Goal: Task Accomplishment & Management: Use online tool/utility

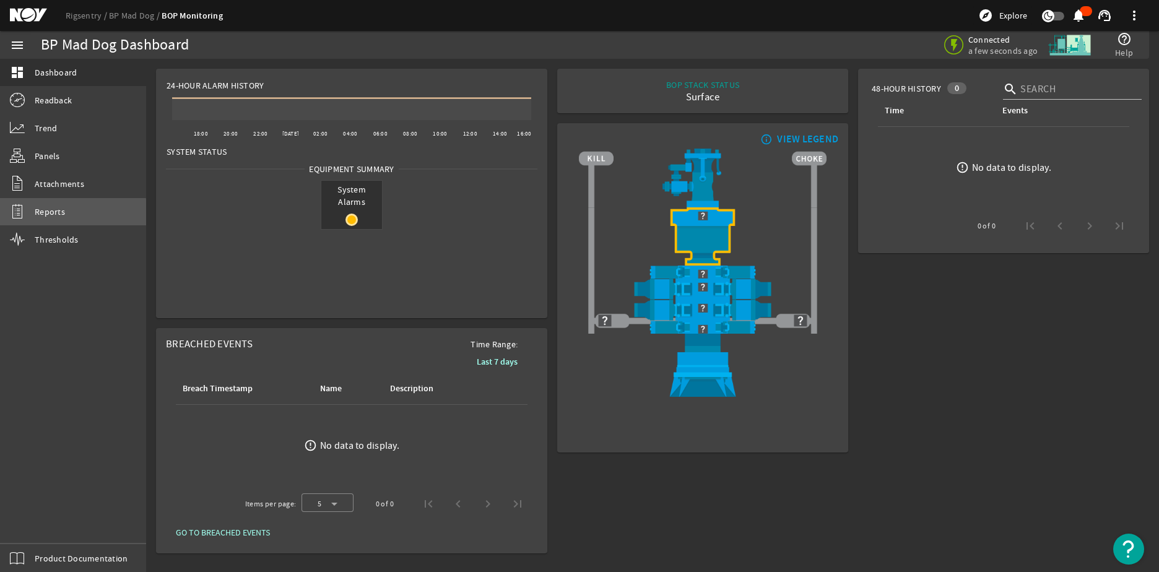
click at [62, 214] on span "Reports" at bounding box center [50, 212] width 30 height 12
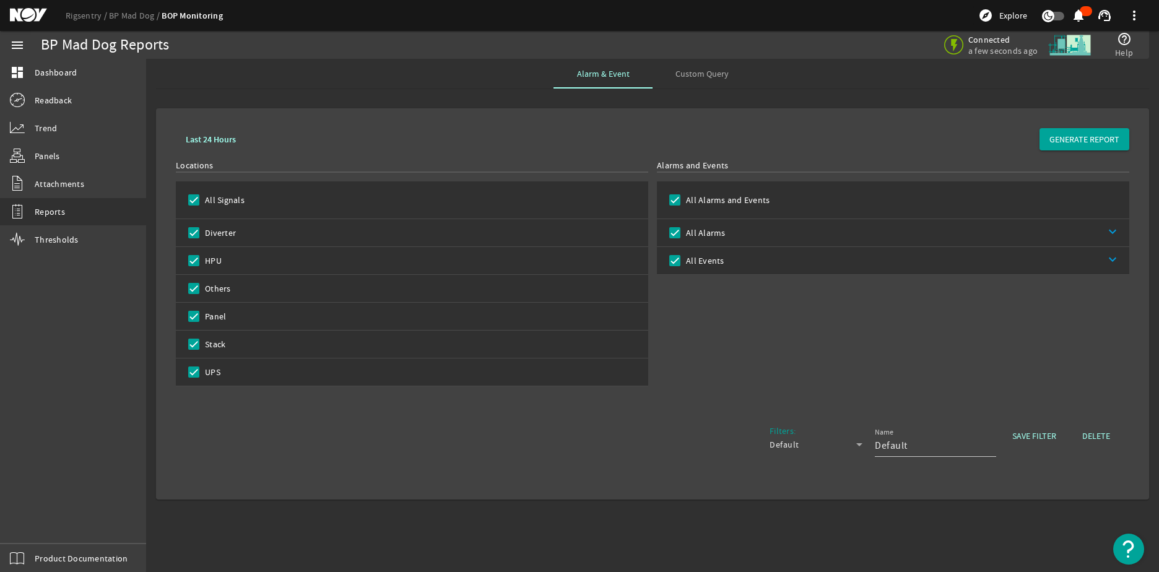
click at [851, 446] on div "Default" at bounding box center [813, 444] width 87 height 15
click at [836, 398] on div at bounding box center [579, 286] width 1159 height 572
click at [204, 141] on b "Last 24 Hours" at bounding box center [211, 140] width 50 height 12
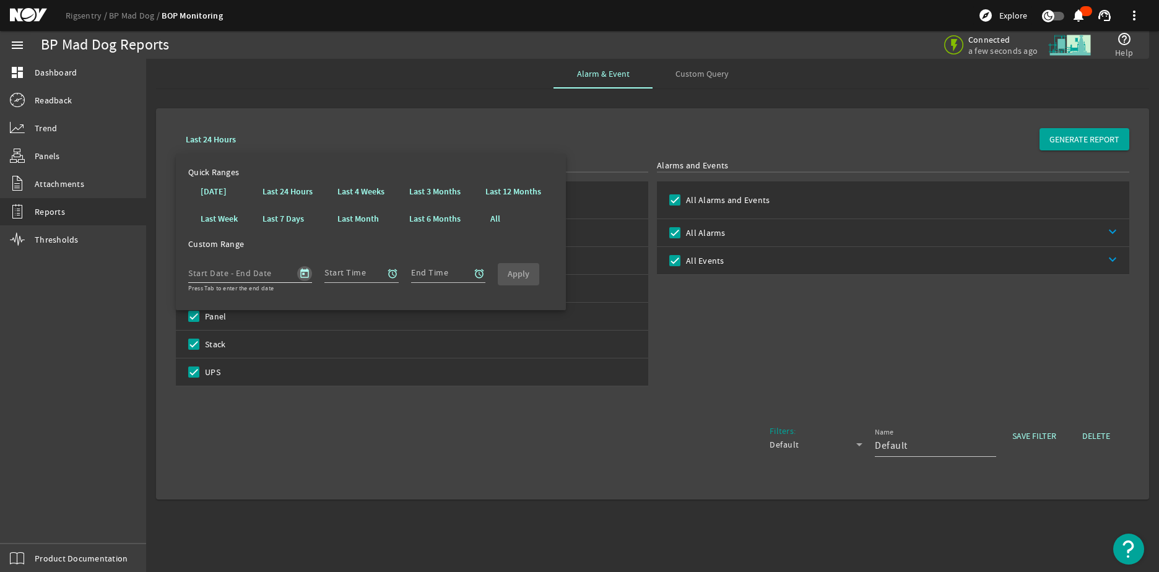
click at [306, 274] on span "Open calendar" at bounding box center [305, 274] width 30 height 30
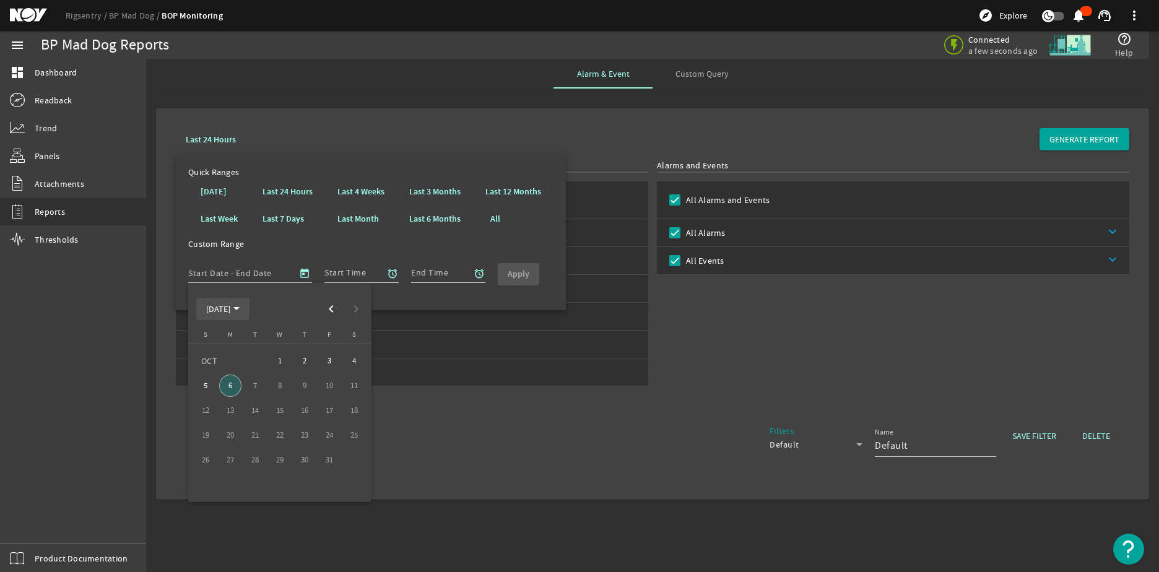
click at [240, 314] on span "[DATE]" at bounding box center [222, 308] width 33 height 11
click at [338, 469] on span "2025" at bounding box center [345, 471] width 39 height 22
click at [264, 400] on span "JUN" at bounding box center [258, 397] width 39 height 22
click at [207, 386] on span "1" at bounding box center [205, 386] width 22 height 22
type input "[DATE]"
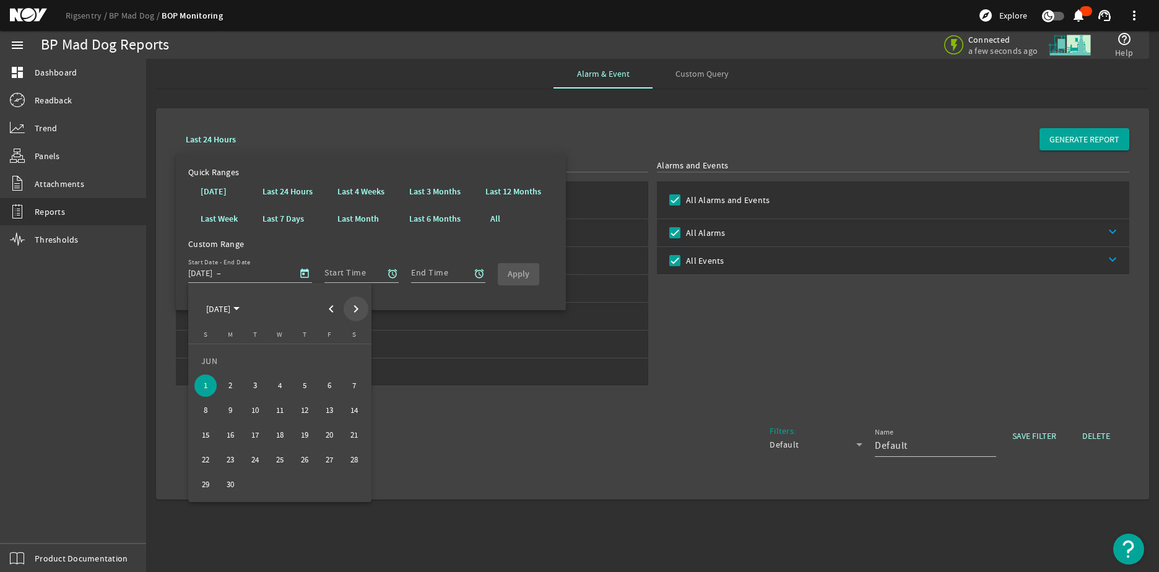
click at [354, 316] on span "Next month" at bounding box center [356, 309] width 25 height 25
click at [259, 481] on span "30" at bounding box center [255, 485] width 22 height 22
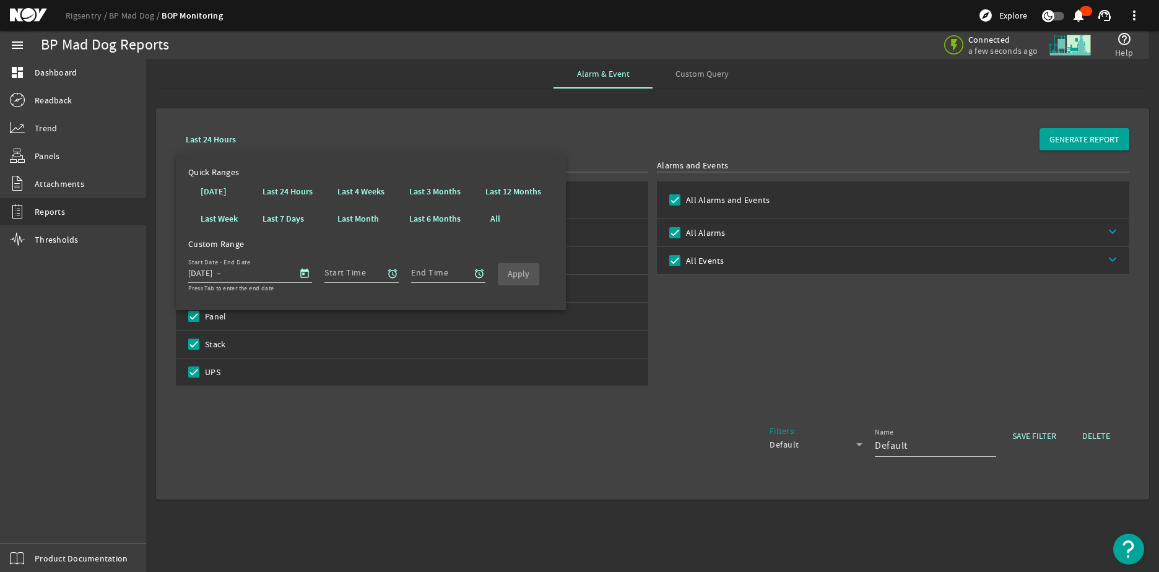
type input "[DATE]"
click at [379, 273] on span "button" at bounding box center [393, 274] width 30 height 30
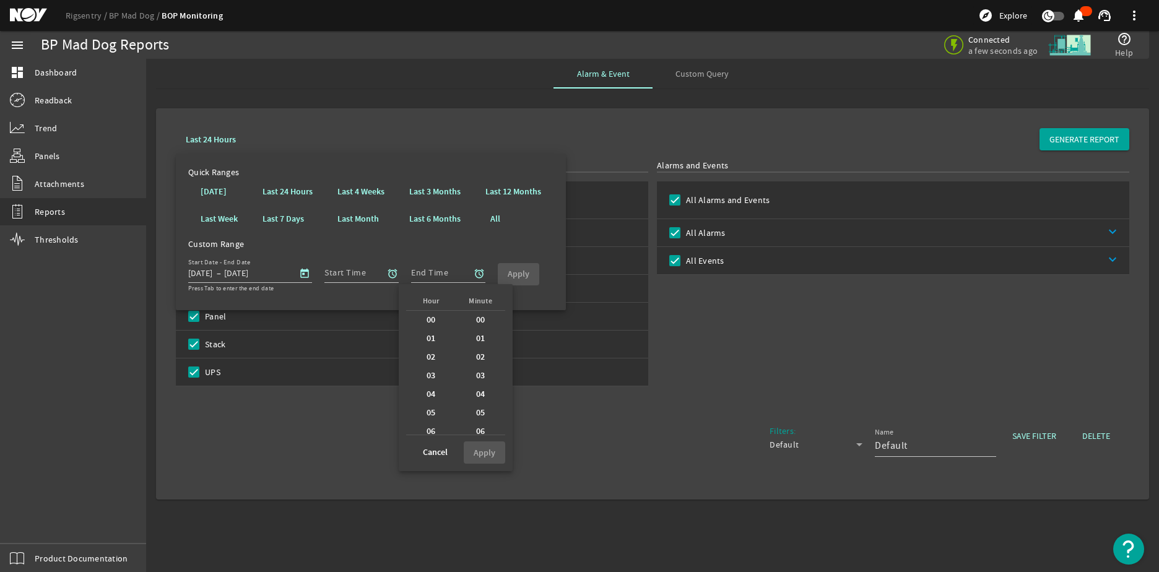
click at [437, 318] on div "00" at bounding box center [431, 320] width 50 height 19
click at [486, 316] on div "00" at bounding box center [481, 320] width 50 height 19
click at [482, 451] on b "Apply" at bounding box center [485, 453] width 22 height 12
type input "00:00"
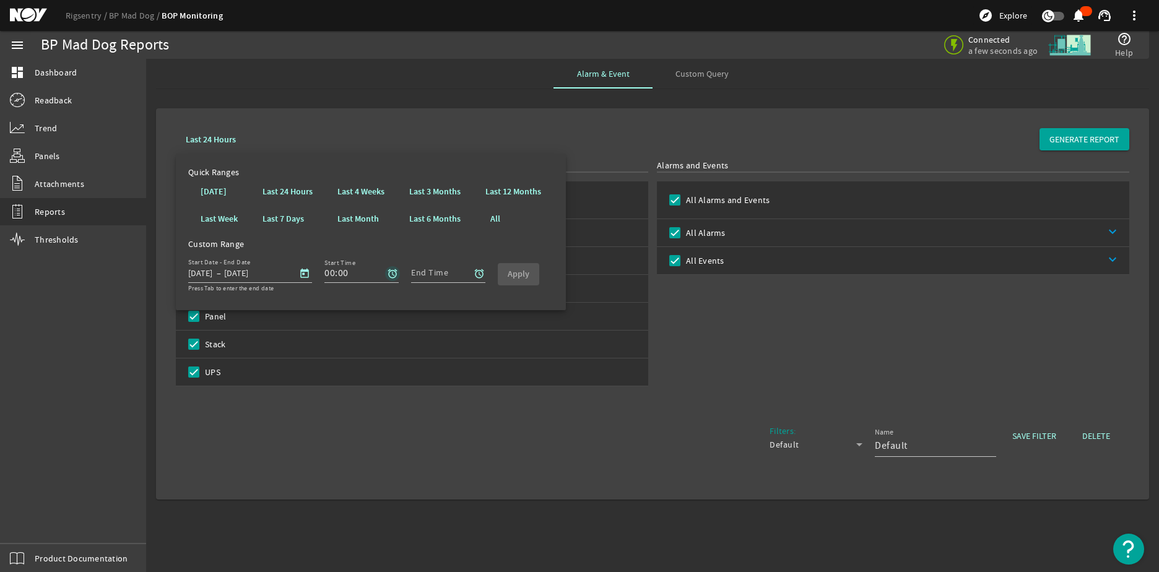
click at [378, 274] on span "button" at bounding box center [393, 274] width 30 height 30
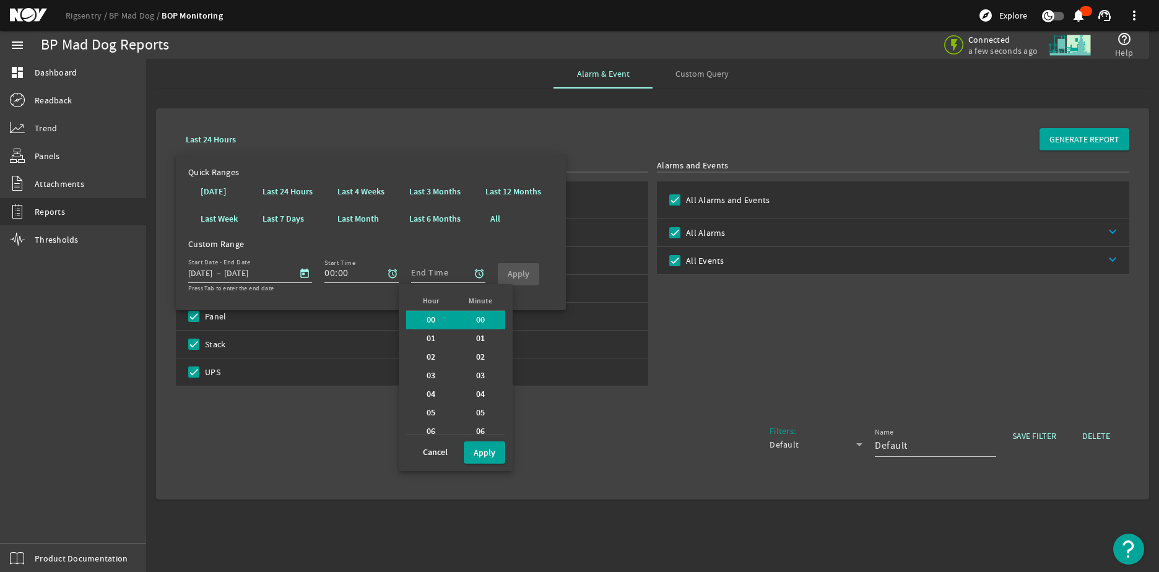
click at [363, 276] on div at bounding box center [579, 286] width 1159 height 572
click at [415, 321] on div "00" at bounding box center [431, 320] width 50 height 19
click at [427, 320] on b "00" at bounding box center [431, 320] width 9 height 12
drag, startPoint x: 466, startPoint y: 320, endPoint x: 456, endPoint y: 318, distance: 10.2
click at [456, 318] on div "00" at bounding box center [481, 320] width 50 height 19
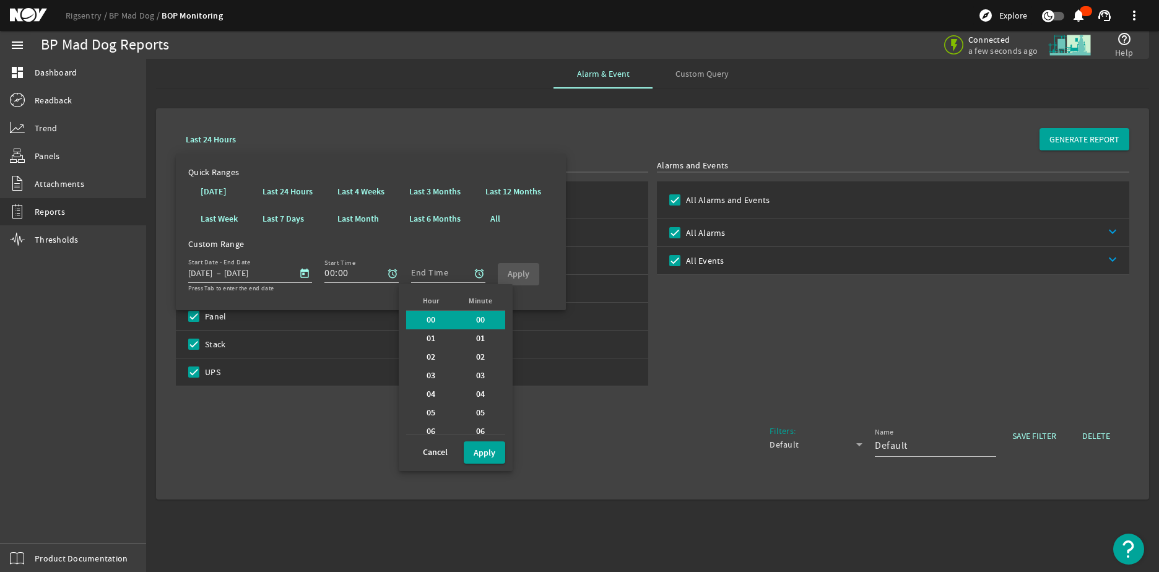
click at [419, 272] on div at bounding box center [579, 286] width 1159 height 572
click at [432, 452] on b "Cancel" at bounding box center [435, 453] width 25 height 12
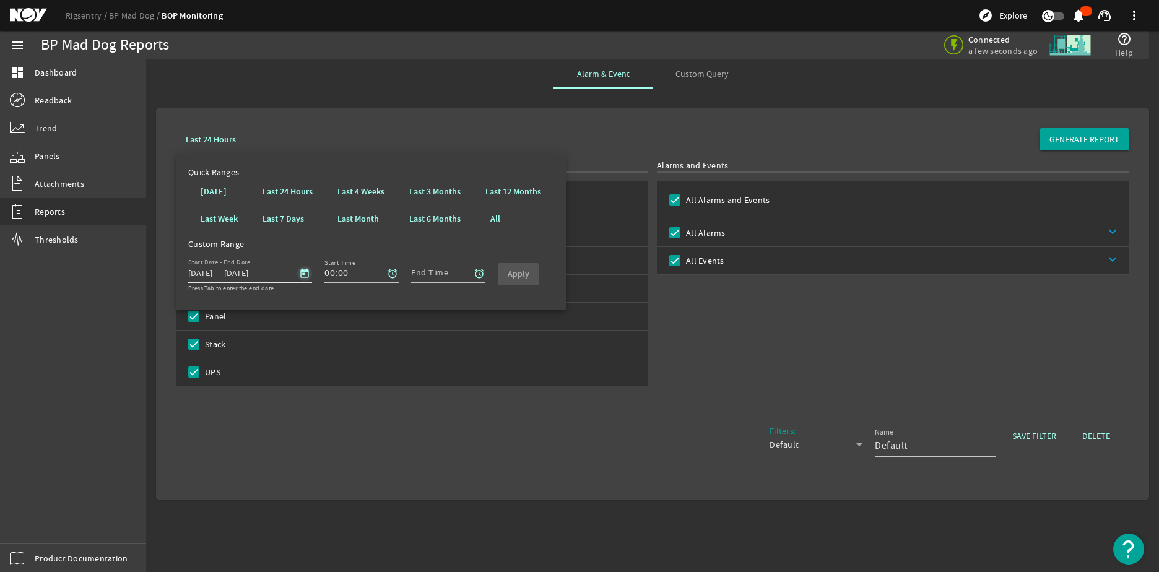
click at [305, 278] on span "Open calendar" at bounding box center [305, 274] width 30 height 30
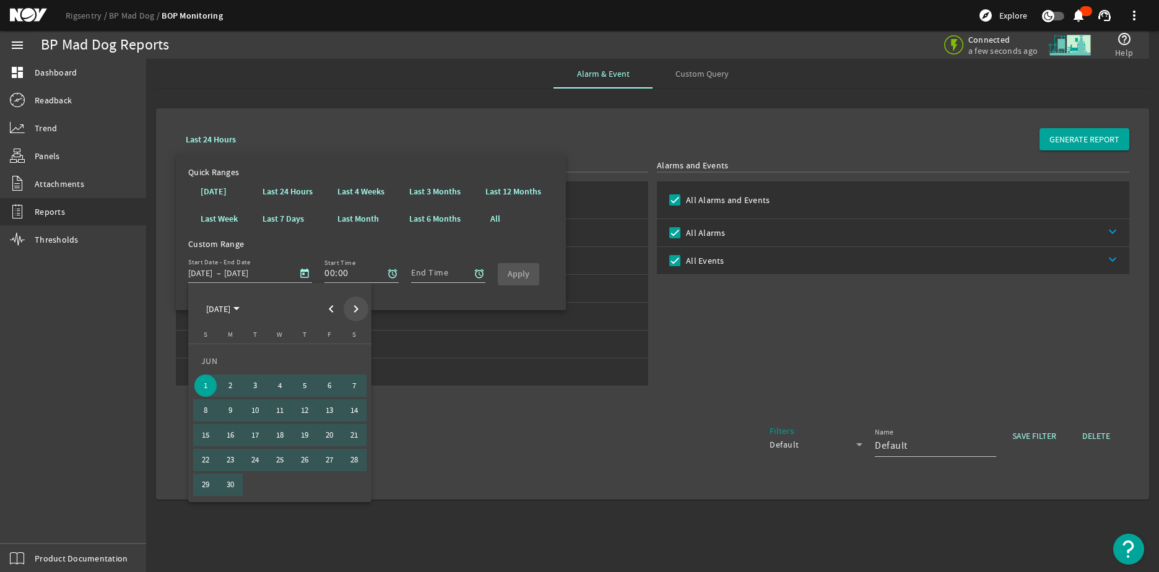
click at [352, 310] on span "Next month" at bounding box center [356, 309] width 25 height 25
click at [356, 312] on span "Next month" at bounding box center [356, 309] width 25 height 25
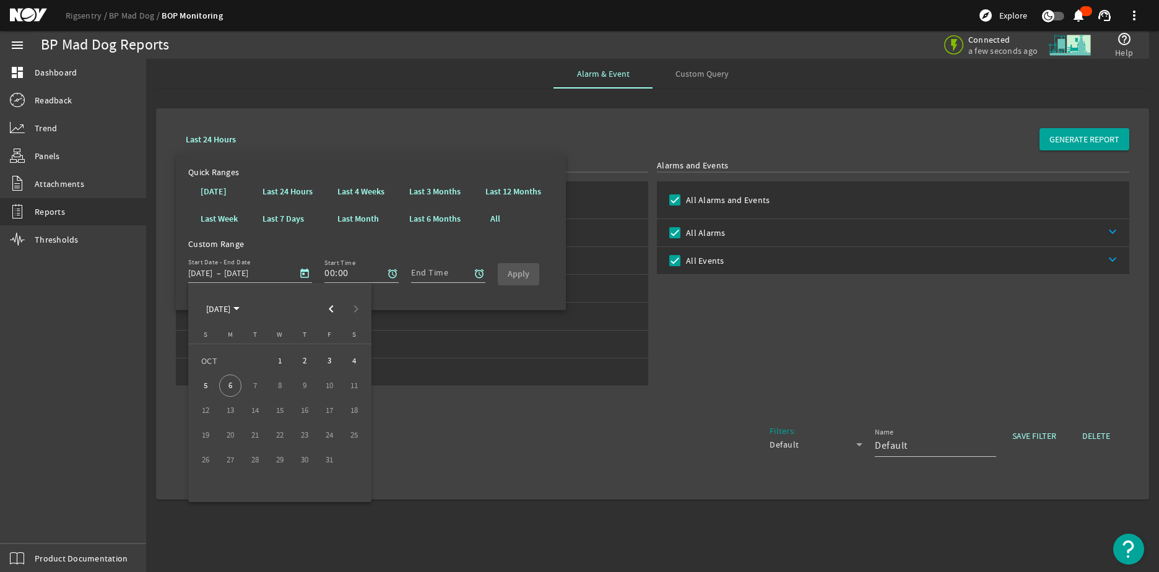
click at [275, 360] on span "1" at bounding box center [280, 361] width 22 height 22
type input "[DATE]"
click at [337, 306] on span "Previous month" at bounding box center [331, 309] width 25 height 25
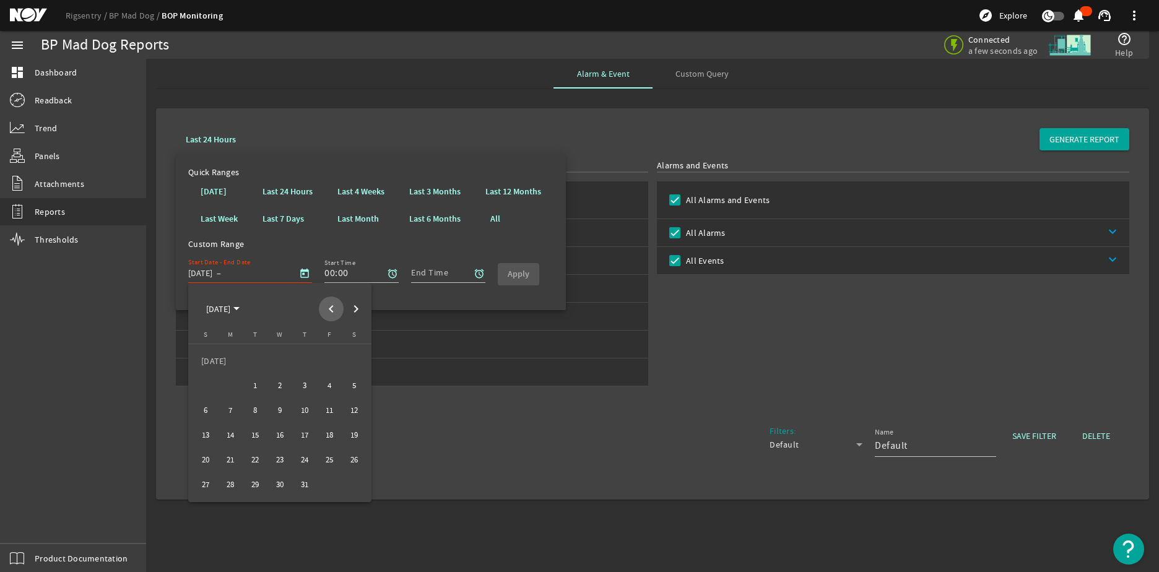
click at [337, 306] on span "Previous month" at bounding box center [331, 309] width 25 height 25
click at [211, 386] on span "1" at bounding box center [205, 386] width 22 height 22
type input "[DATE]"
click at [361, 308] on span "Next month" at bounding box center [356, 309] width 25 height 25
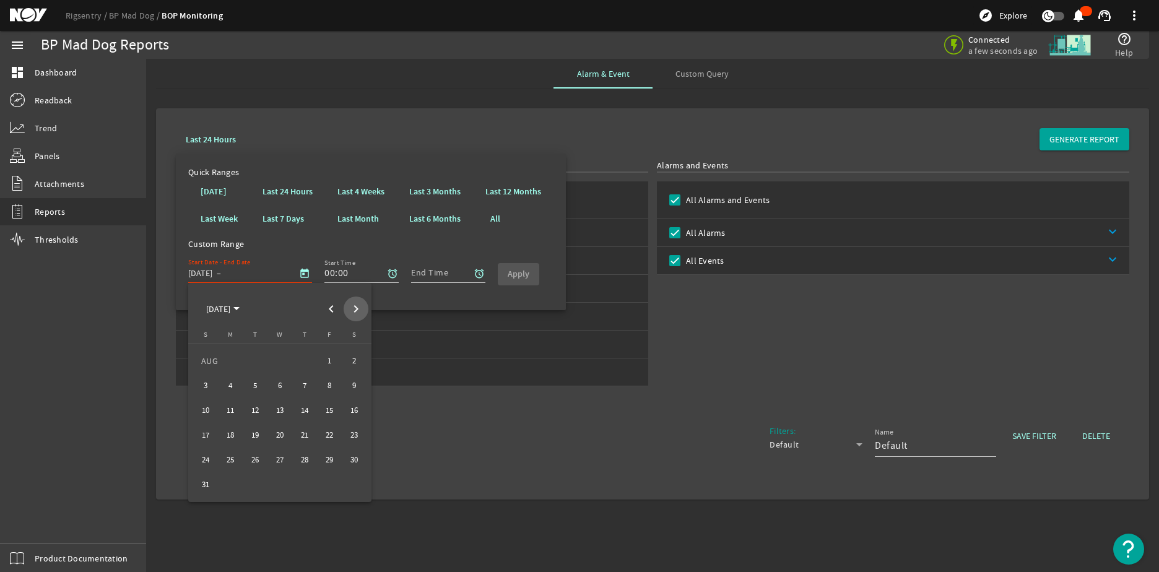
click at [361, 308] on span "Next month" at bounding box center [356, 309] width 25 height 25
click at [279, 359] on span "1" at bounding box center [280, 361] width 22 height 22
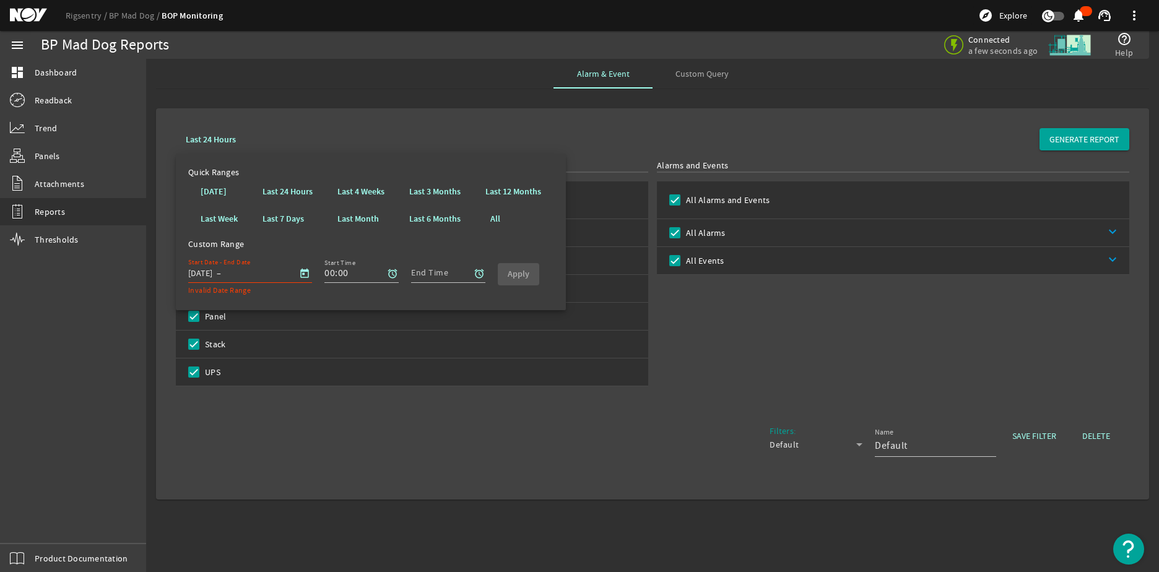
type input "[DATE]"
click at [388, 271] on mat-icon "alarm" at bounding box center [392, 273] width 11 height 11
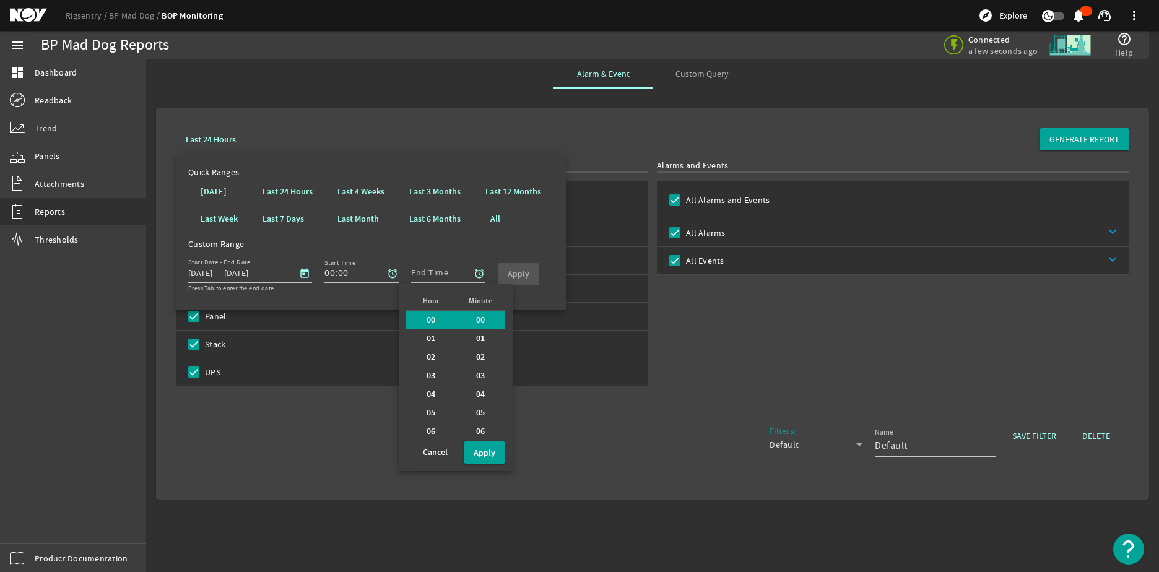
click at [427, 322] on b "00" at bounding box center [431, 320] width 9 height 12
click at [487, 457] on b "Apply" at bounding box center [485, 453] width 22 height 12
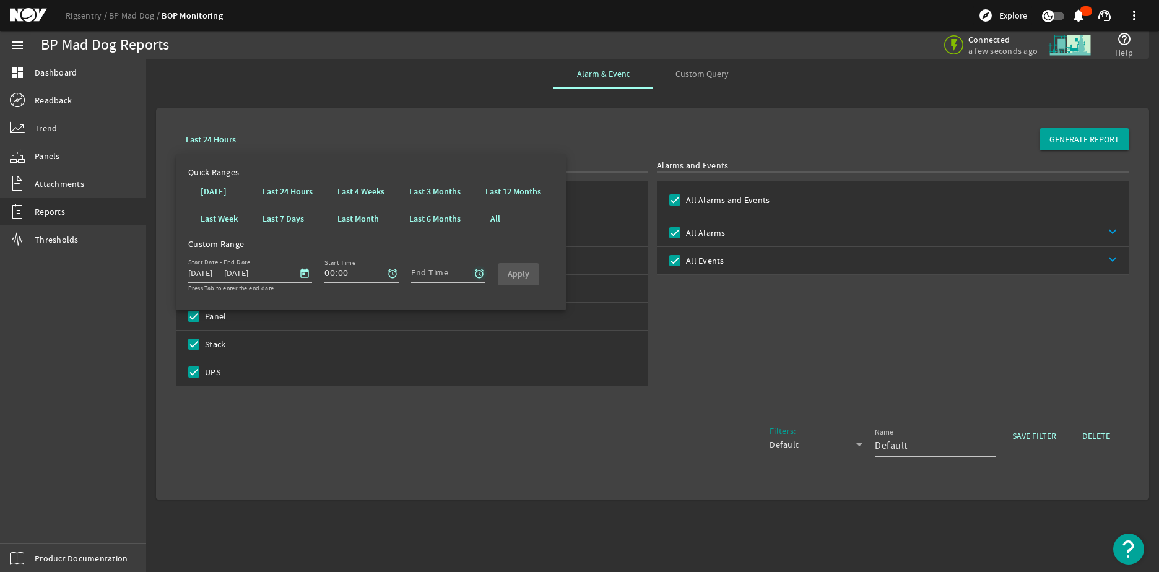
click at [480, 274] on mat-icon "alarm" at bounding box center [479, 273] width 11 height 11
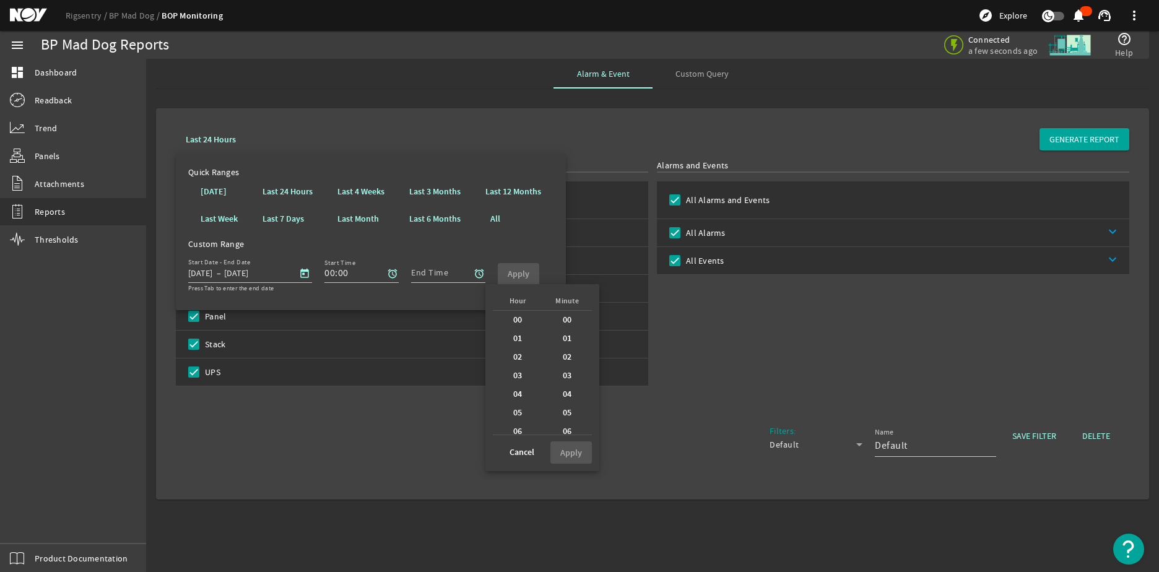
click at [517, 323] on b "00" at bounding box center [517, 320] width 9 height 12
click at [556, 320] on div "00" at bounding box center [568, 320] width 50 height 19
click at [575, 449] on b "Apply" at bounding box center [572, 453] width 22 height 12
type input "00:00"
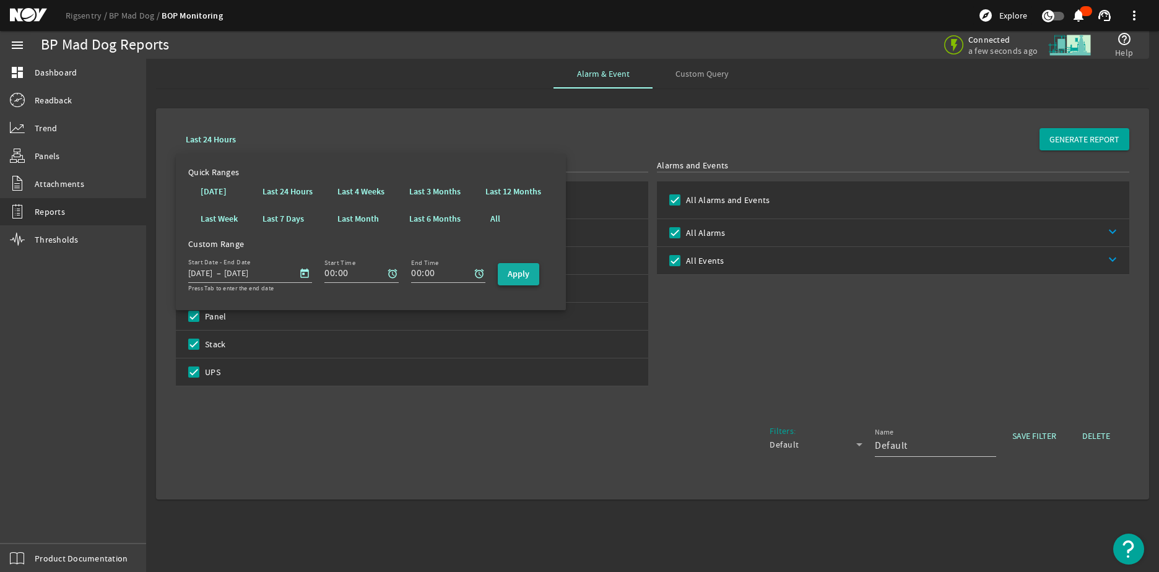
click at [531, 275] on span "button" at bounding box center [518, 275] width 41 height 30
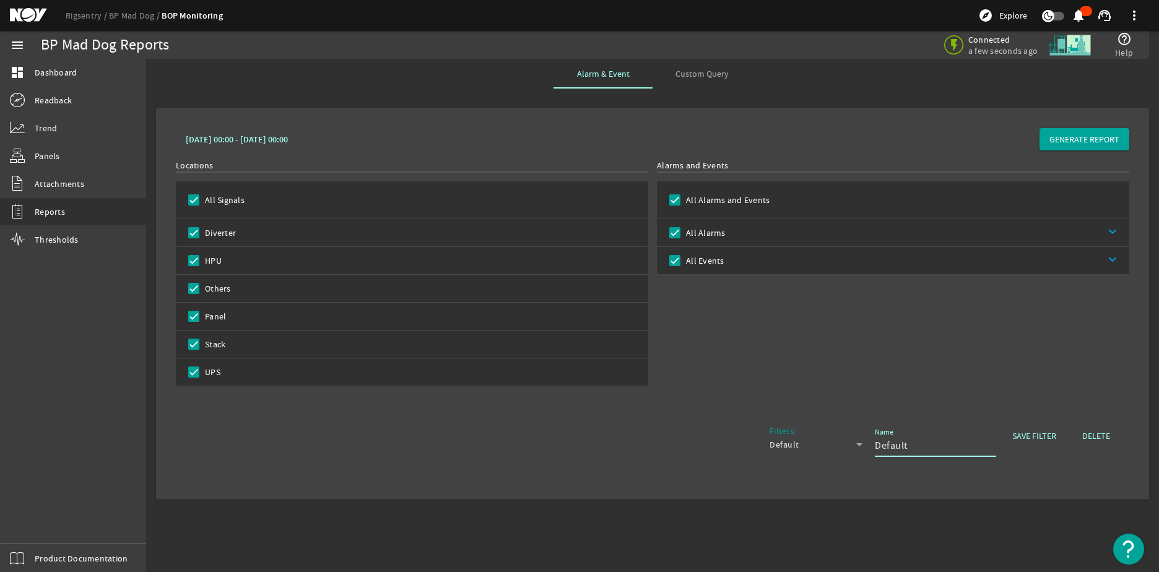
click at [899, 446] on input "Default" at bounding box center [930, 446] width 111 height 15
click at [858, 447] on icon at bounding box center [859, 444] width 15 height 15
click at [889, 443] on div at bounding box center [579, 286] width 1159 height 572
click at [891, 447] on input "Default" at bounding box center [930, 446] width 111 height 15
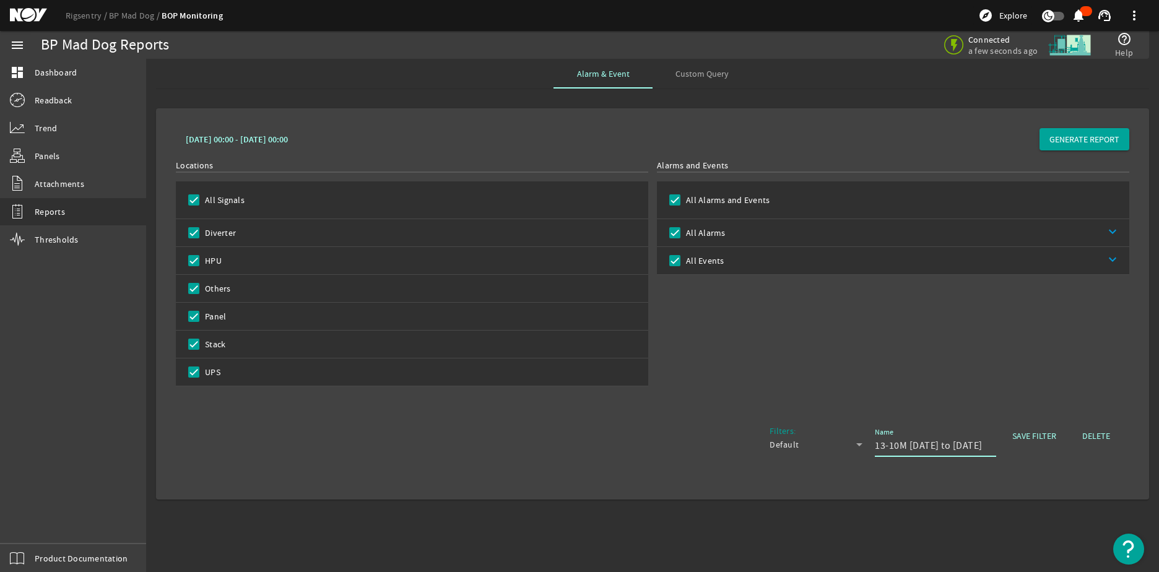
type input "13-10M [DATE] to [DATE]"
click at [1034, 437] on span "SAVE FILTER" at bounding box center [1035, 436] width 44 height 12
click at [1062, 139] on span "GENERATE REPORT" at bounding box center [1085, 139] width 70 height 12
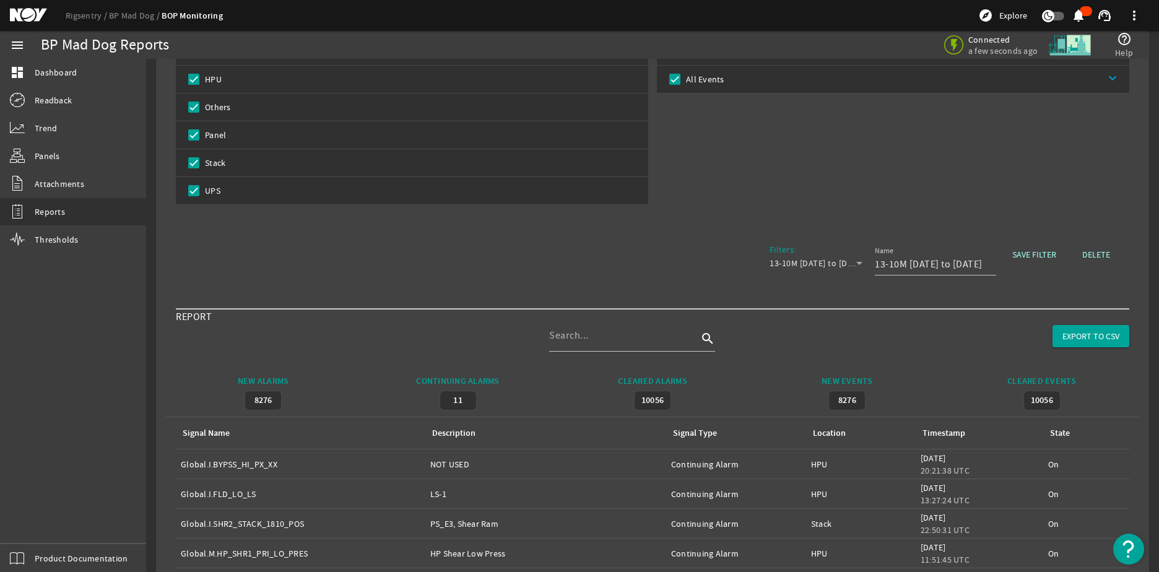
scroll to position [186, 0]
click at [1074, 336] on span "EXPORT TO CSV" at bounding box center [1091, 332] width 57 height 12
click at [809, 241] on div "Filters: 13-10M [DATE] to [DATE]" at bounding box center [816, 262] width 93 height 46
click at [73, 118] on link "Trend" at bounding box center [73, 128] width 146 height 27
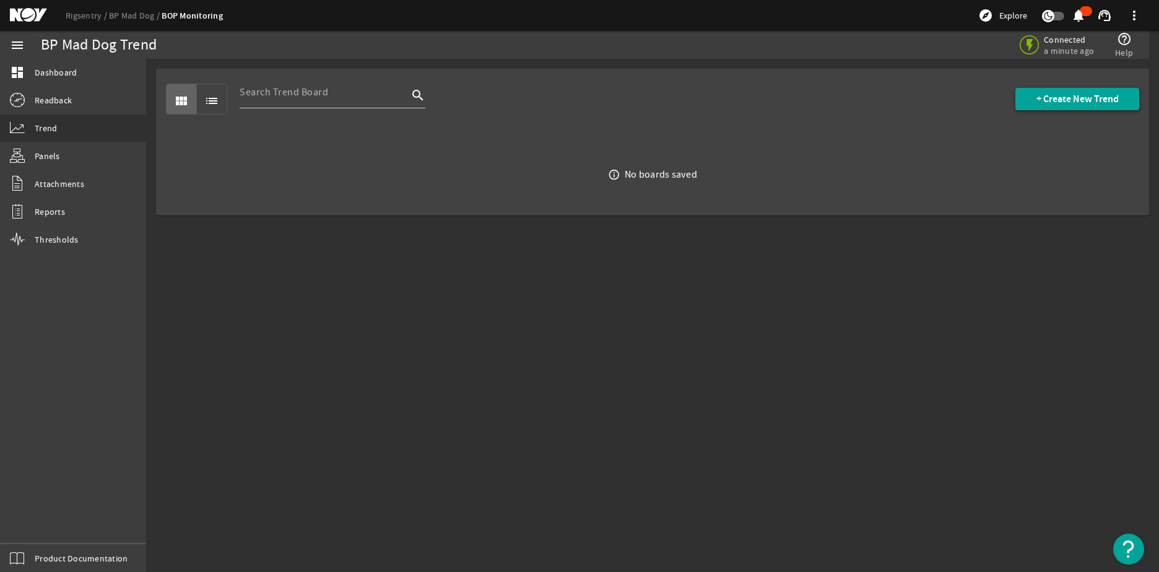
click at [1036, 90] on span at bounding box center [1078, 99] width 124 height 30
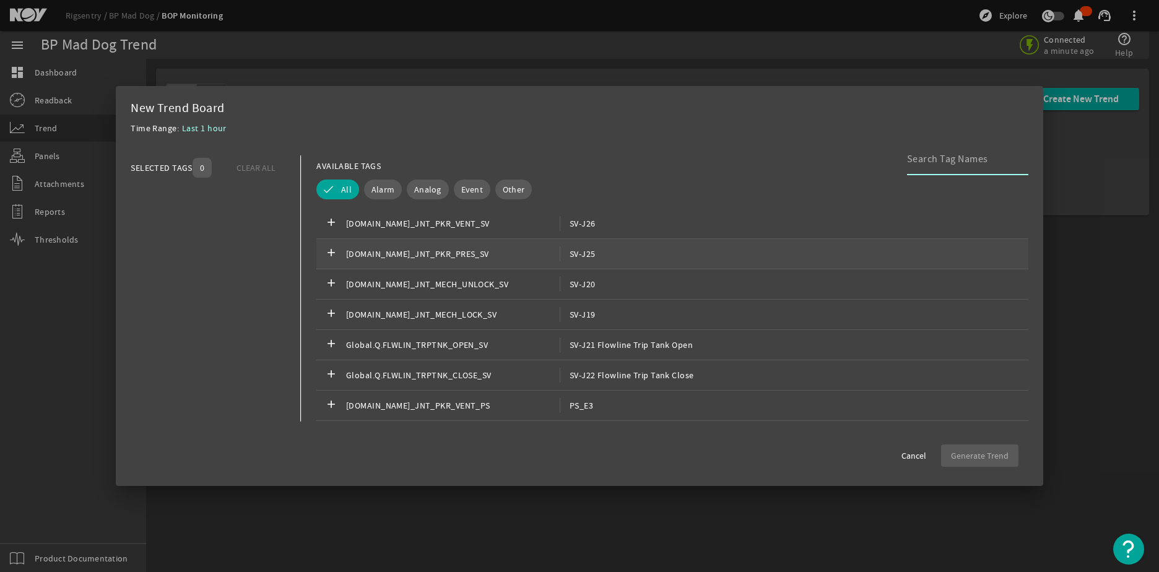
scroll to position [62, 0]
click at [432, 189] on span "Analog" at bounding box center [427, 189] width 27 height 12
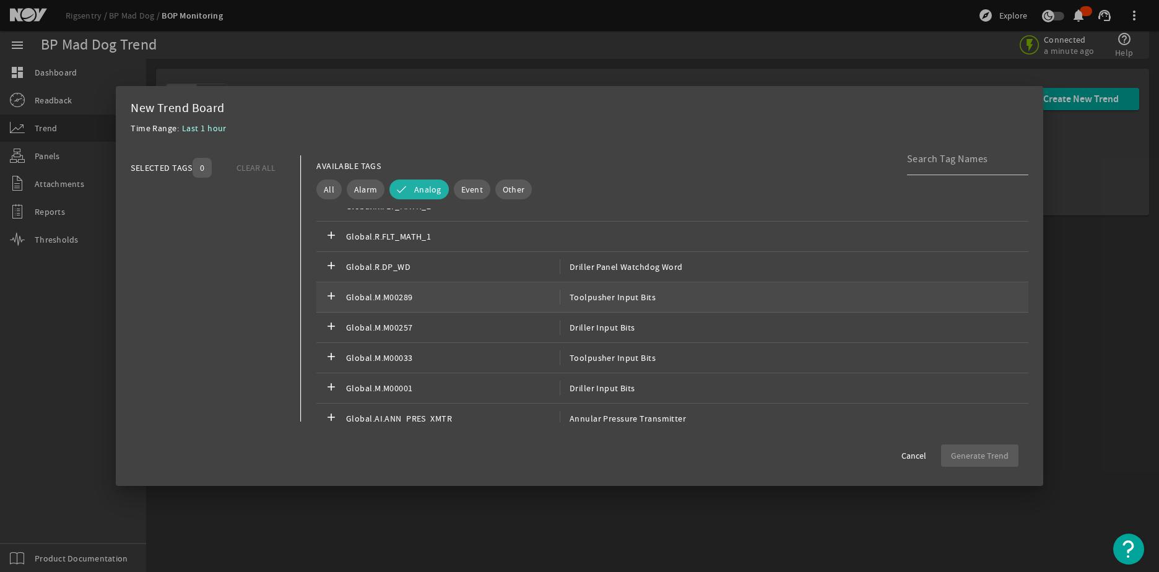
scroll to position [1954, 0]
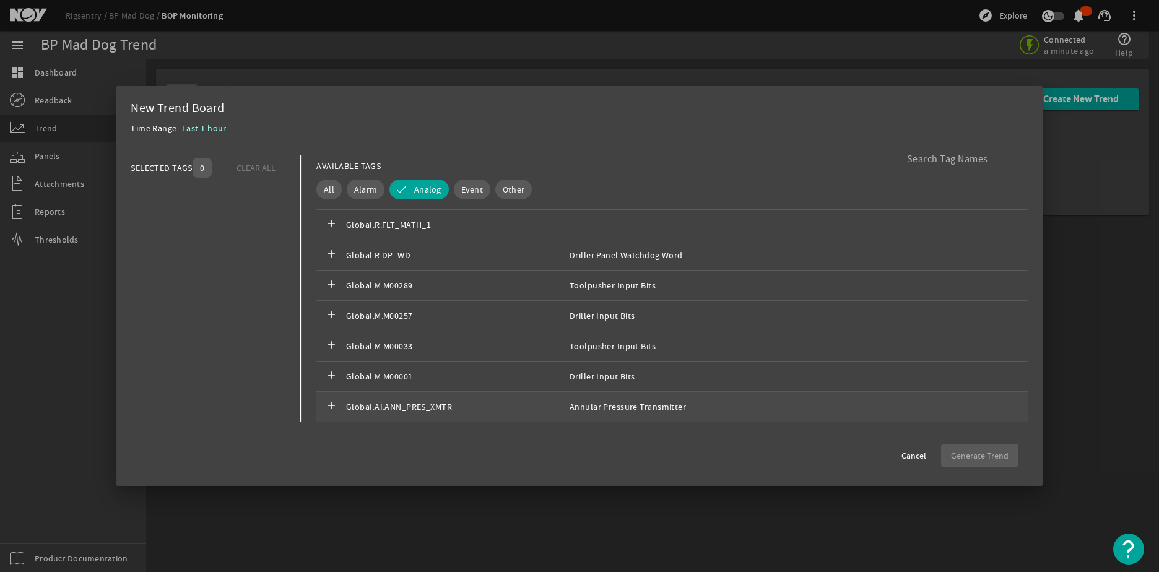
click at [465, 403] on span "Global.AI.ANN_PRES_XMTR" at bounding box center [453, 406] width 214 height 15
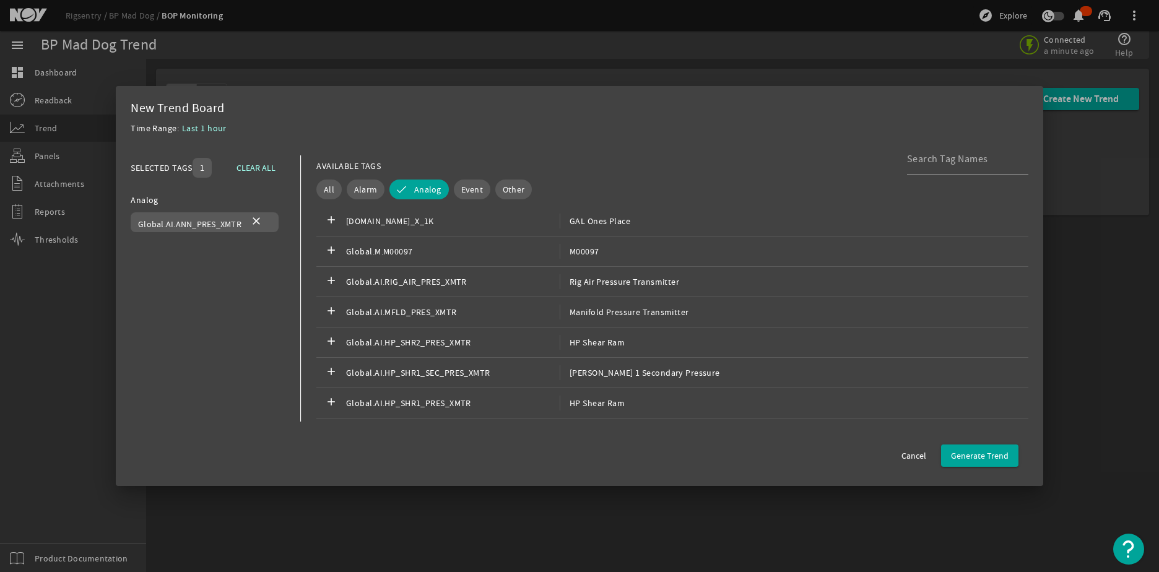
scroll to position [62, 0]
click at [621, 282] on span "GAL Ones Place" at bounding box center [595, 283] width 71 height 15
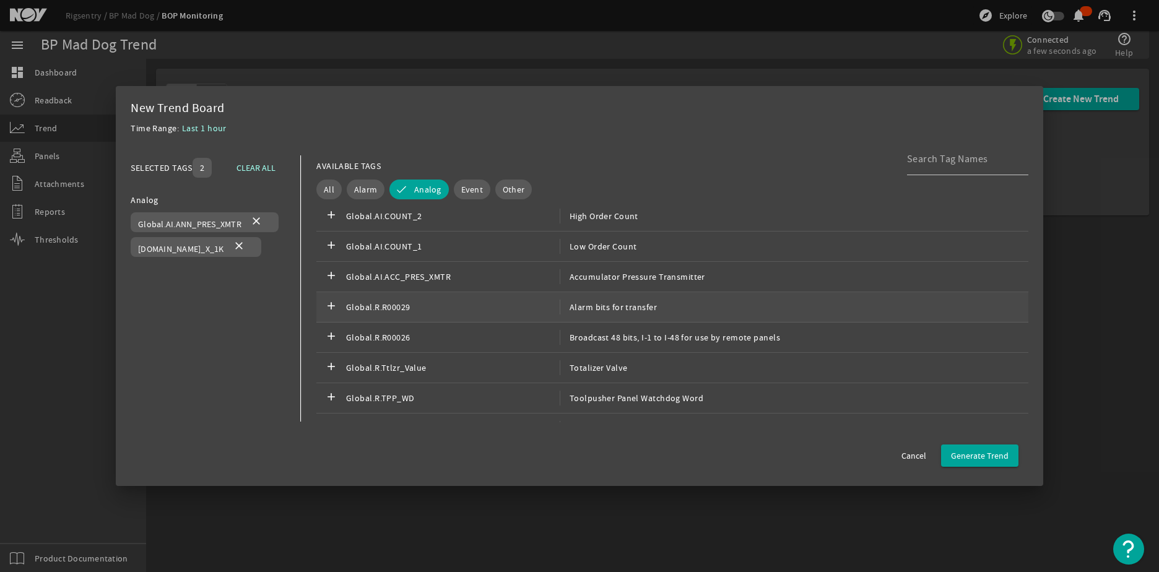
scroll to position [186, 0]
click at [654, 309] on div "add Global.R.Ttlzr_Value Totalizer Valve" at bounding box center [672, 306] width 712 height 30
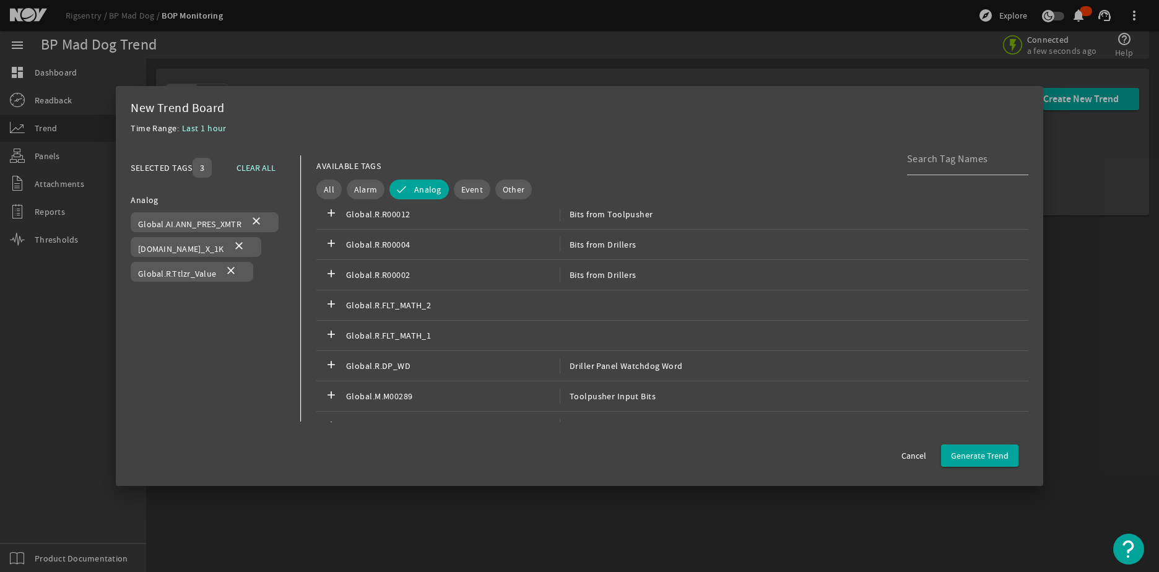
scroll to position [1889, 0]
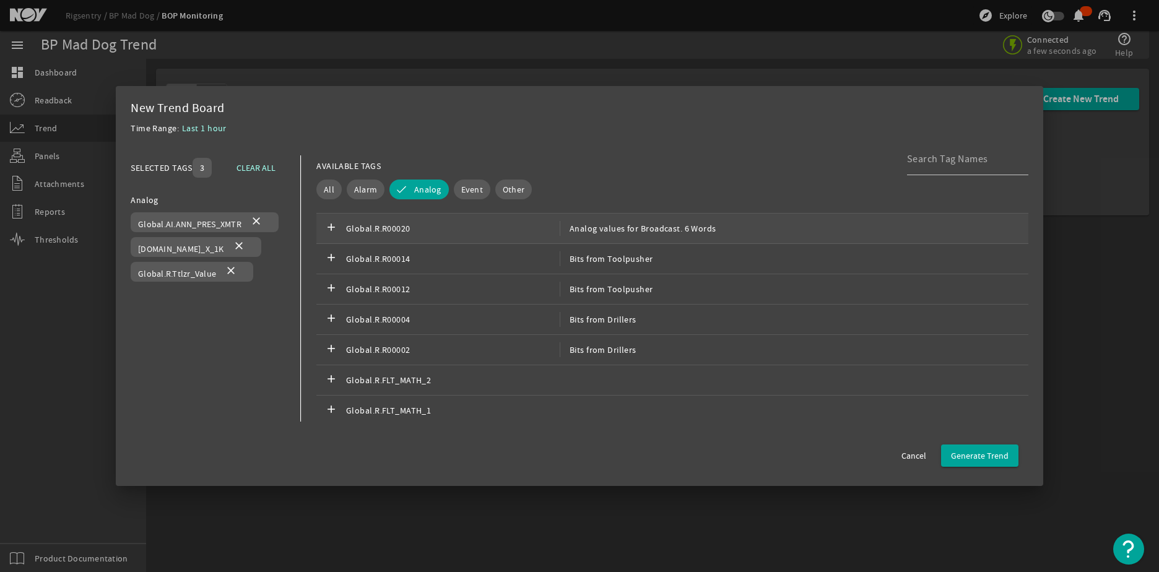
click at [658, 231] on span "Analog values for Broadcast. 6 Words" at bounding box center [638, 228] width 157 height 15
click at [648, 264] on div "add Global.R.R00014 Bits from Toolpusher" at bounding box center [672, 259] width 712 height 30
click at [645, 286] on span "Bits from Toolpusher" at bounding box center [607, 289] width 94 height 15
click at [642, 312] on div "add Global.R.R00004 Bits from Drillers" at bounding box center [672, 320] width 712 height 30
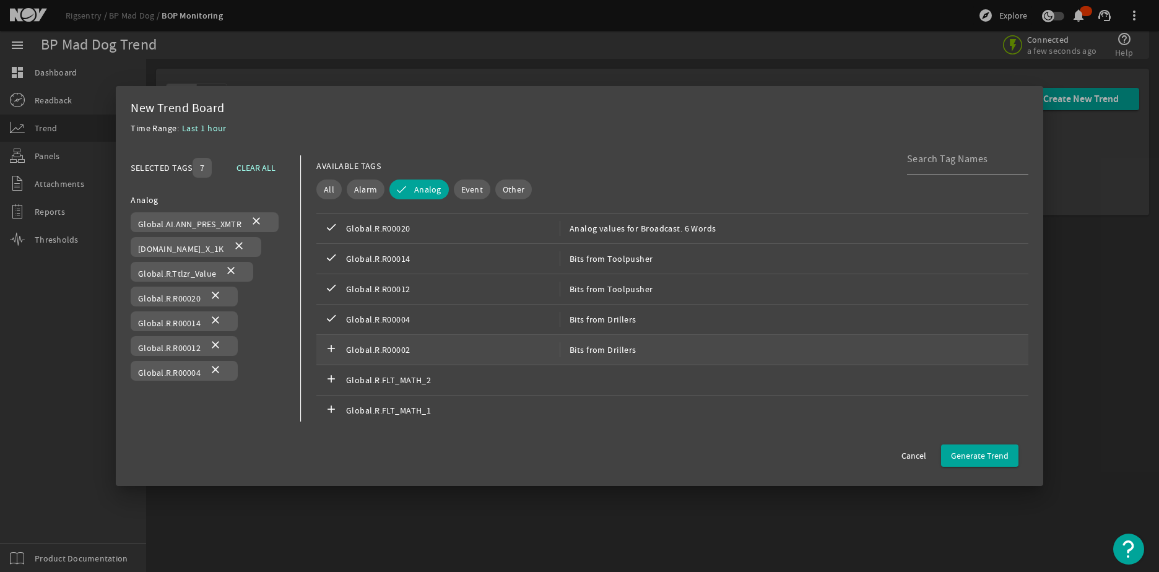
click at [632, 344] on div "add Global.R.R00002 Bits from Drillers" at bounding box center [672, 350] width 712 height 30
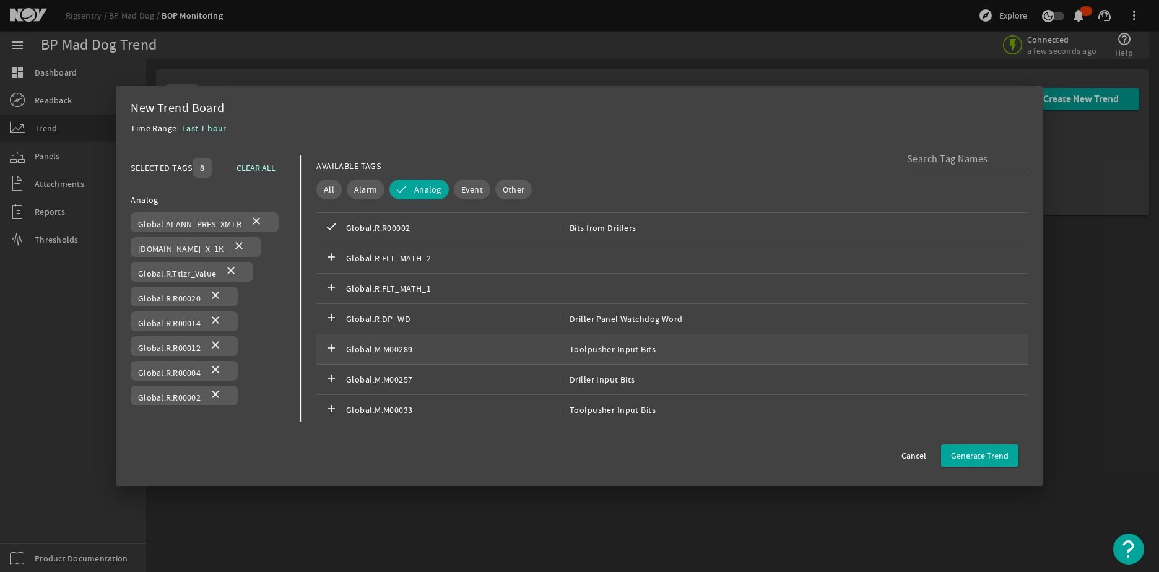
scroll to position [2013, 0]
click at [629, 268] on div "add Global.R.FLT_MATH_2" at bounding box center [672, 257] width 712 height 30
click at [629, 290] on div "add Global.R.FLT_MATH_1" at bounding box center [672, 287] width 712 height 30
click at [630, 319] on span "Driller Panel Watchdog Word" at bounding box center [621, 317] width 123 height 15
click at [627, 349] on span "Toolpusher Input Bits" at bounding box center [608, 347] width 96 height 15
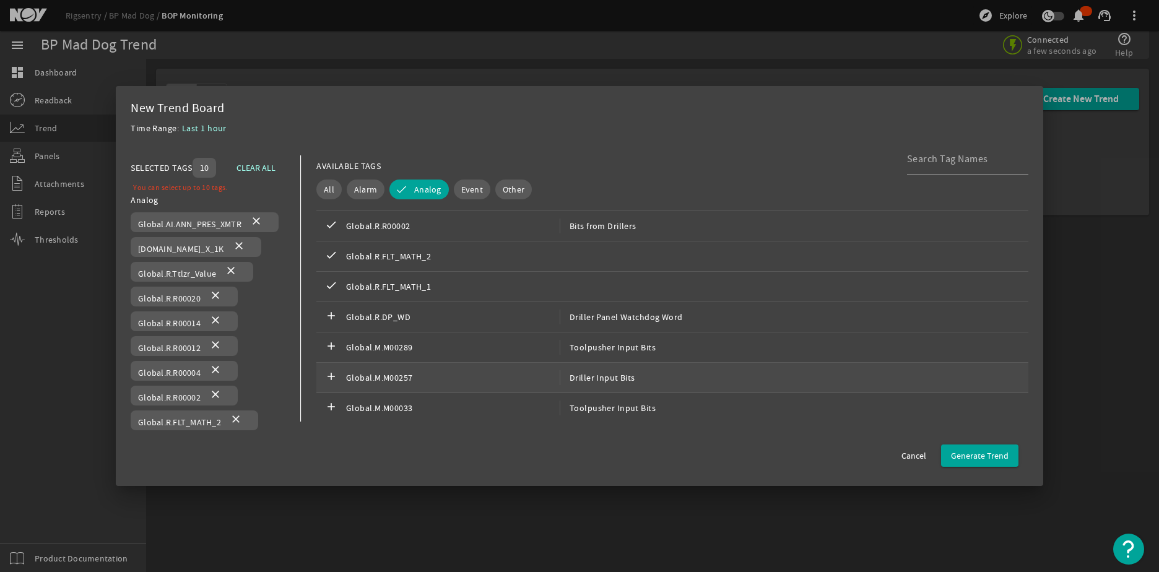
click at [621, 370] on span "Driller Input Bits" at bounding box center [598, 377] width 76 height 15
click at [618, 406] on span "Toolpusher Input Bits" at bounding box center [608, 408] width 96 height 15
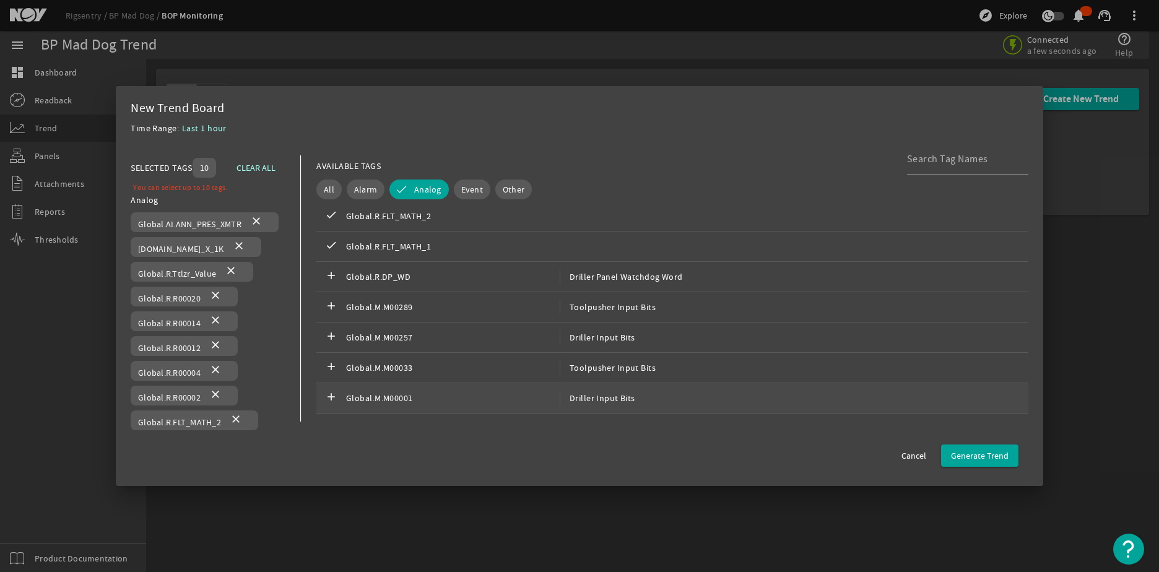
scroll to position [2075, 0]
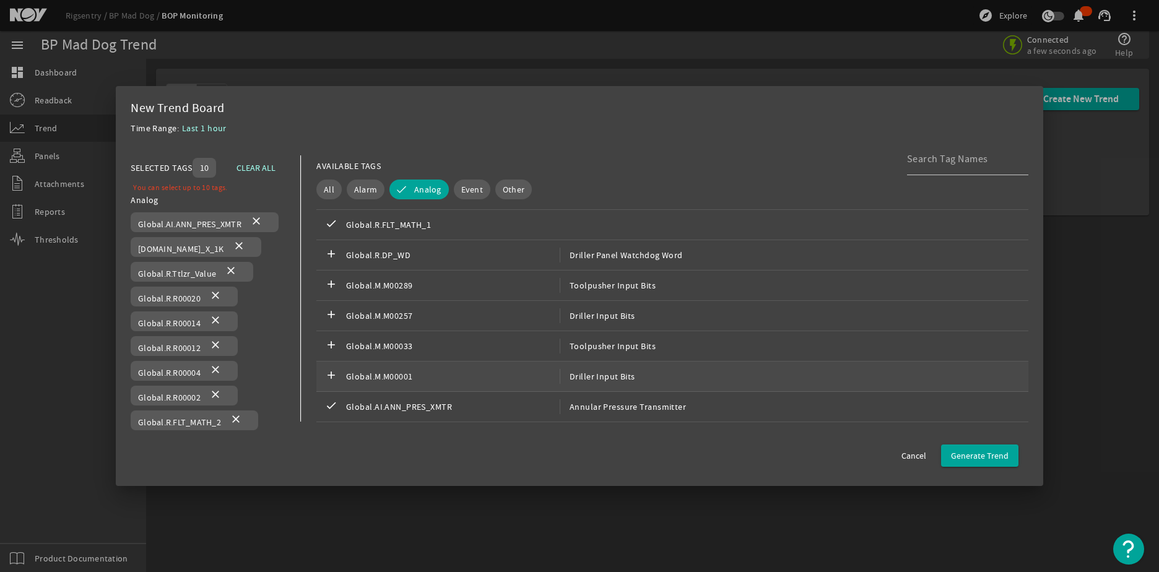
click at [618, 372] on span "Driller Input Bits" at bounding box center [598, 376] width 76 height 15
click at [619, 405] on span "Annular Pressure Transmitter" at bounding box center [623, 406] width 126 height 15
click at [621, 405] on span "Annular Pressure Transmitter" at bounding box center [623, 406] width 126 height 15
click at [624, 376] on span "Driller Input Bits" at bounding box center [598, 376] width 76 height 15
click at [626, 339] on span "Toolpusher Input Bits" at bounding box center [608, 346] width 96 height 15
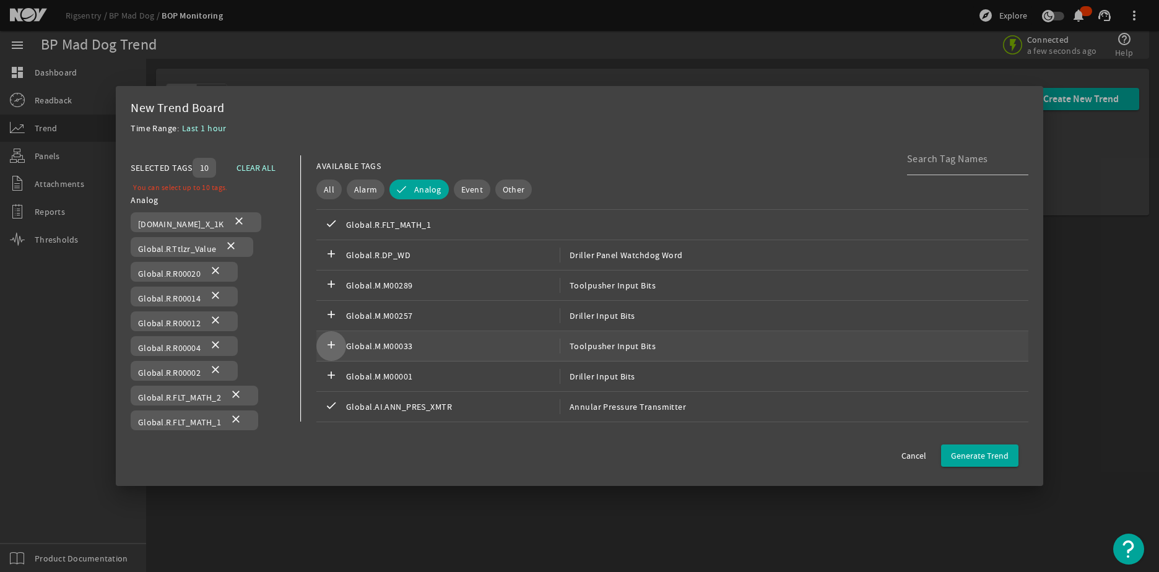
click at [330, 345] on mat-icon "add" at bounding box center [331, 346] width 15 height 15
click at [640, 353] on span "Toolpusher Input Bits" at bounding box center [608, 346] width 96 height 15
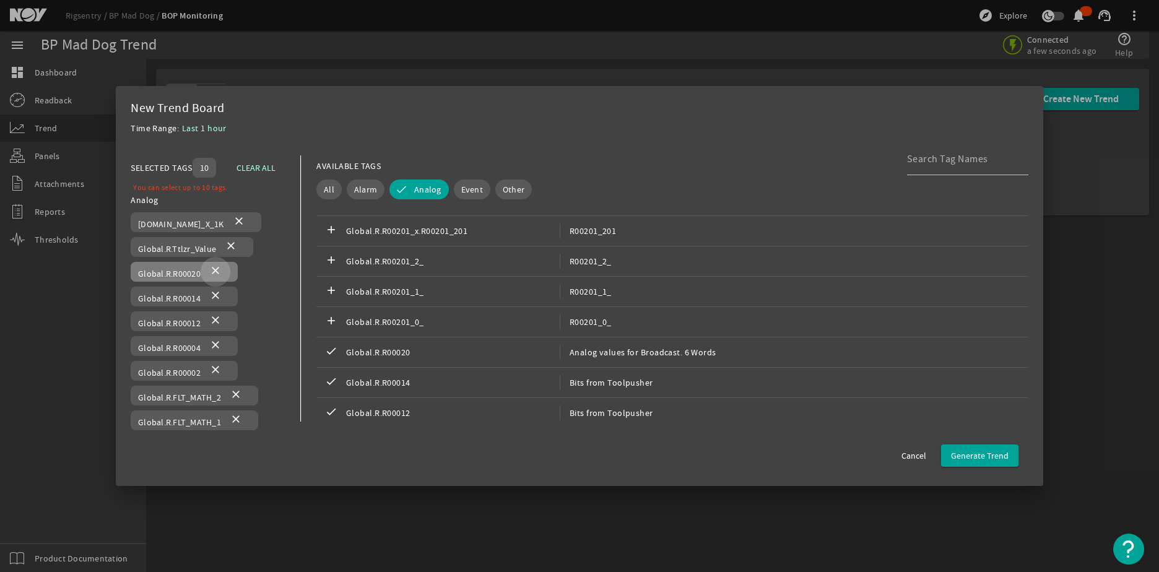
click at [215, 276] on mat-icon "close" at bounding box center [215, 271] width 15 height 15
click at [215, 277] on mat-icon "close" at bounding box center [215, 271] width 15 height 15
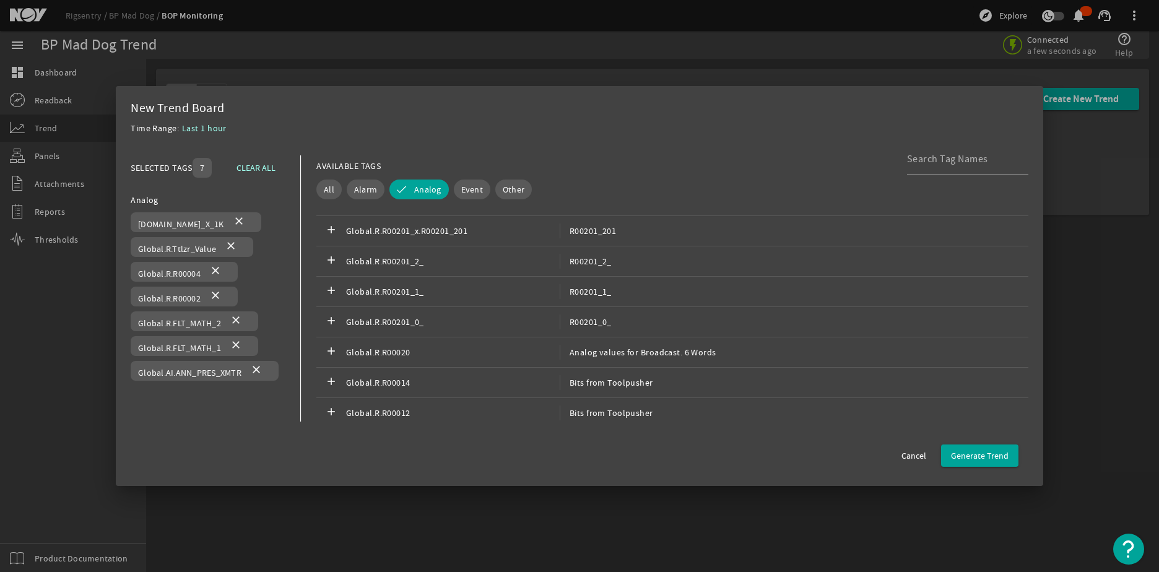
click at [215, 277] on mat-icon "close" at bounding box center [215, 271] width 15 height 15
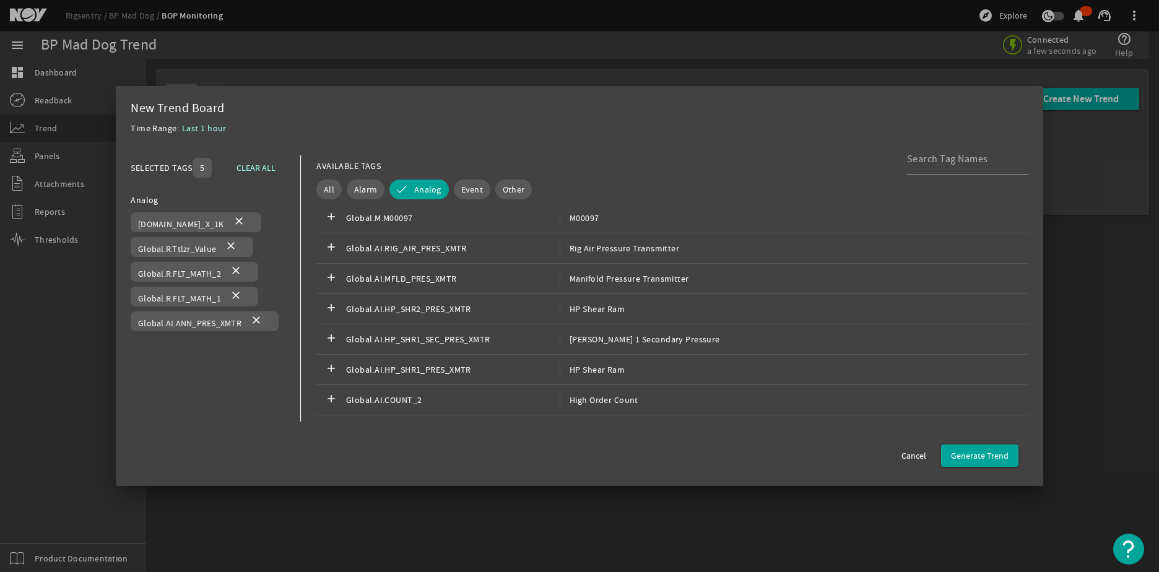
scroll to position [0, 0]
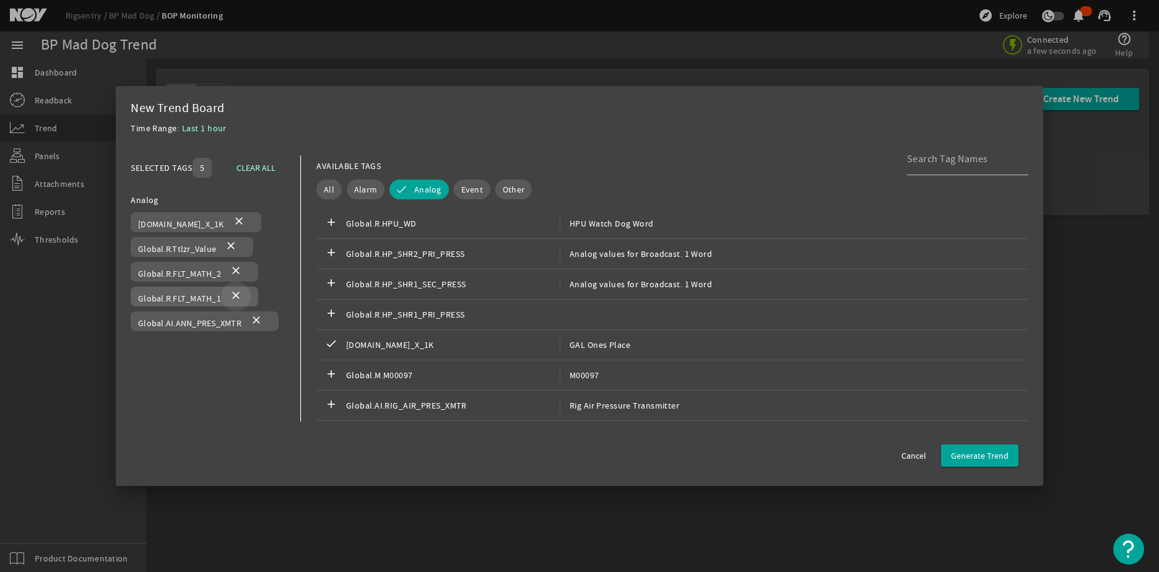
click at [234, 292] on mat-icon "close" at bounding box center [236, 296] width 15 height 15
click at [232, 269] on mat-icon "close" at bounding box center [236, 271] width 15 height 15
click at [232, 244] on mat-icon "close" at bounding box center [231, 247] width 15 height 15
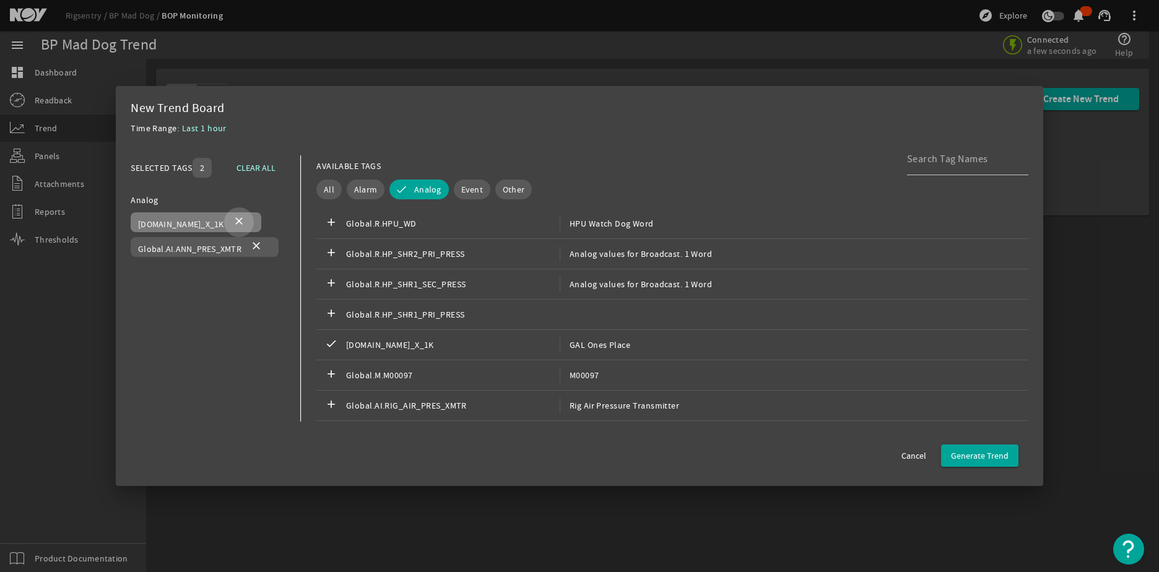
click at [232, 222] on mat-icon "close" at bounding box center [239, 222] width 15 height 15
click at [612, 219] on span "HPU Watch Dog Word" at bounding box center [607, 223] width 94 height 15
click at [604, 250] on span "Analog values for Broadcast. 1 Word" at bounding box center [636, 254] width 152 height 15
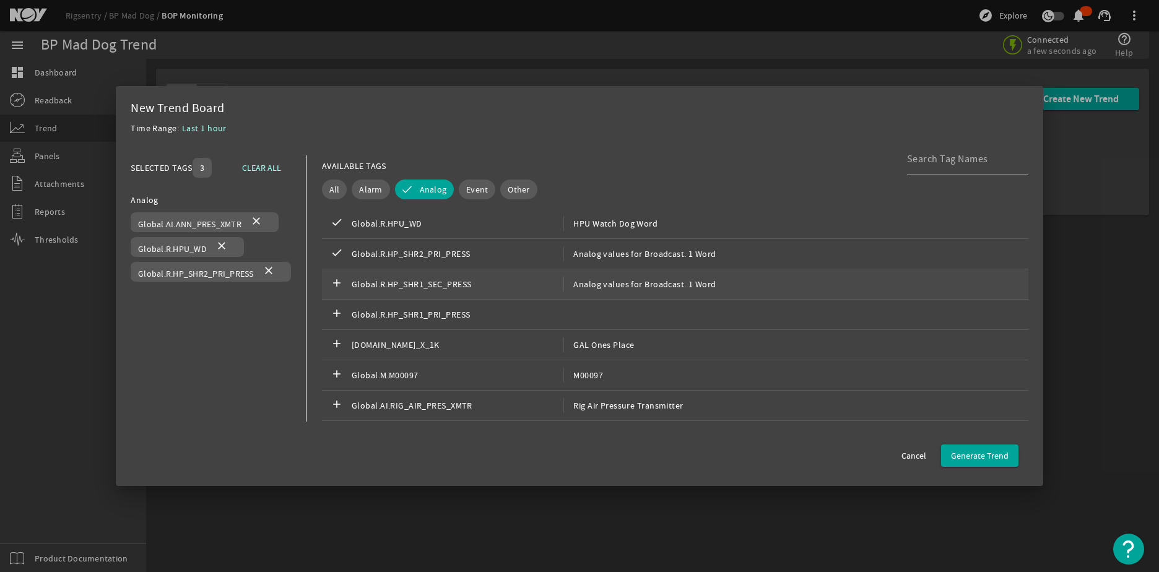
click at [599, 279] on span "Analog values for Broadcast. 1 Word" at bounding box center [640, 284] width 152 height 15
click at [603, 318] on div "add Global.R.HP_SHR1_PRI_PRESS" at bounding box center [675, 315] width 705 height 30
click at [602, 344] on span "GAL Ones Place" at bounding box center [599, 345] width 71 height 15
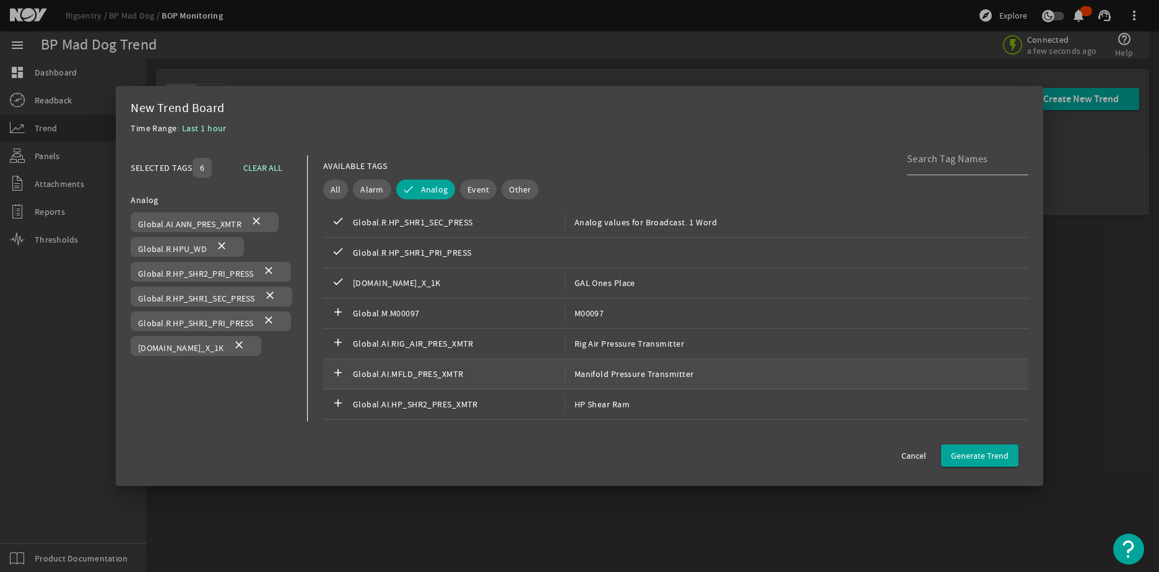
scroll to position [124, 0]
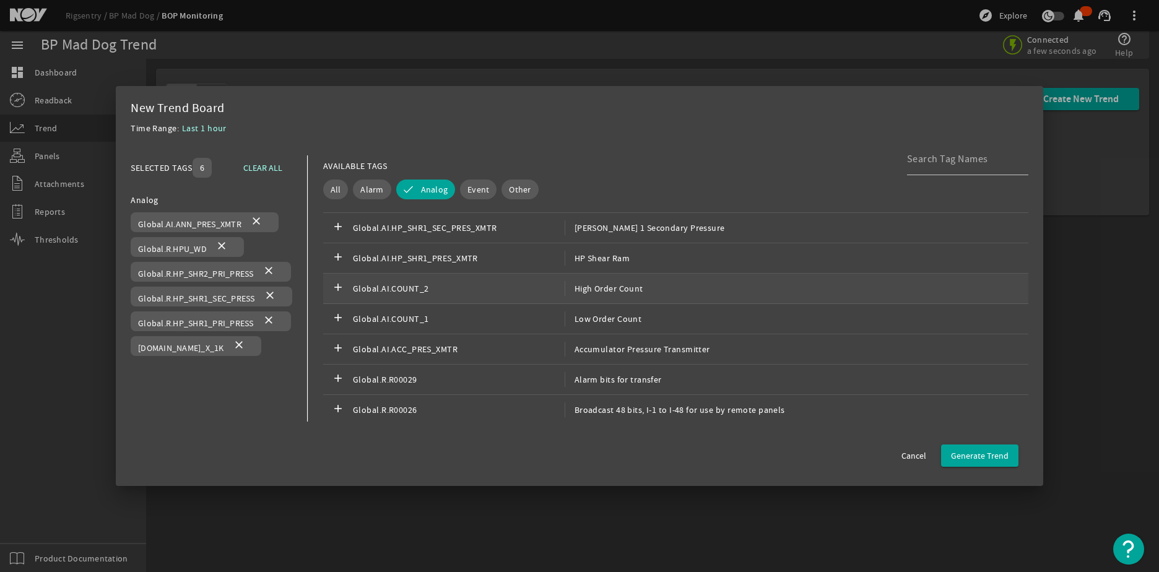
click at [665, 290] on div "add Global.AI.COUNT_2 High Order Count" at bounding box center [675, 289] width 705 height 30
click at [656, 312] on div "add Global.AI.COUNT_1 Low Order Count" at bounding box center [675, 319] width 705 height 30
click at [661, 353] on span "Accumulator Pressure Transmitter" at bounding box center [637, 349] width 146 height 15
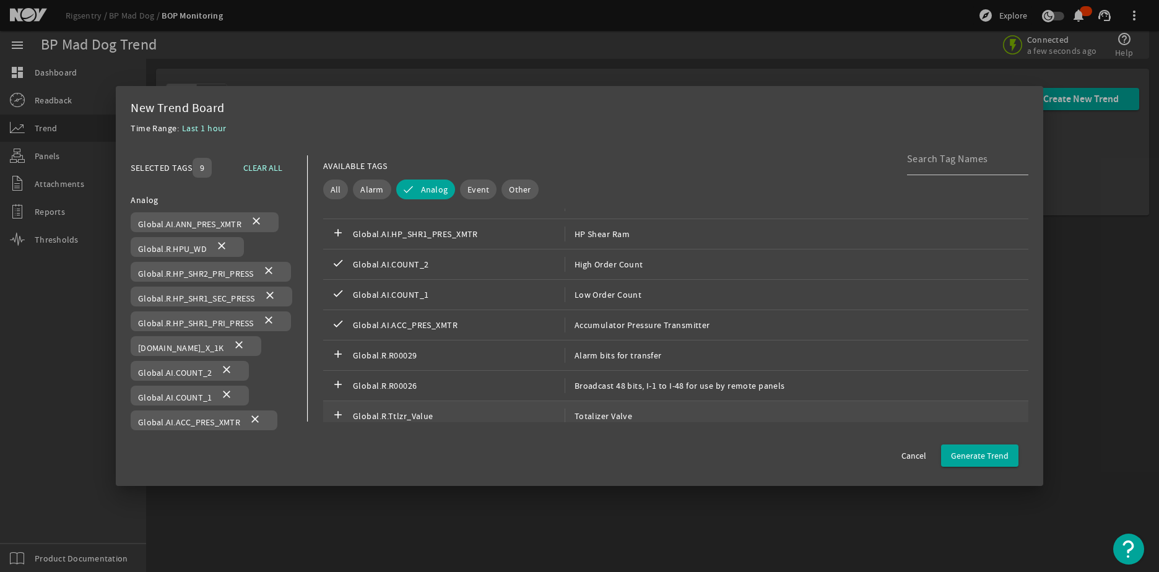
click at [622, 408] on div "add Global.R.Ttlzr_Value Totalizer Valve" at bounding box center [675, 416] width 705 height 30
click at [186, 124] on span "Last 1 hour" at bounding box center [204, 128] width 45 height 11
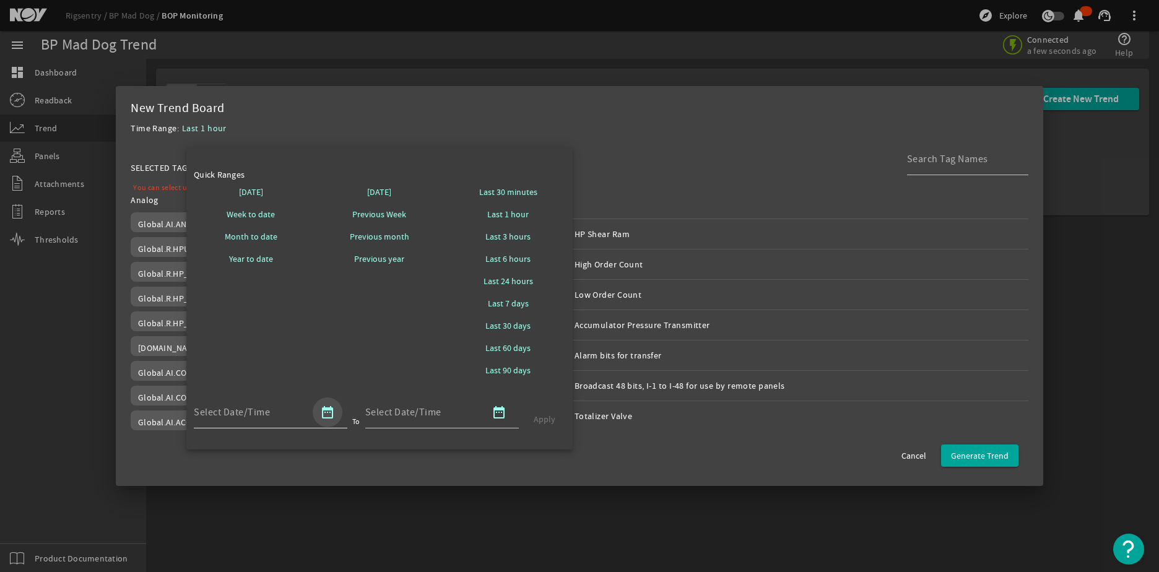
click at [329, 409] on mat-icon "date_range" at bounding box center [327, 412] width 15 height 15
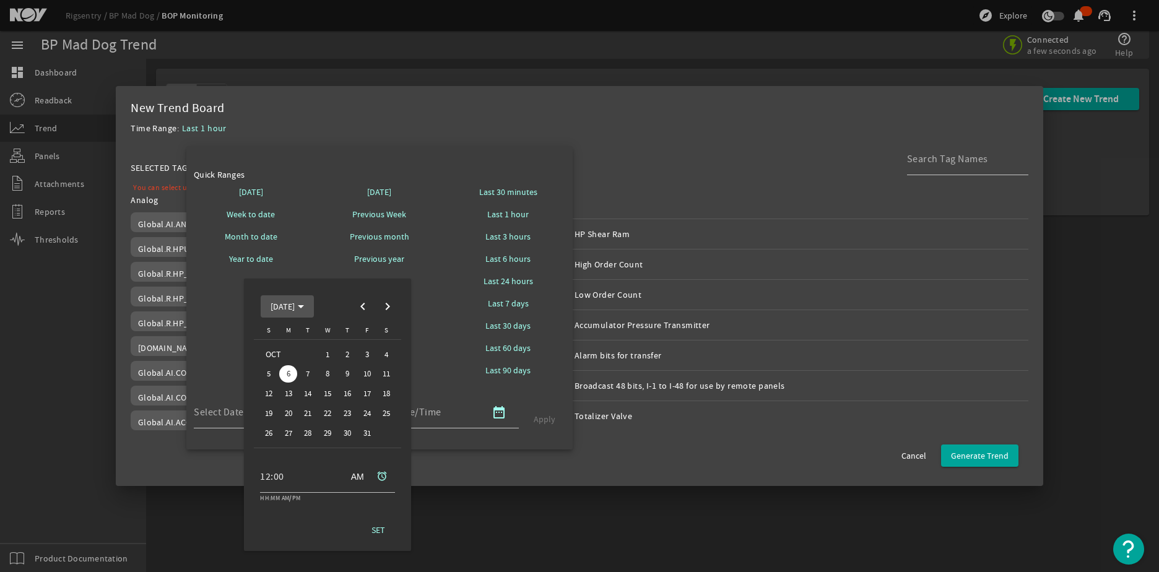
click at [304, 304] on span "[DATE]" at bounding box center [287, 306] width 33 height 11
click at [320, 383] on span "2025" at bounding box center [310, 380] width 31 height 18
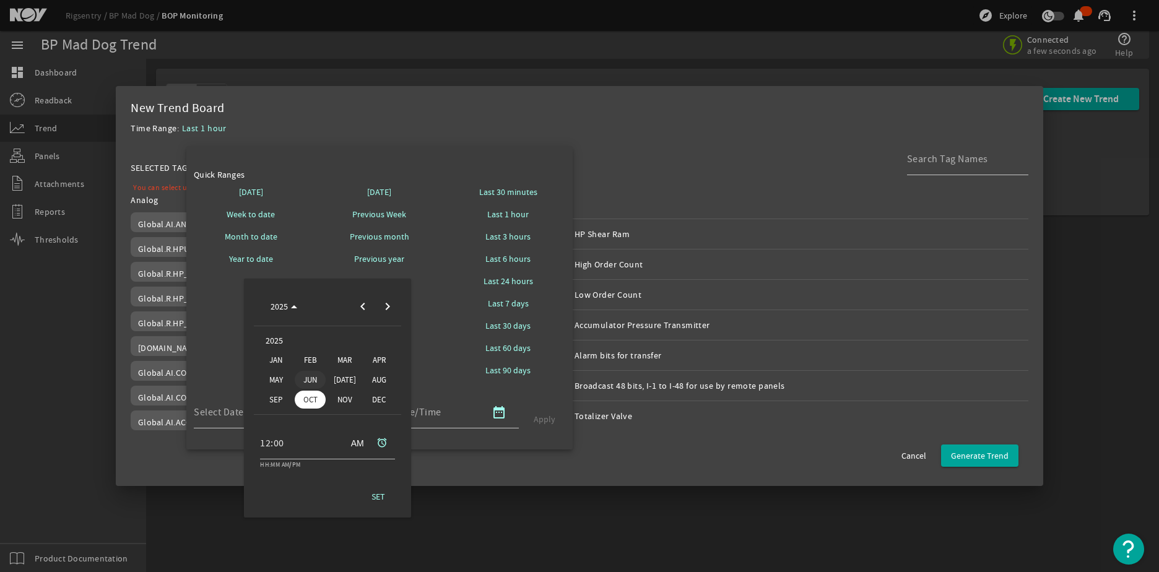
click at [312, 379] on span "JUN" at bounding box center [310, 380] width 31 height 18
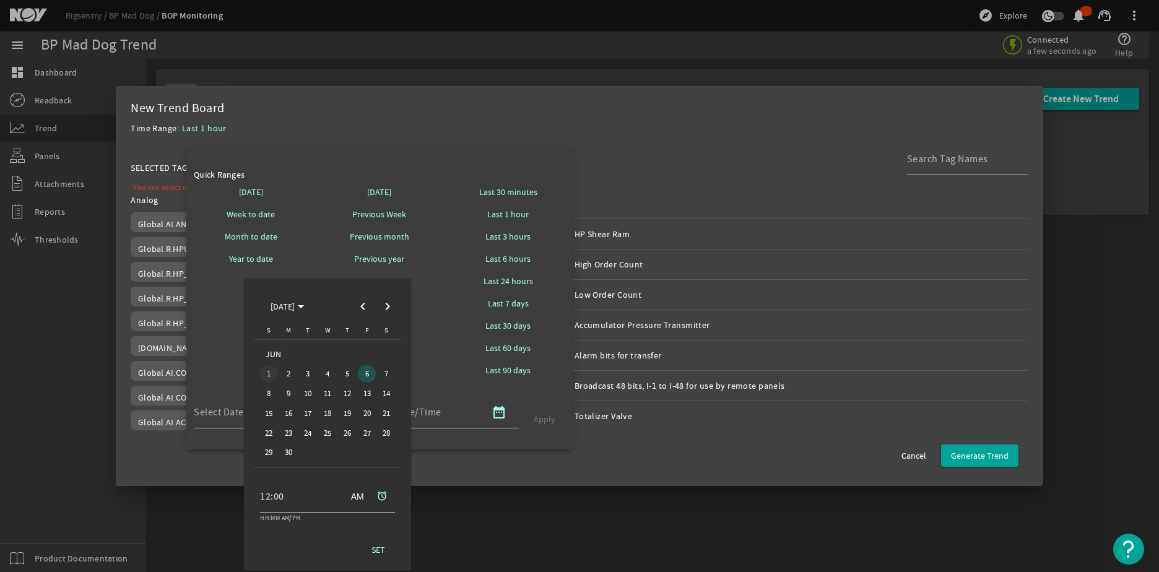
click at [269, 374] on span "1" at bounding box center [269, 374] width 18 height 18
click at [284, 501] on input "12:00" at bounding box center [298, 496] width 77 height 15
click at [353, 497] on span at bounding box center [354, 497] width 30 height 30
click at [356, 495] on span at bounding box center [354, 497] width 30 height 30
drag, startPoint x: 378, startPoint y: 548, endPoint x: 360, endPoint y: 329, distance: 219.9
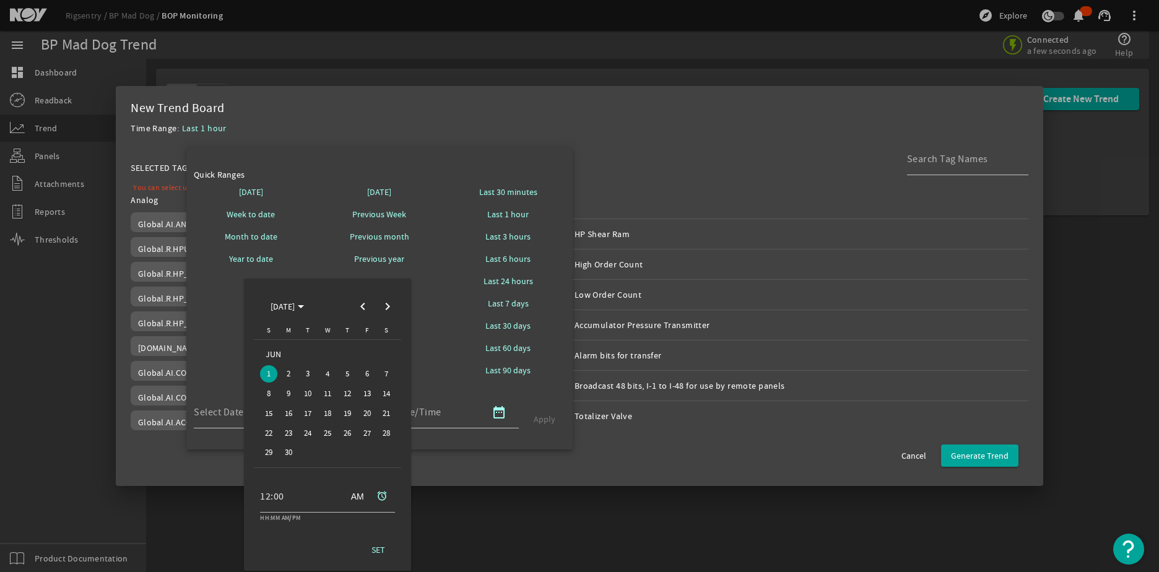
click at [348, 386] on div "[DATE] [DATE] [DATE] S [DATE] M [DATE] T [DATE] W [DATE] T [DATE] F [DATE] S [D…" at bounding box center [327, 425] width 147 height 272
click at [390, 307] on span "Next month" at bounding box center [387, 306] width 25 height 25
click at [371, 307] on span "Previous month" at bounding box center [363, 306] width 25 height 25
click at [382, 543] on button "SET" at bounding box center [379, 550] width 40 height 22
type input "[DATE] 12:00 AM GMT"
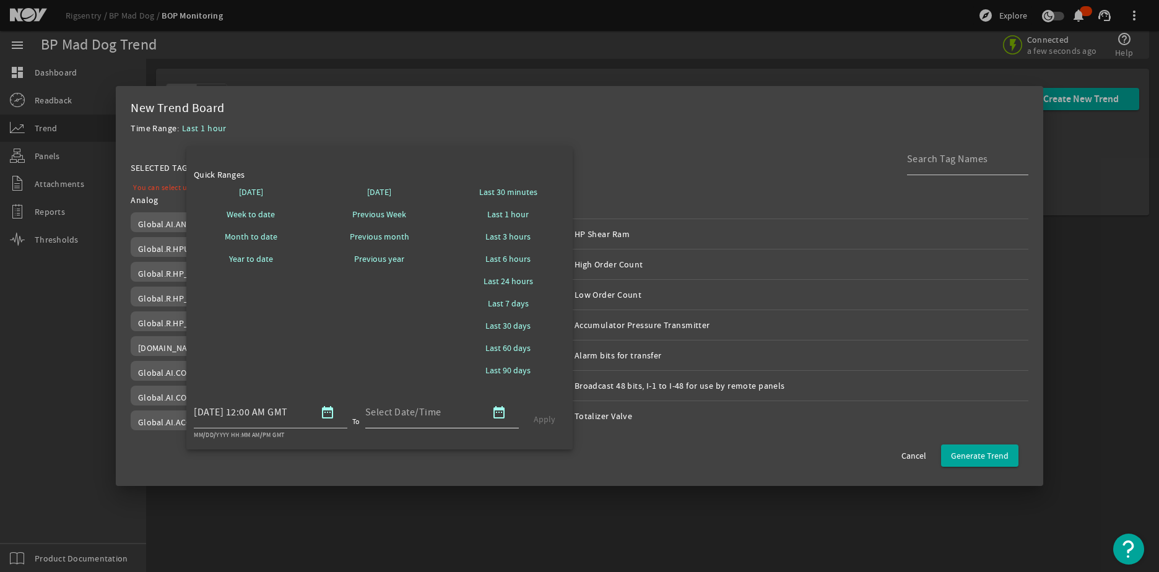
click at [504, 417] on button "date_range" at bounding box center [499, 413] width 30 height 30
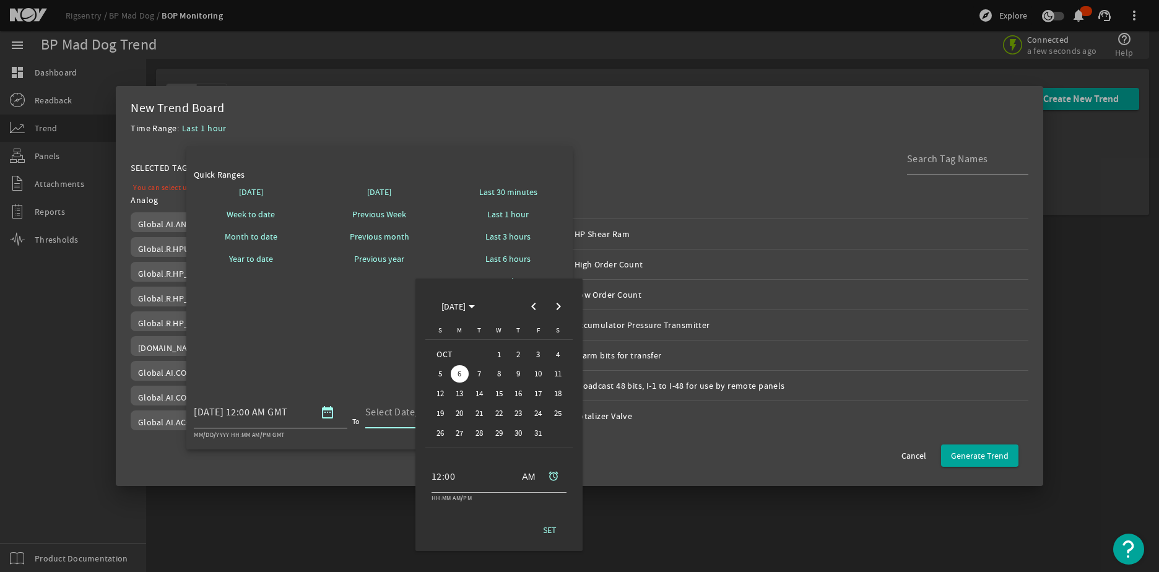
click at [489, 415] on button "22" at bounding box center [499, 414] width 20 height 20
click at [543, 302] on span "Previous month" at bounding box center [534, 306] width 25 height 25
click at [552, 308] on span "Next month" at bounding box center [558, 306] width 25 height 25
click at [499, 356] on span "1" at bounding box center [500, 355] width 18 height 18
click at [551, 525] on span "SET" at bounding box center [550, 530] width 14 height 12
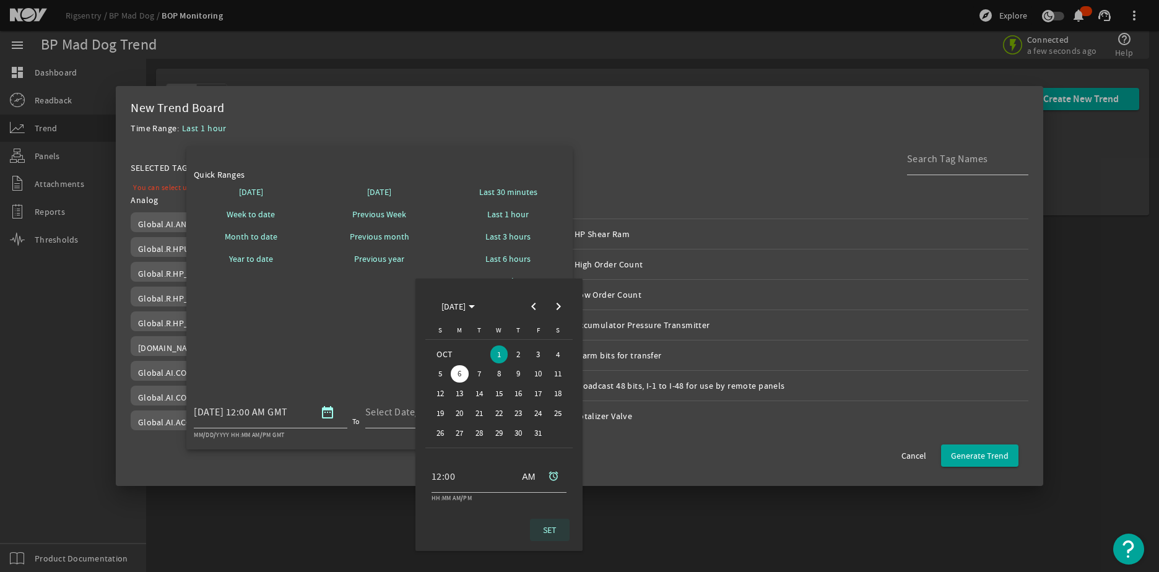
type input "[DATE] 12:00 AM GMT"
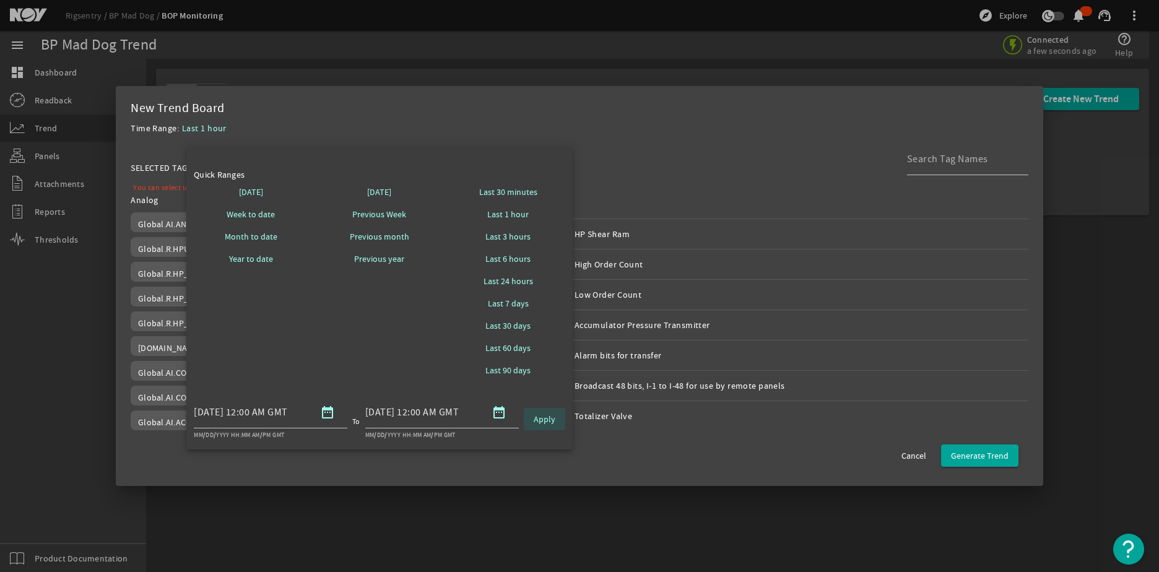
click at [543, 419] on span "Apply" at bounding box center [545, 419] width 22 height 12
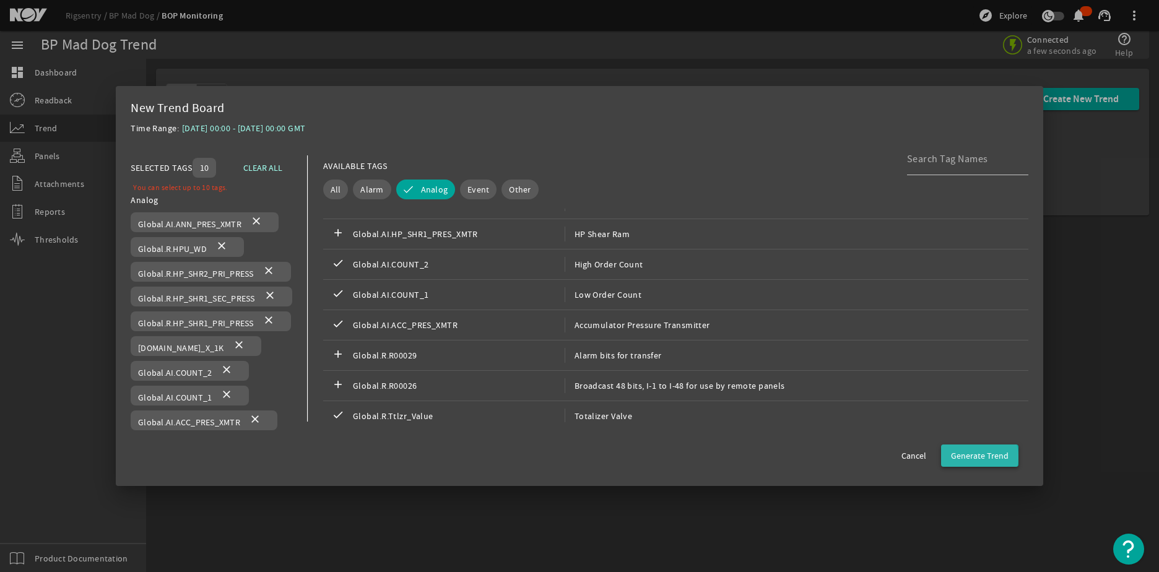
click at [980, 457] on span "Generate Trend" at bounding box center [980, 456] width 58 height 12
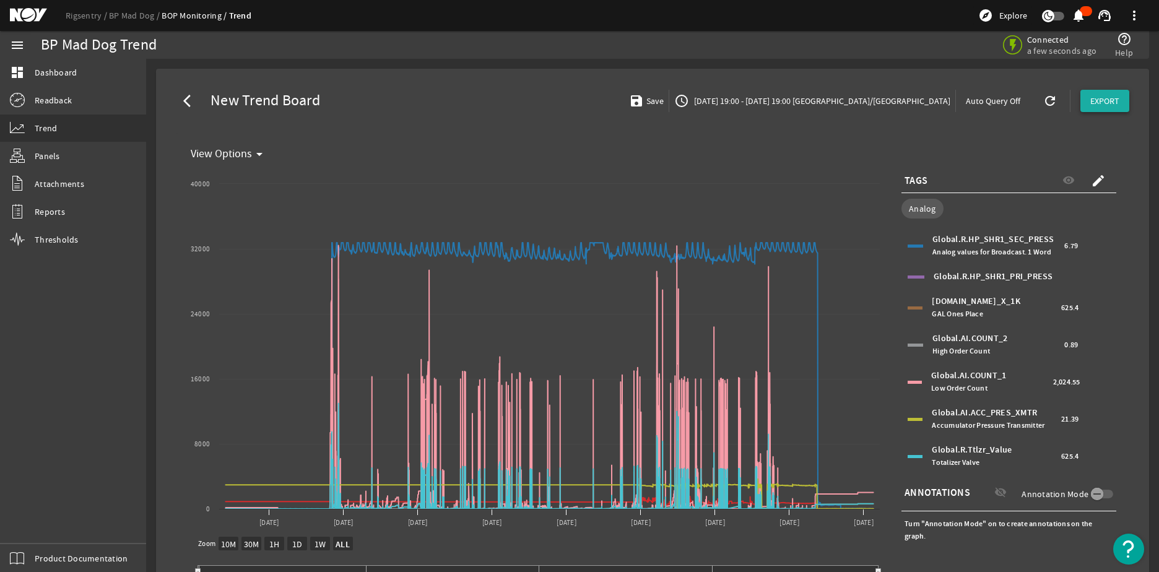
click at [1100, 113] on span at bounding box center [1105, 101] width 49 height 30
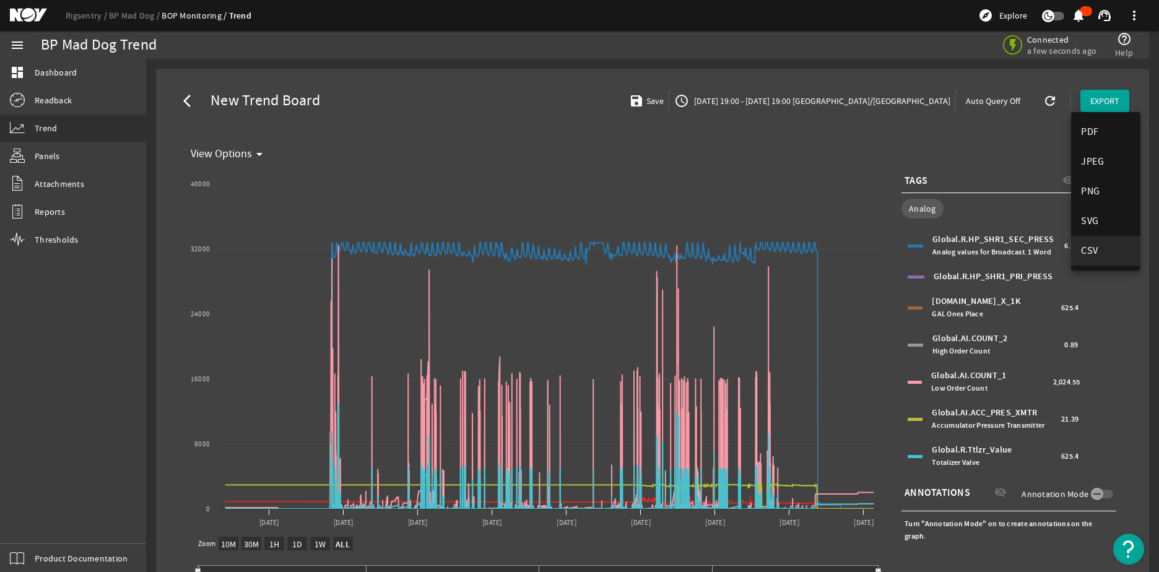
click at [1113, 252] on span "CSV" at bounding box center [1106, 250] width 50 height 15
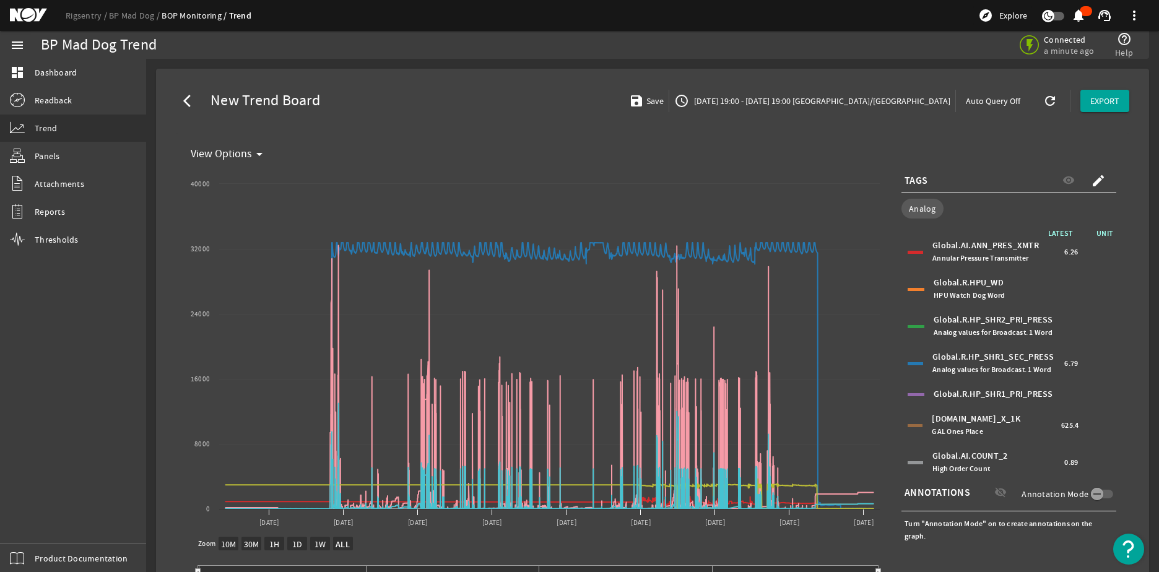
click at [1096, 178] on mat-icon "create" at bounding box center [1098, 180] width 15 height 15
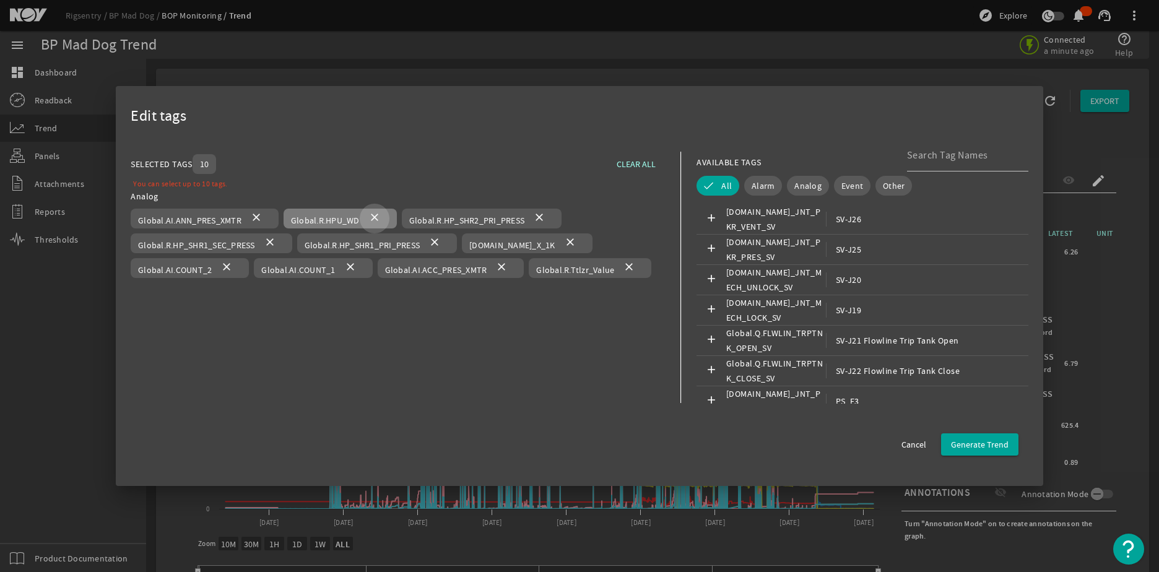
click at [371, 218] on mat-icon "close" at bounding box center [374, 218] width 15 height 15
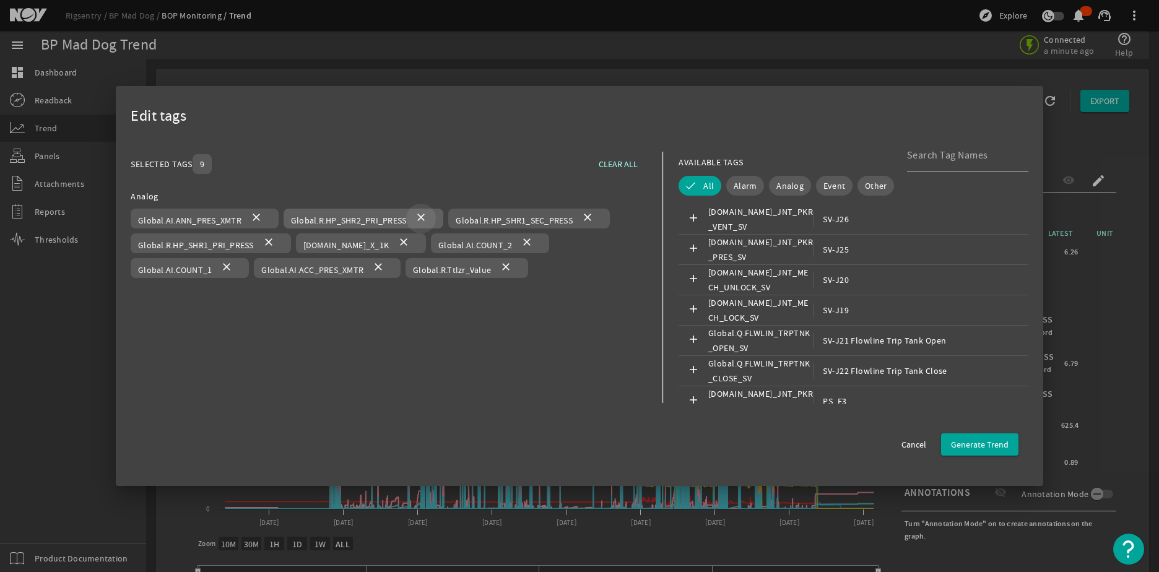
click at [417, 219] on mat-icon "close" at bounding box center [421, 218] width 15 height 15
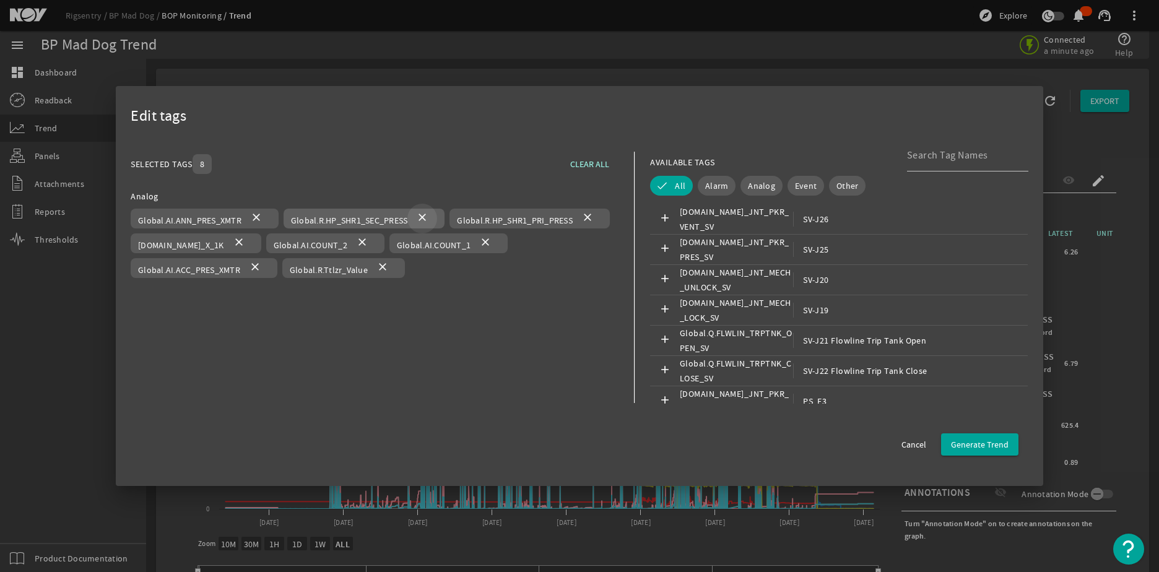
click at [426, 216] on mat-icon "close" at bounding box center [422, 218] width 15 height 15
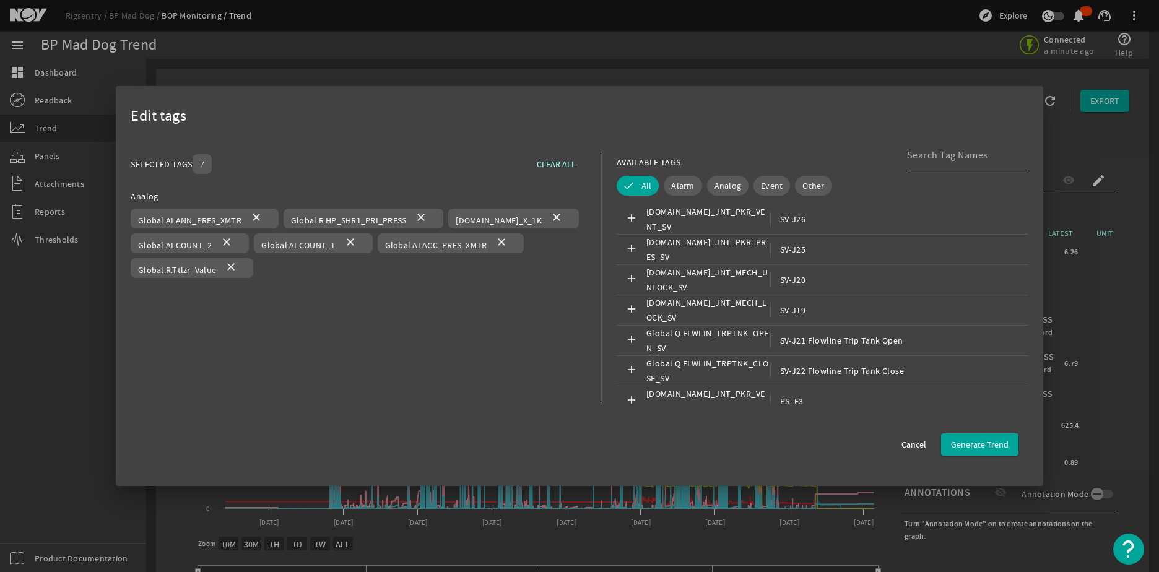
click at [426, 216] on mat-icon "close" at bounding box center [421, 218] width 15 height 15
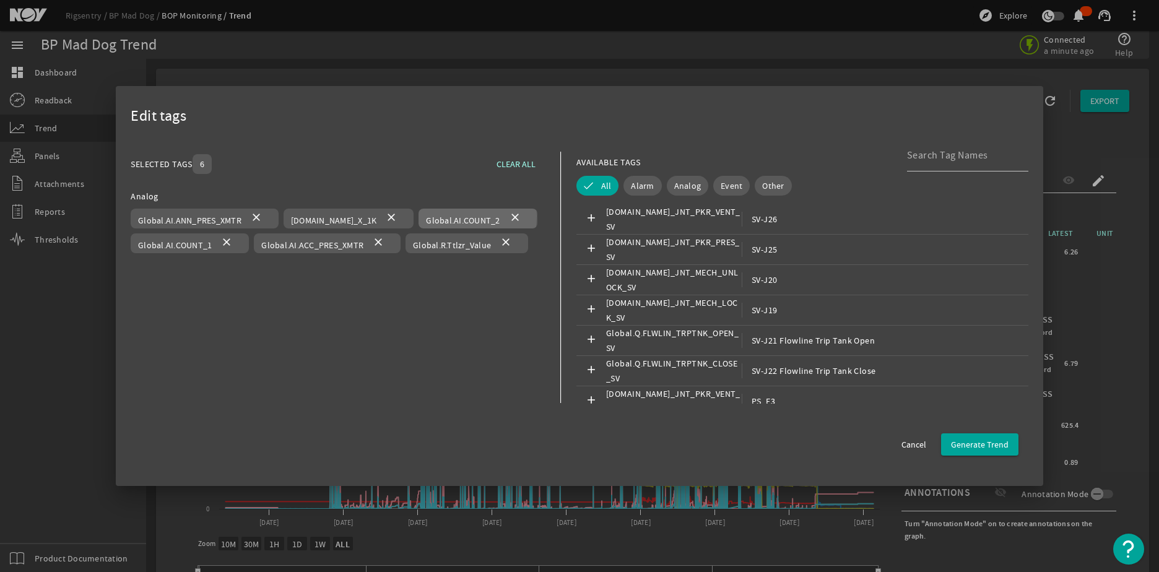
click at [426, 216] on span "Global.AI.COUNT_2" at bounding box center [463, 220] width 74 height 11
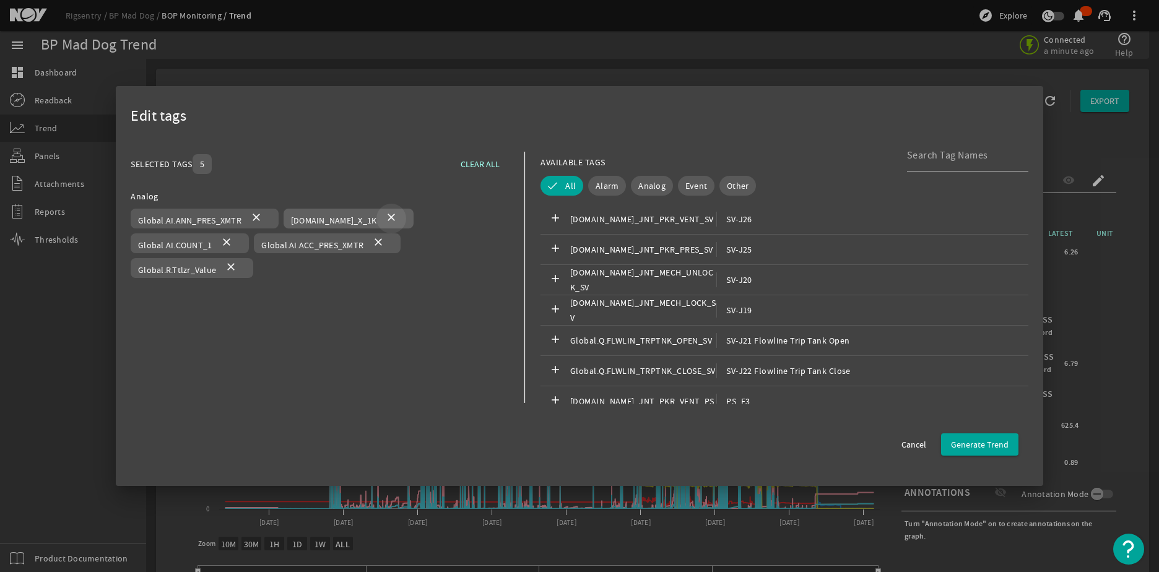
click at [384, 217] on mat-icon "close" at bounding box center [391, 218] width 15 height 15
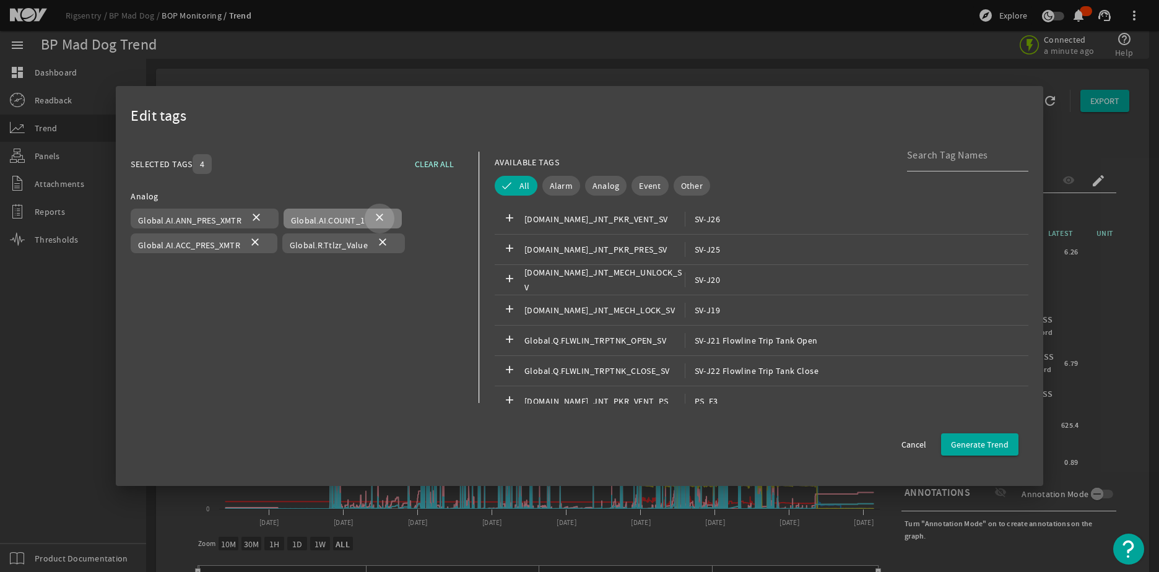
click at [382, 219] on mat-icon "close" at bounding box center [379, 218] width 15 height 15
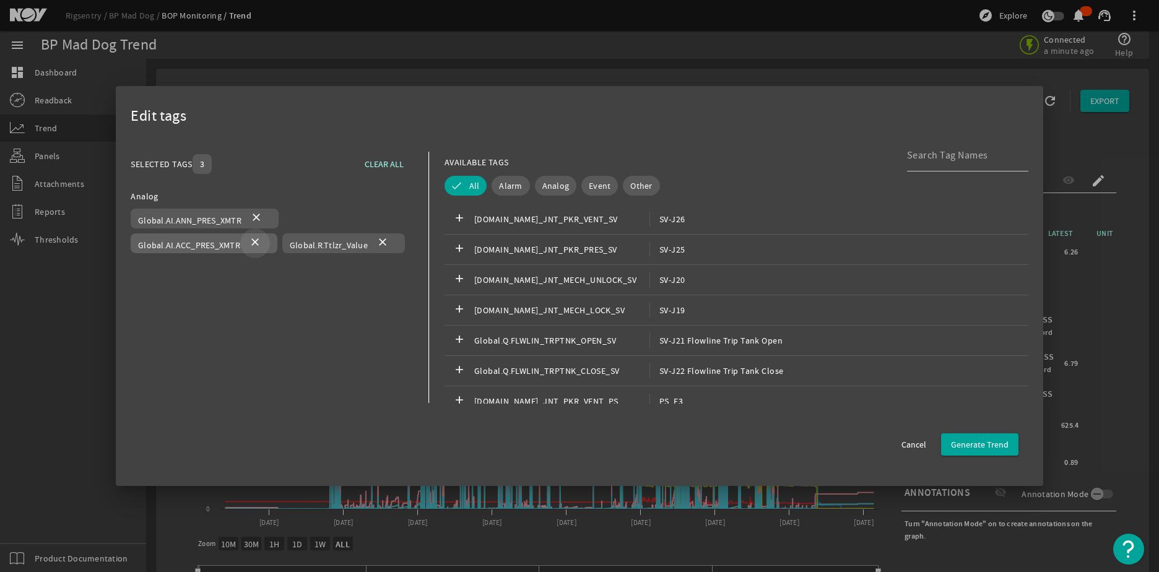
click at [258, 248] on mat-icon "close" at bounding box center [255, 243] width 15 height 15
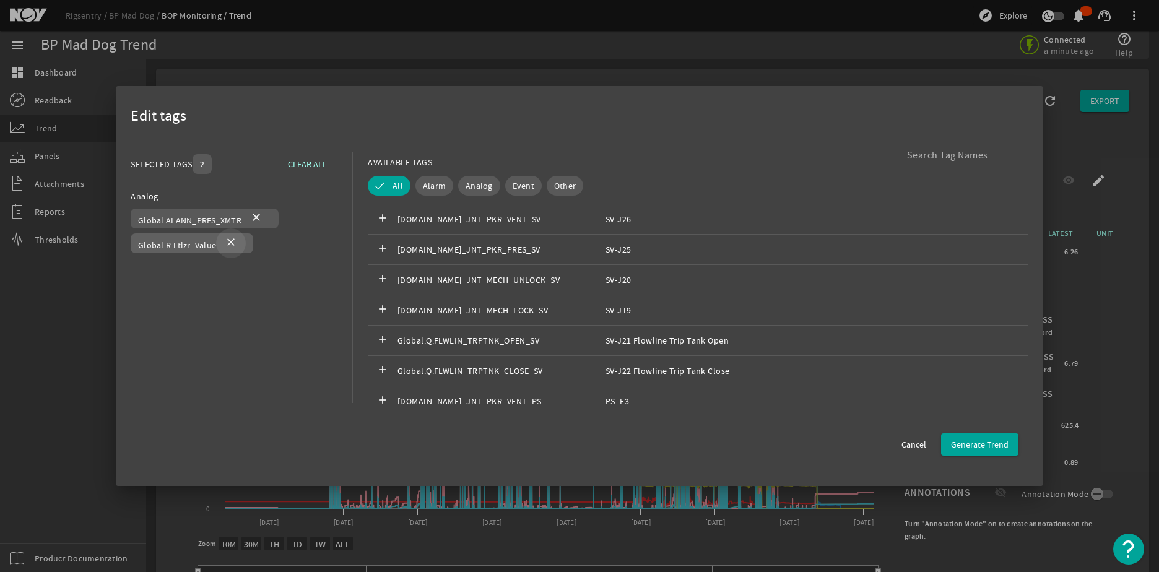
click at [235, 242] on mat-icon "close" at bounding box center [231, 243] width 15 height 15
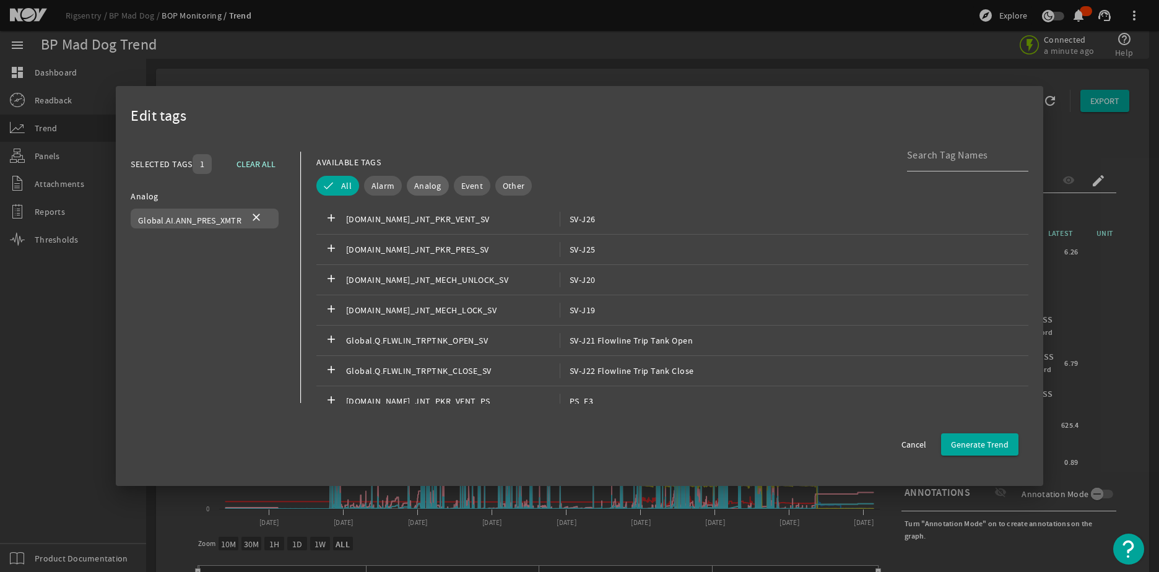
click at [419, 190] on span "Analog" at bounding box center [427, 186] width 27 height 12
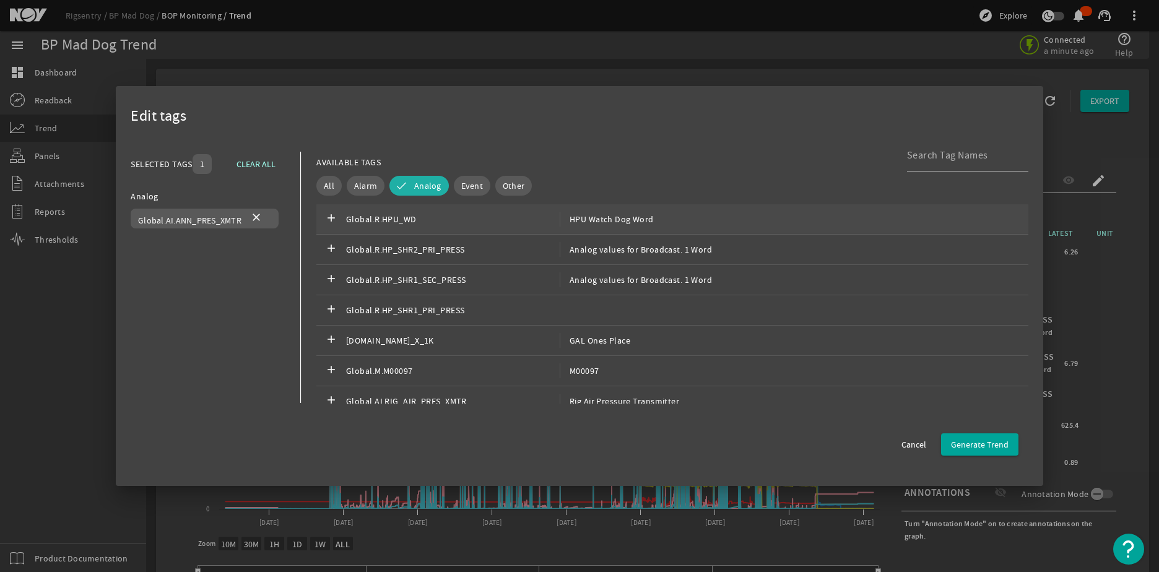
click at [394, 219] on span "Global.R.HPU_WD" at bounding box center [453, 219] width 214 height 15
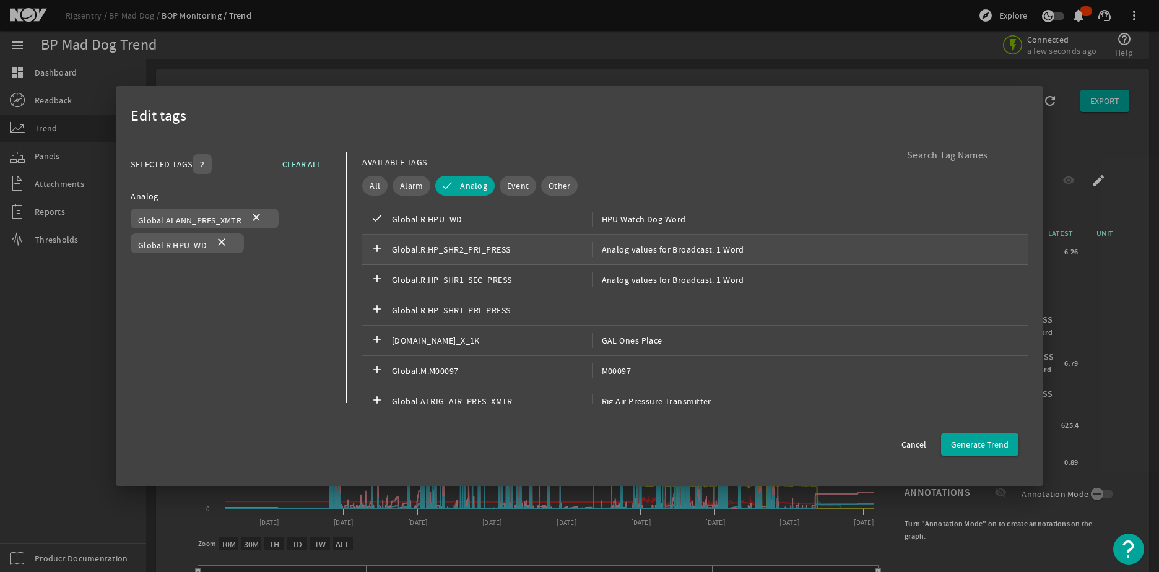
click at [549, 256] on span "Global.R.HP_SHR2_PRI_PRESS" at bounding box center [492, 249] width 200 height 15
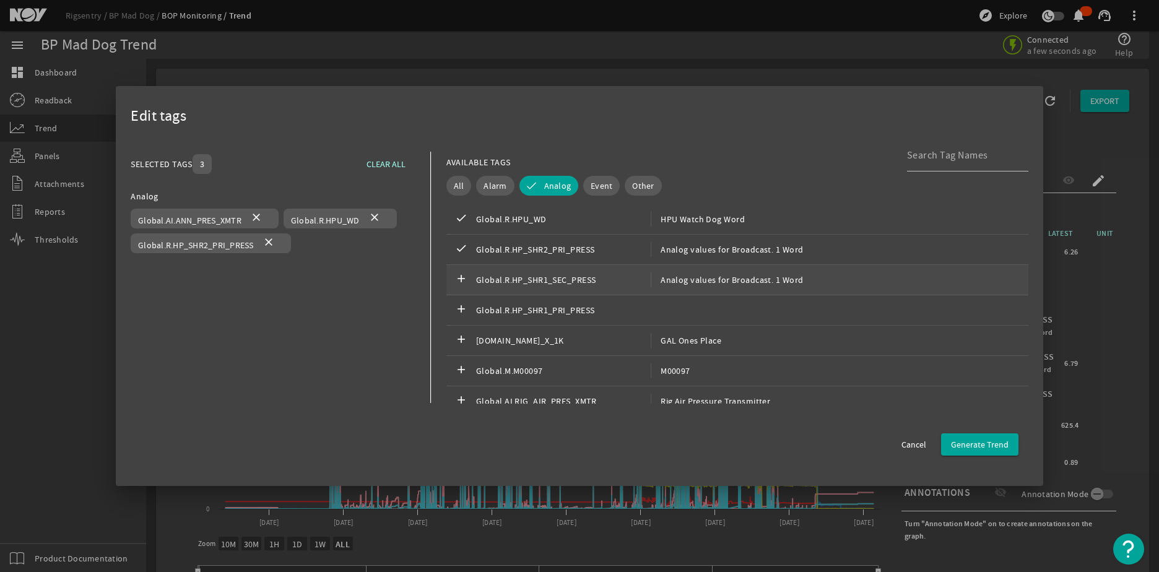
click at [551, 280] on span "Global.R.HP_SHR1_SEC_PRESS" at bounding box center [563, 280] width 175 height 15
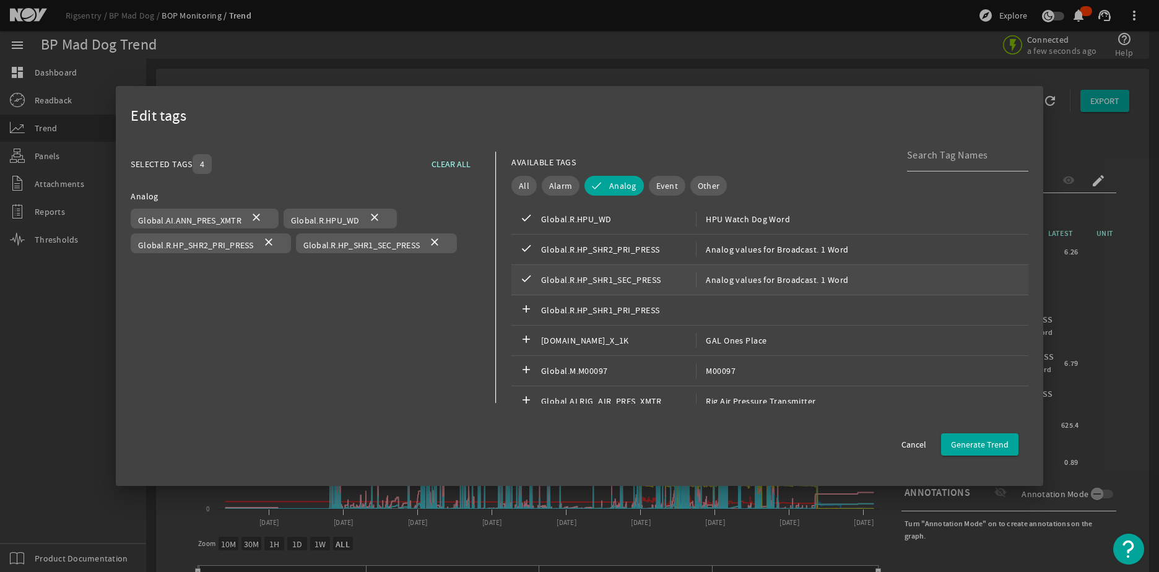
click at [608, 287] on div "check Global.R.HP_SHR1_SEC_PRESS Analog values for Broadcast. 1 Word" at bounding box center [770, 280] width 517 height 30
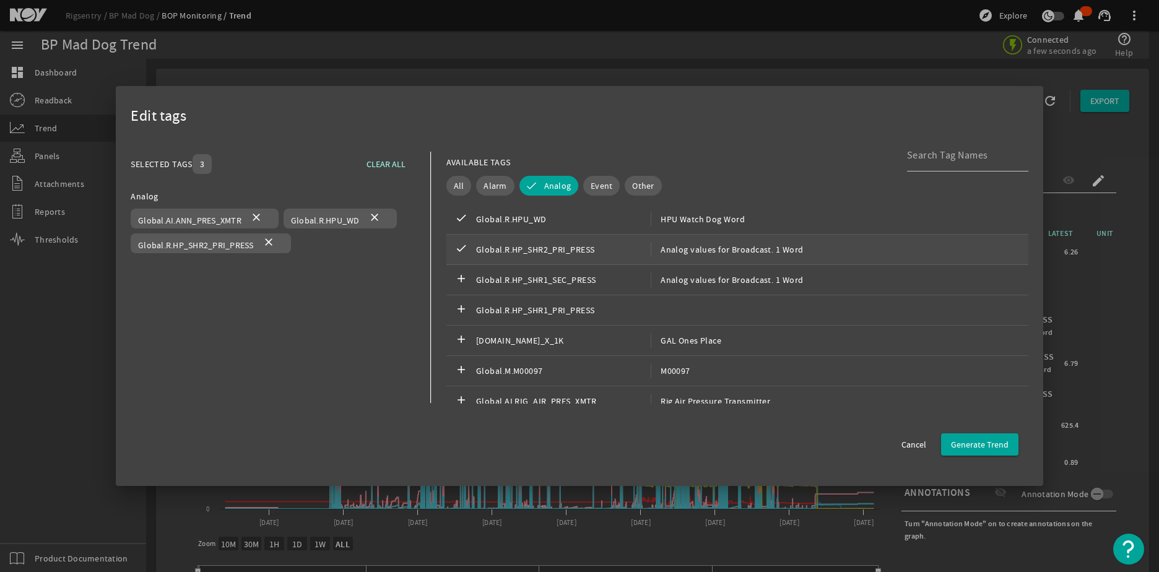
click at [564, 250] on span "Global.R.HP_SHR2_PRI_PRESS" at bounding box center [563, 249] width 175 height 15
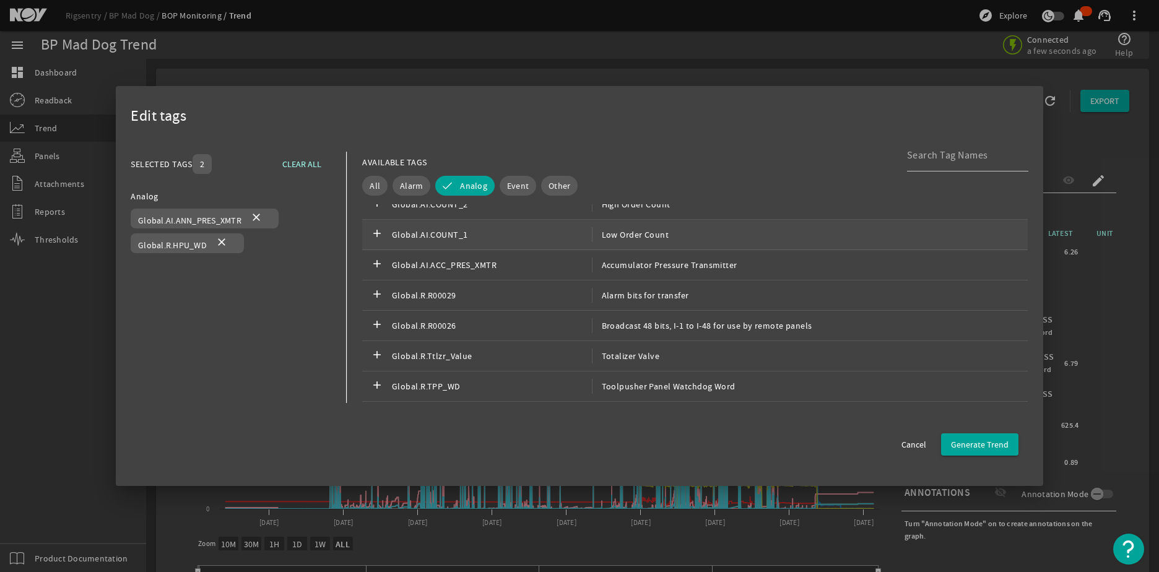
scroll to position [248, 0]
click at [559, 267] on span "Global.AI.COUNT_2" at bounding box center [492, 266] width 200 height 15
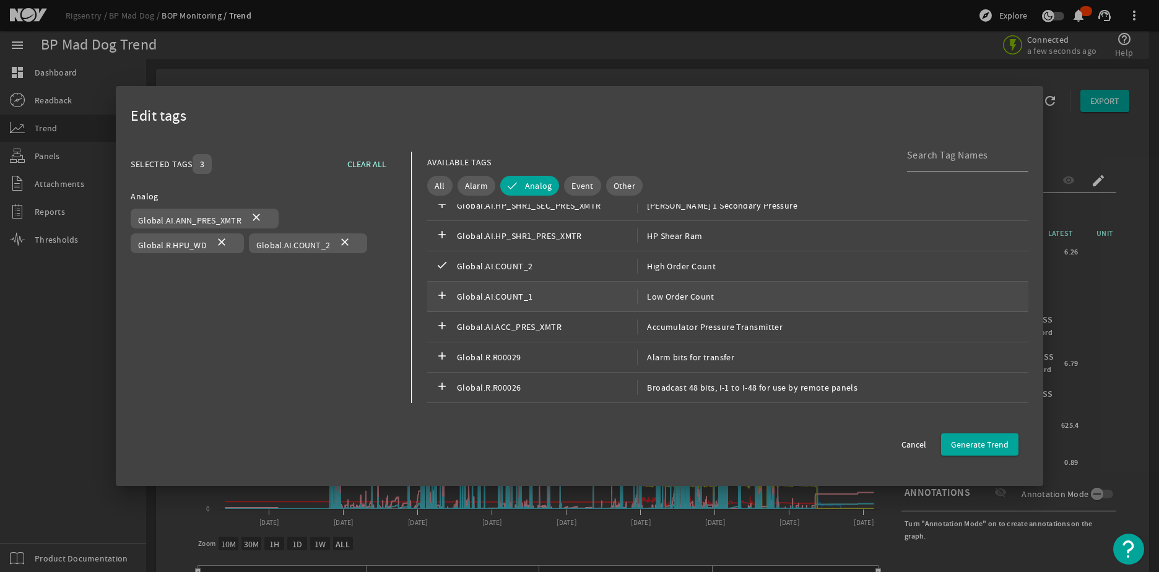
click at [557, 292] on span "Global.AI.COUNT_1" at bounding box center [547, 296] width 180 height 15
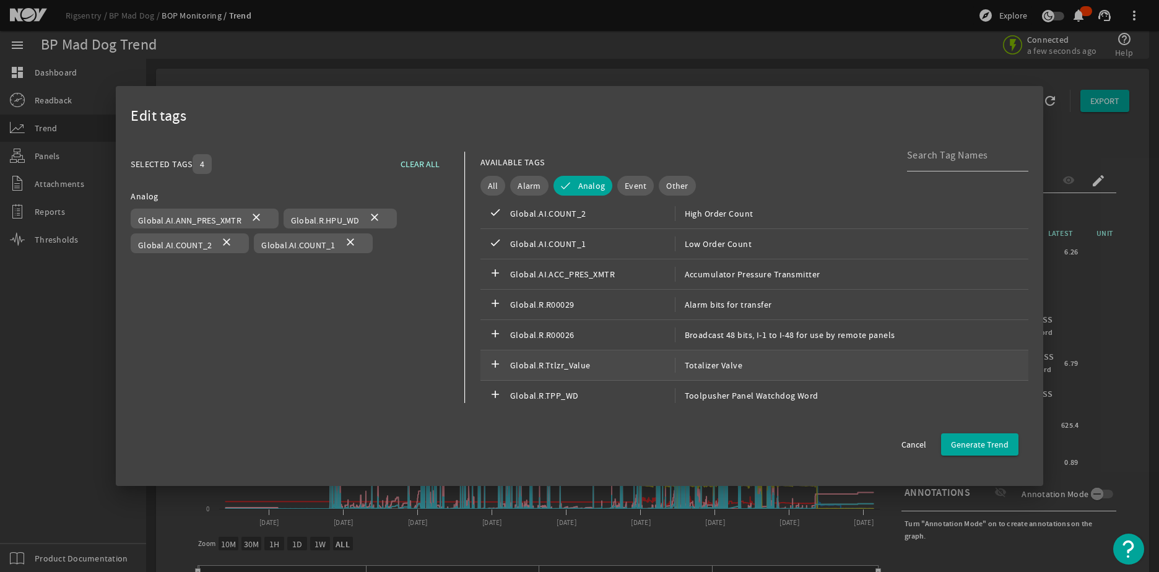
scroll to position [310, 0]
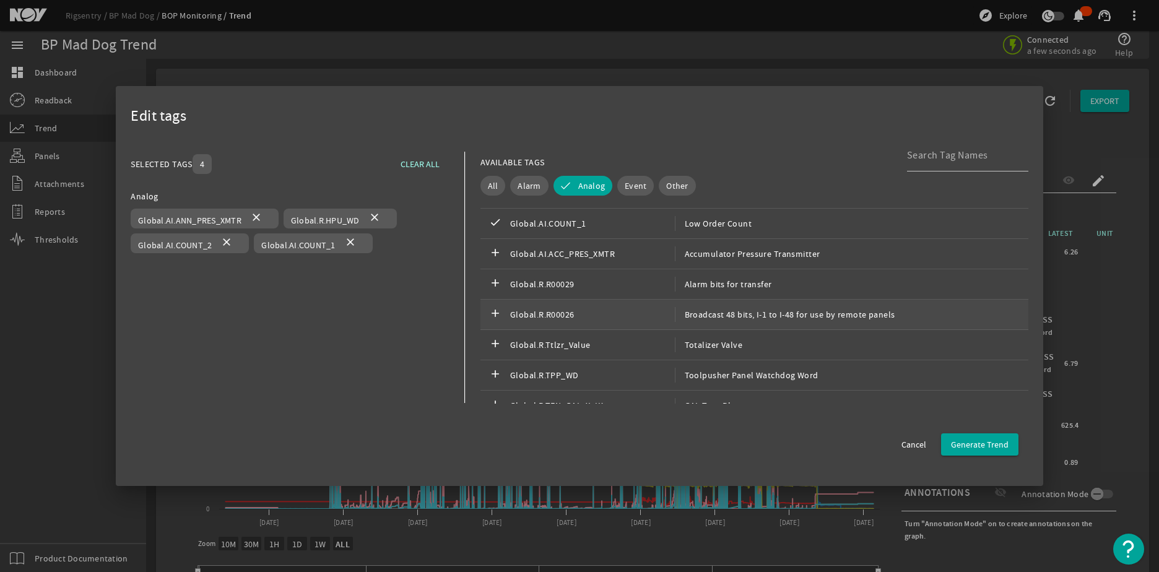
click at [635, 320] on span "Global.R.R00026" at bounding box center [592, 314] width 165 height 15
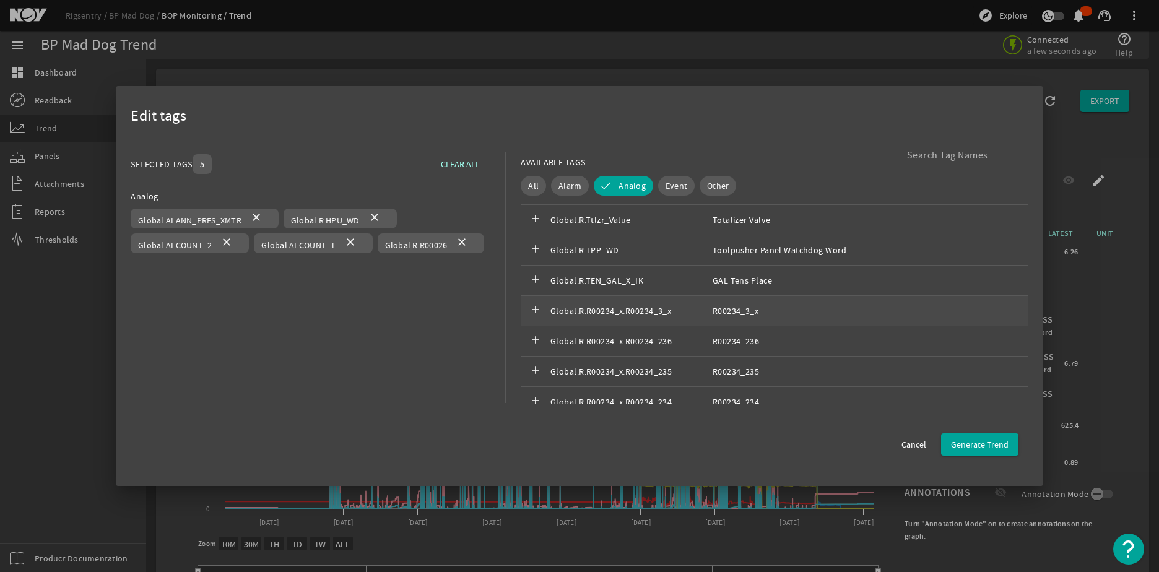
scroll to position [434, 0]
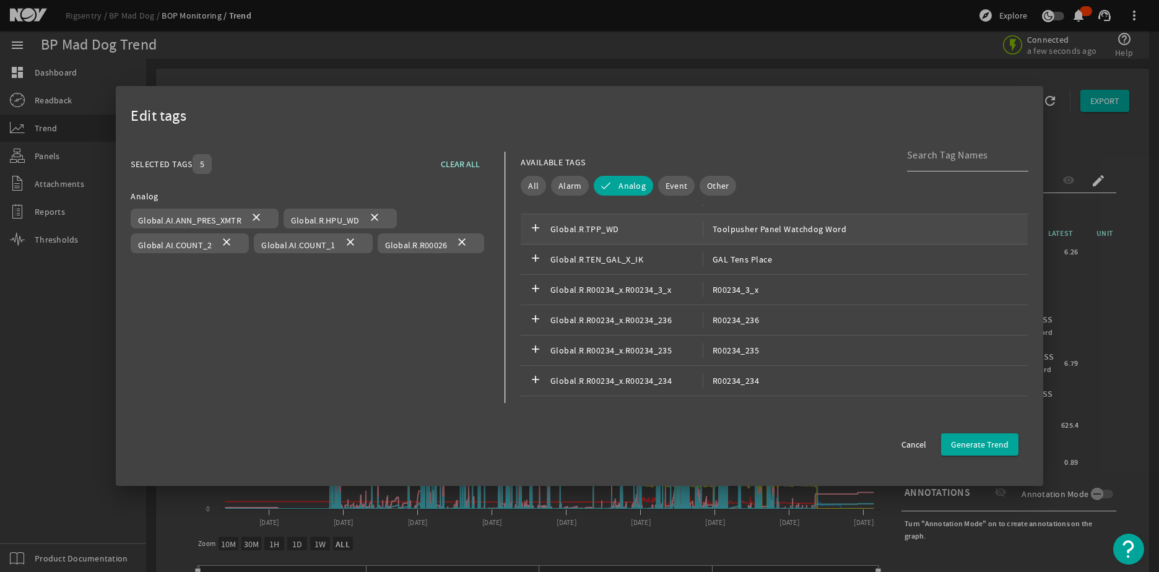
click at [674, 229] on span "Global.R.TPP_WD" at bounding box center [627, 229] width 152 height 15
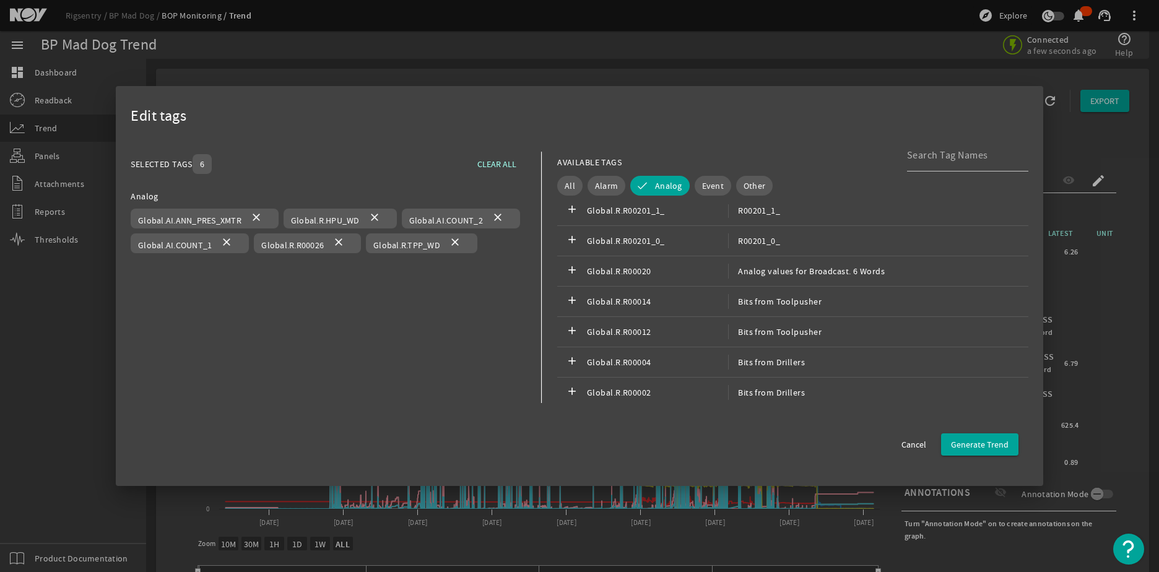
scroll to position [2539, 0]
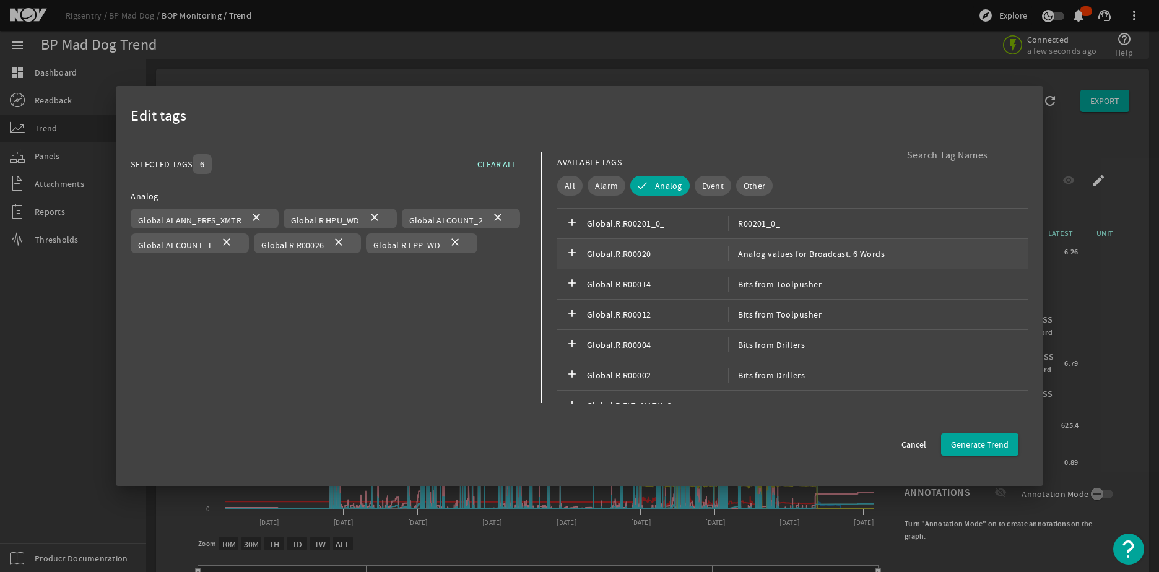
click at [704, 259] on span "Global.R.R00020" at bounding box center [657, 254] width 141 height 15
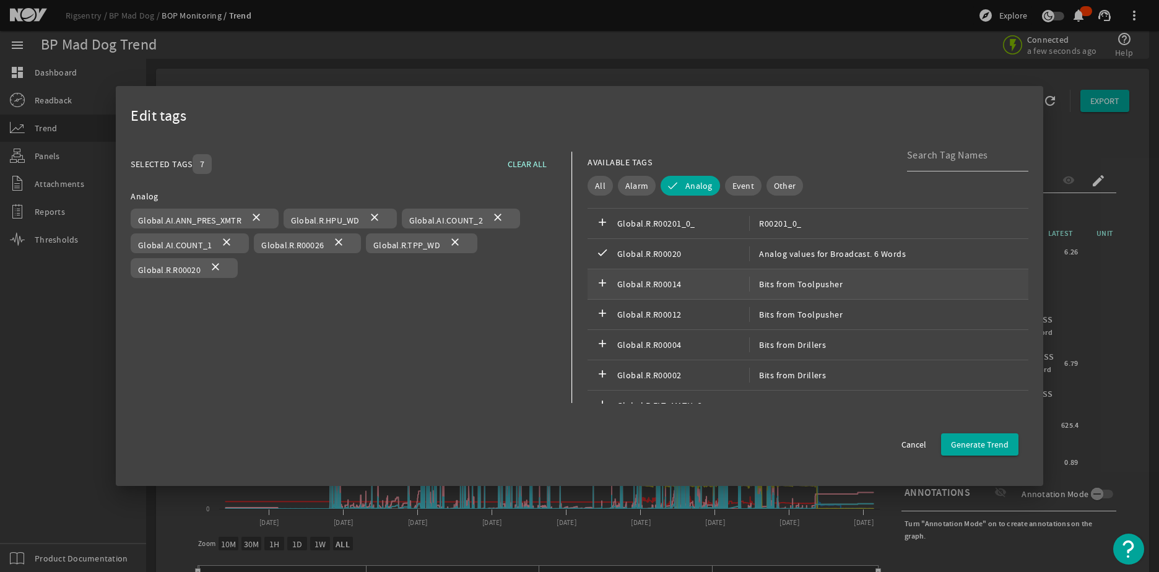
click at [705, 290] on span "Global.R.R00014" at bounding box center [684, 284] width 132 height 15
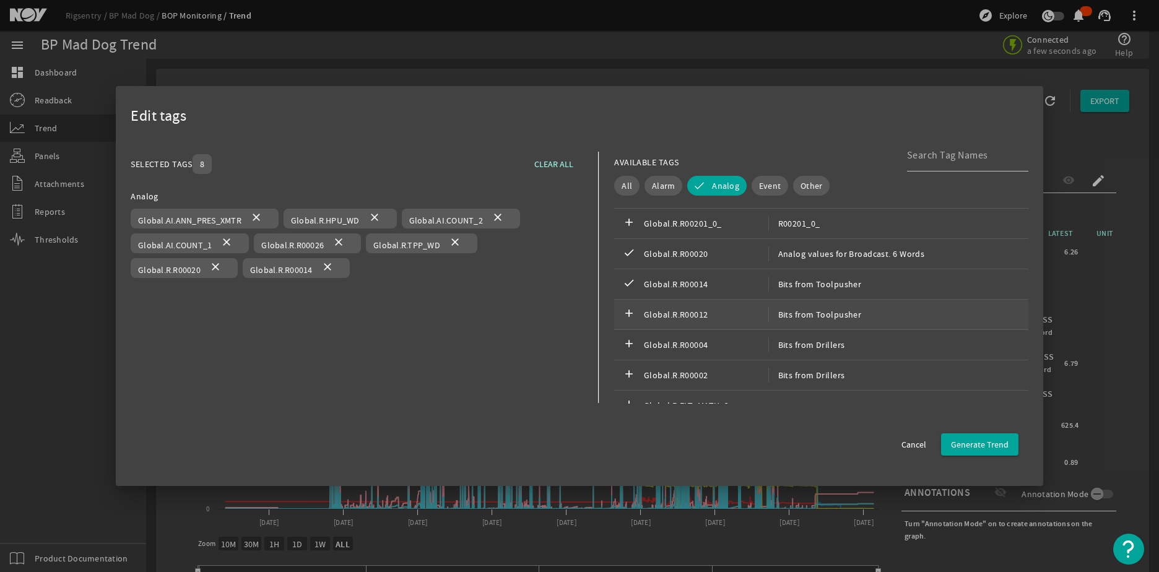
click at [710, 314] on span "Global.R.R00012" at bounding box center [706, 314] width 124 height 15
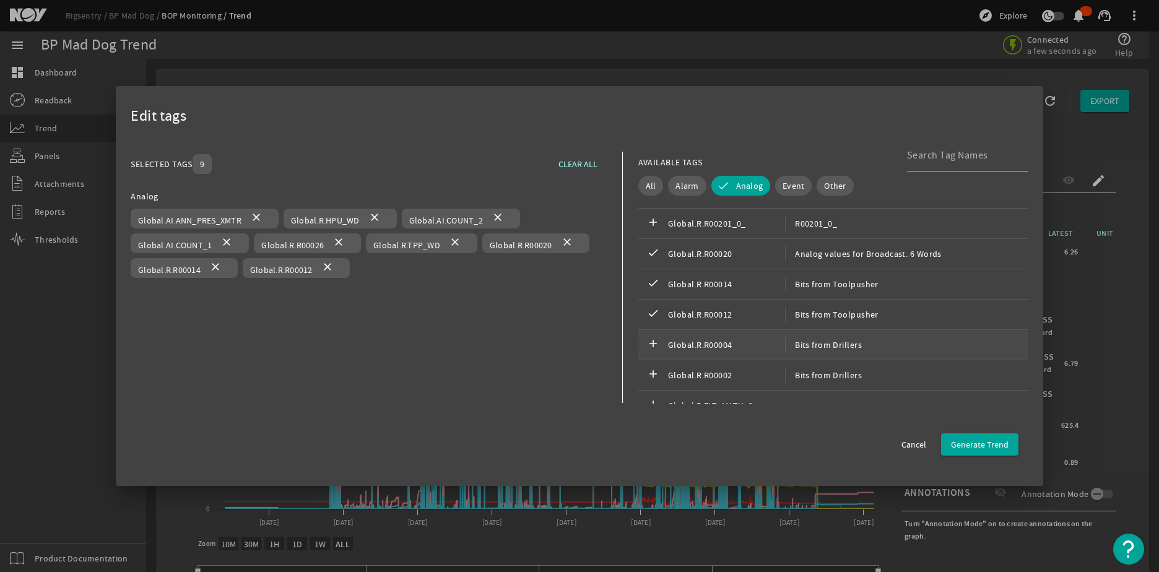
click at [720, 344] on span "Global.R.R00004" at bounding box center [726, 345] width 117 height 15
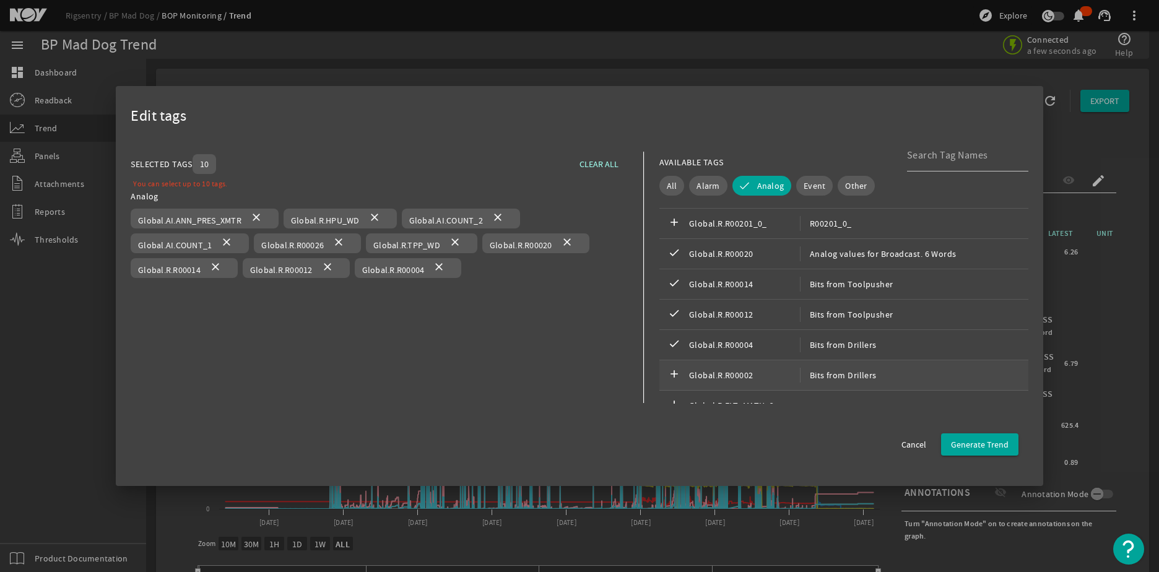
click at [725, 365] on div "add Global.R.R00002 Bits from Drillers" at bounding box center [844, 375] width 369 height 30
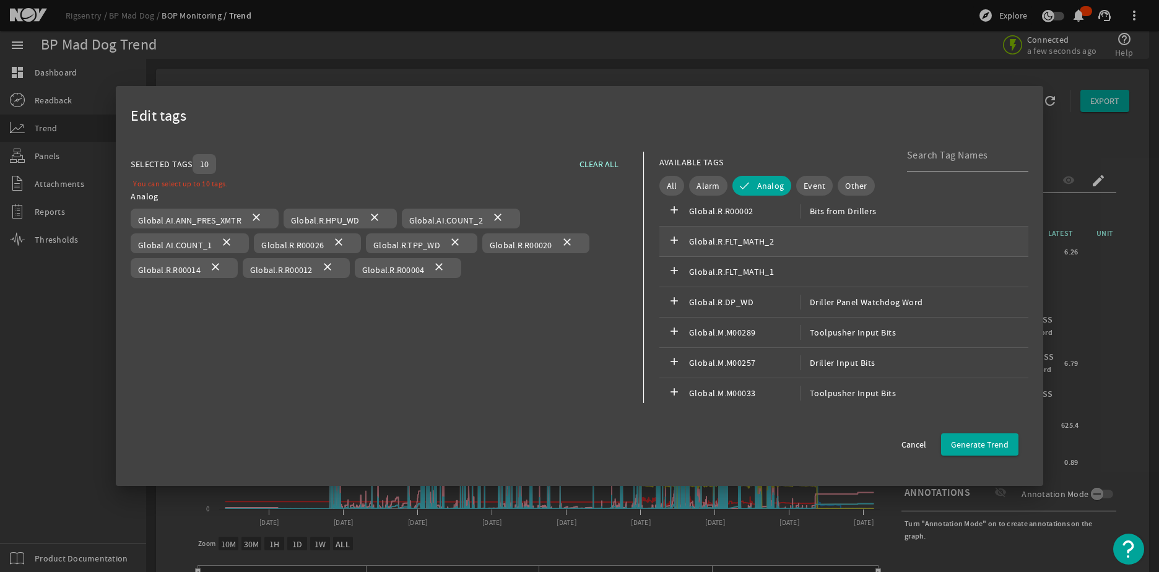
scroll to position [2725, 0]
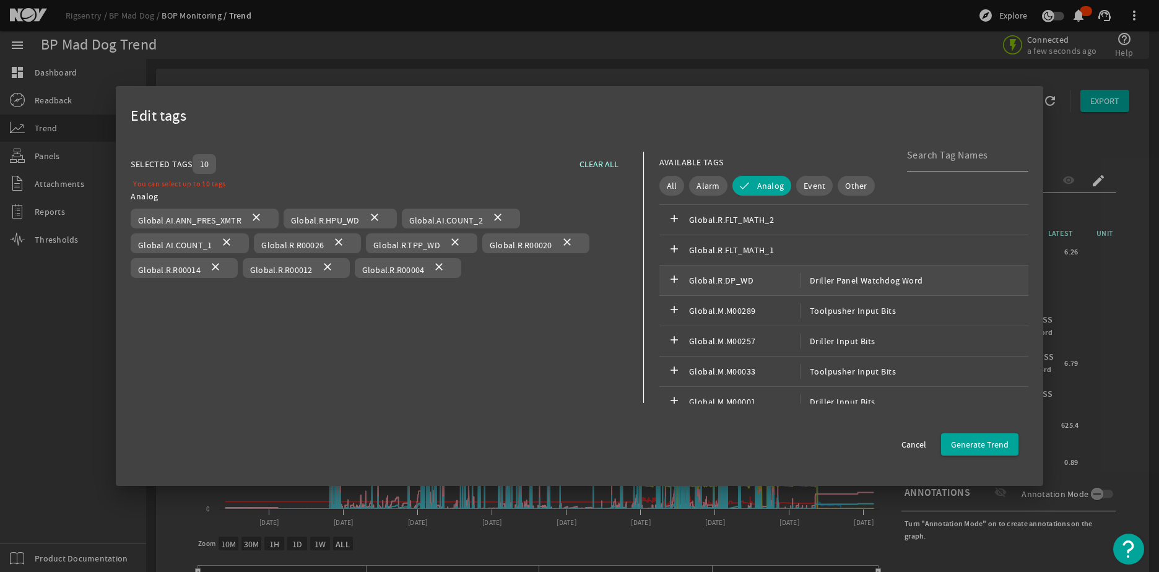
click at [743, 276] on span "Global.R.DP_WD" at bounding box center [744, 280] width 111 height 15
click at [439, 267] on mat-icon "close" at bounding box center [439, 268] width 15 height 15
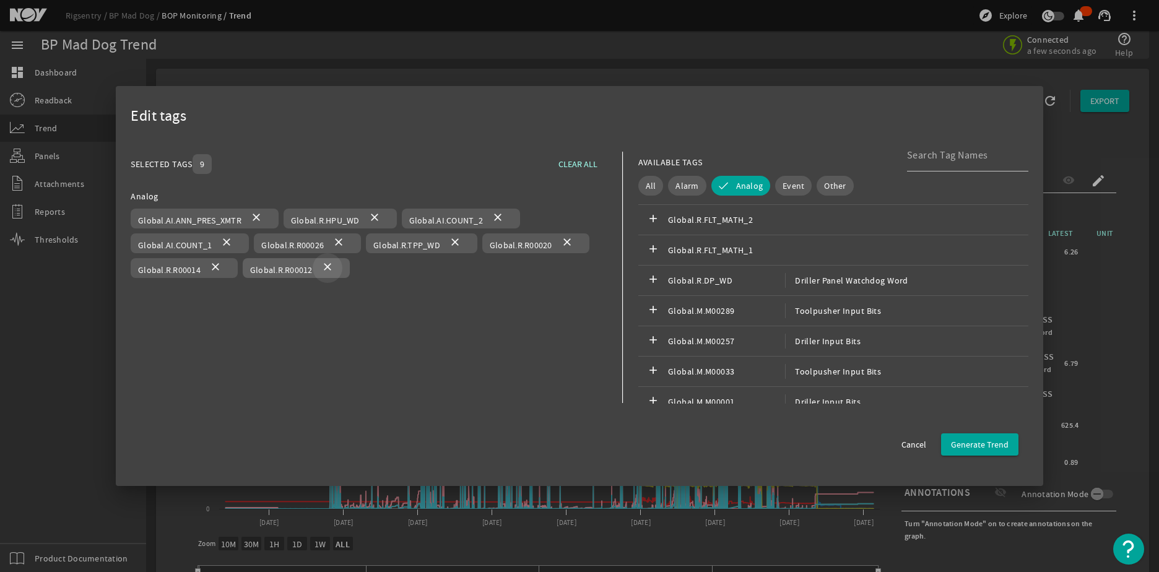
click at [320, 267] on mat-icon "close" at bounding box center [327, 268] width 15 height 15
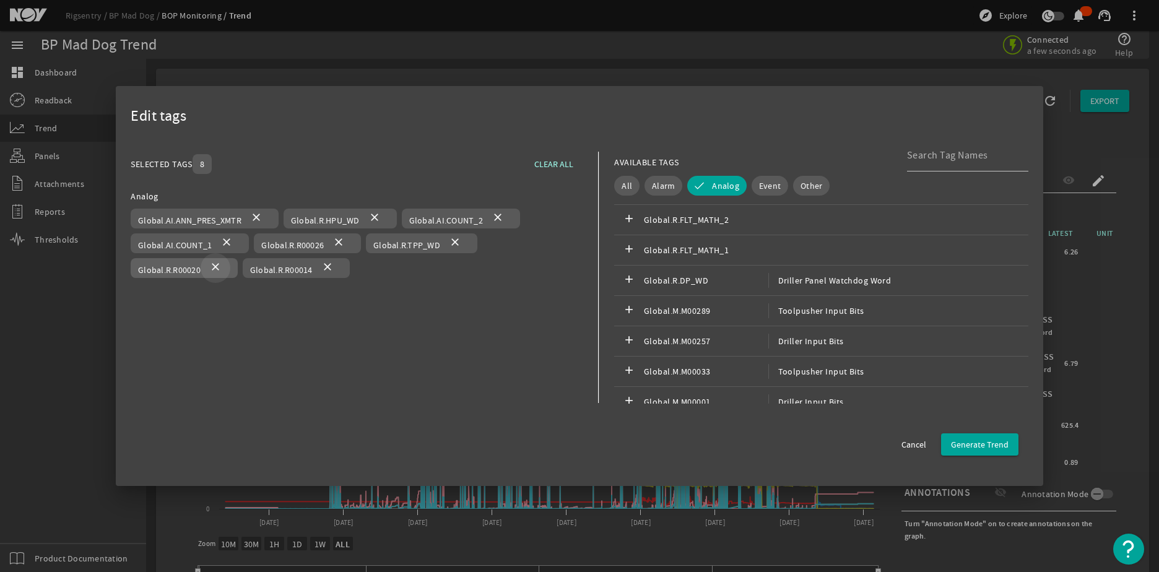
click at [224, 266] on span at bounding box center [216, 268] width 30 height 30
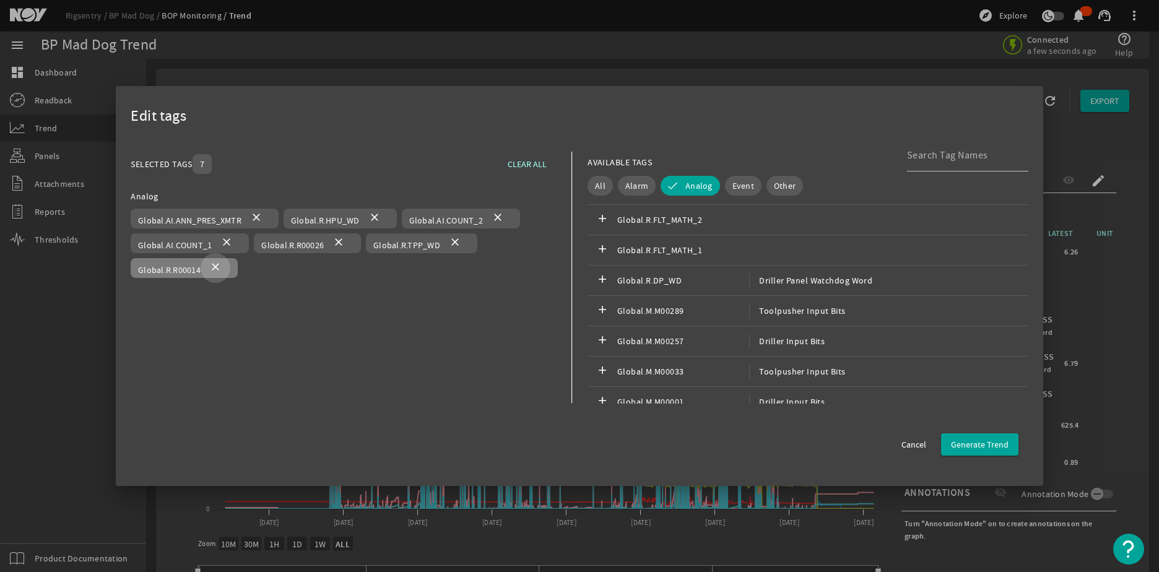
click at [218, 271] on mat-icon "close" at bounding box center [215, 268] width 15 height 15
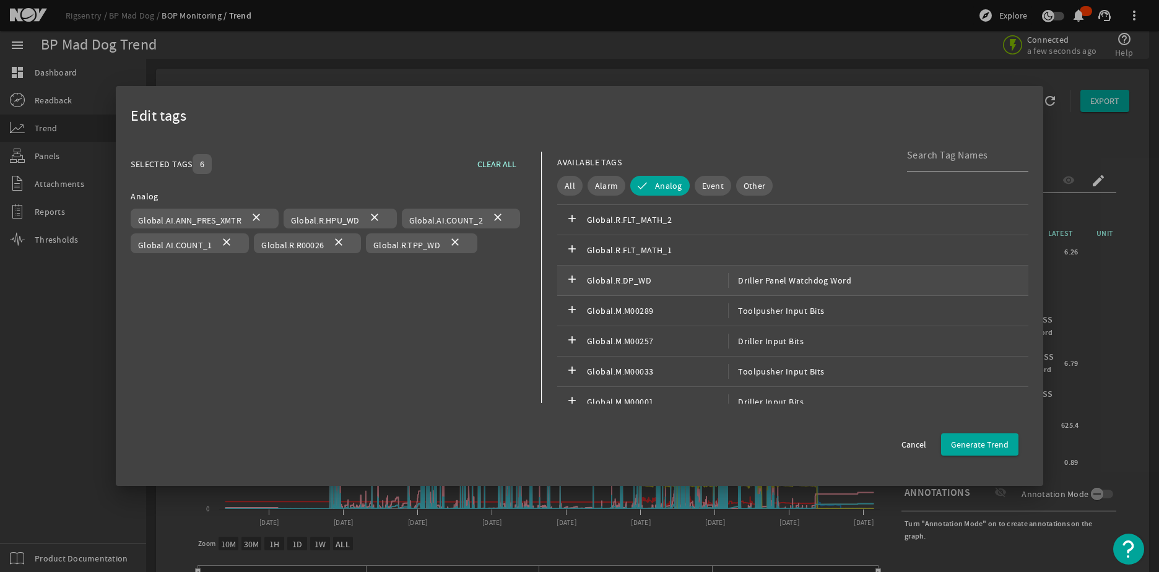
click at [677, 287] on span "Global.R.DP_WD" at bounding box center [657, 280] width 141 height 15
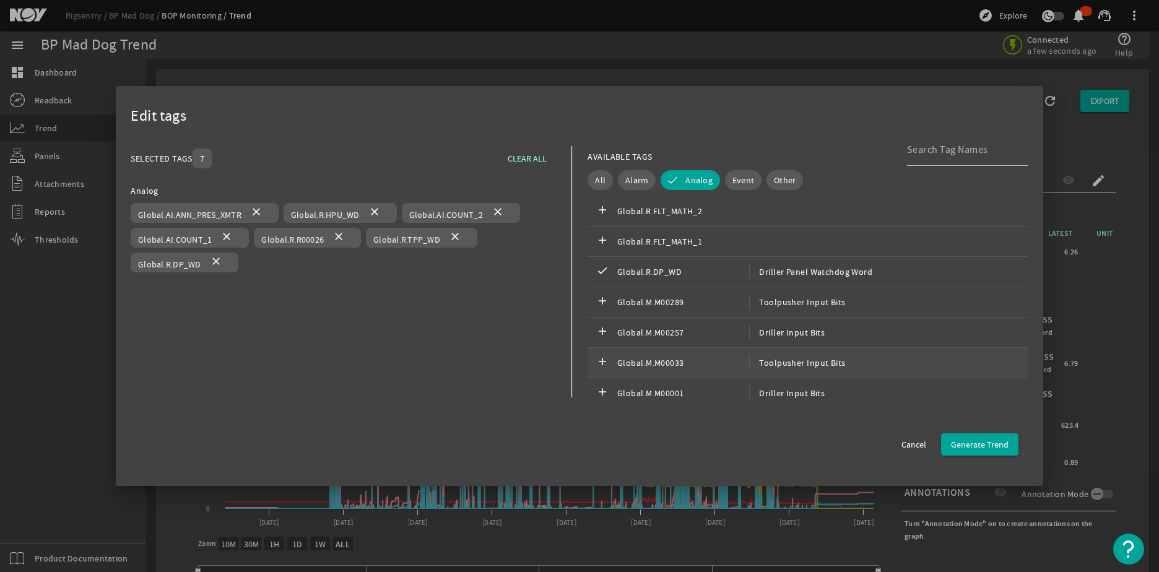
scroll to position [2707, 0]
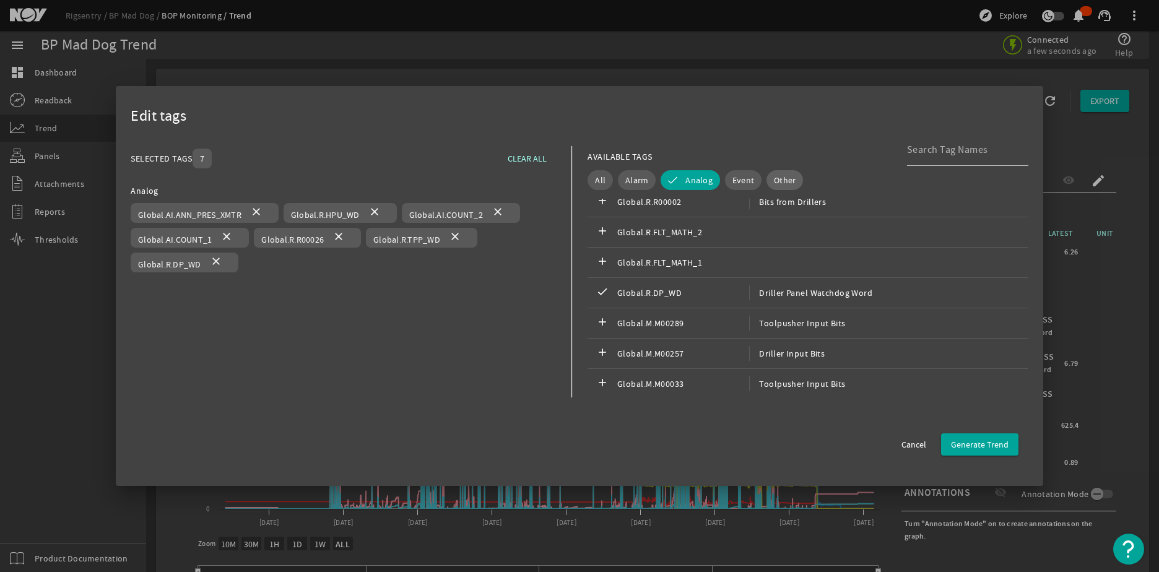
click at [774, 182] on span "Other" at bounding box center [785, 180] width 22 height 12
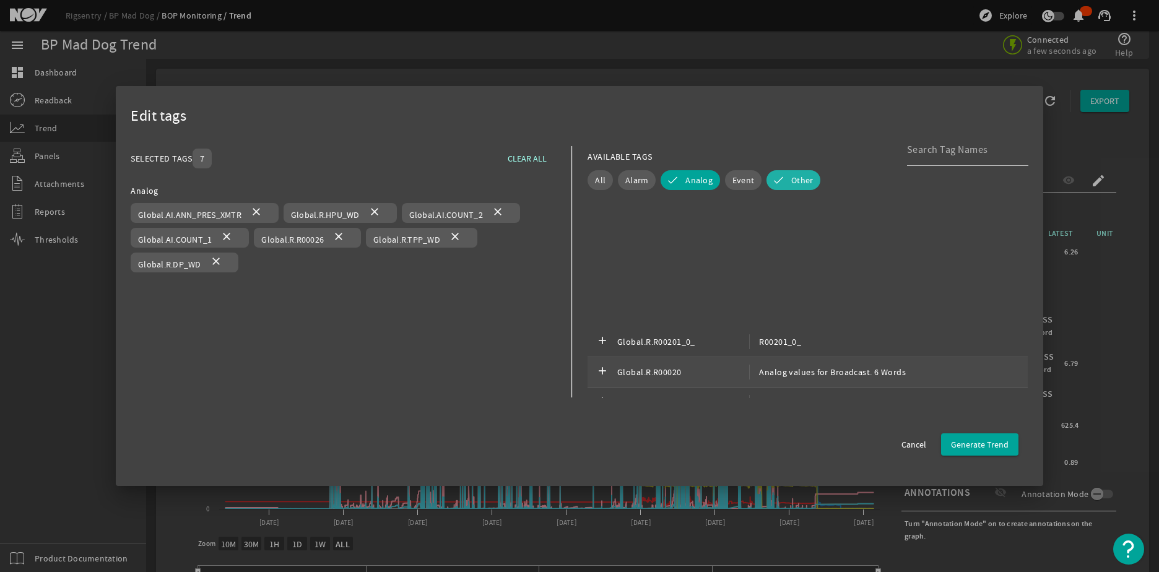
scroll to position [2295, 0]
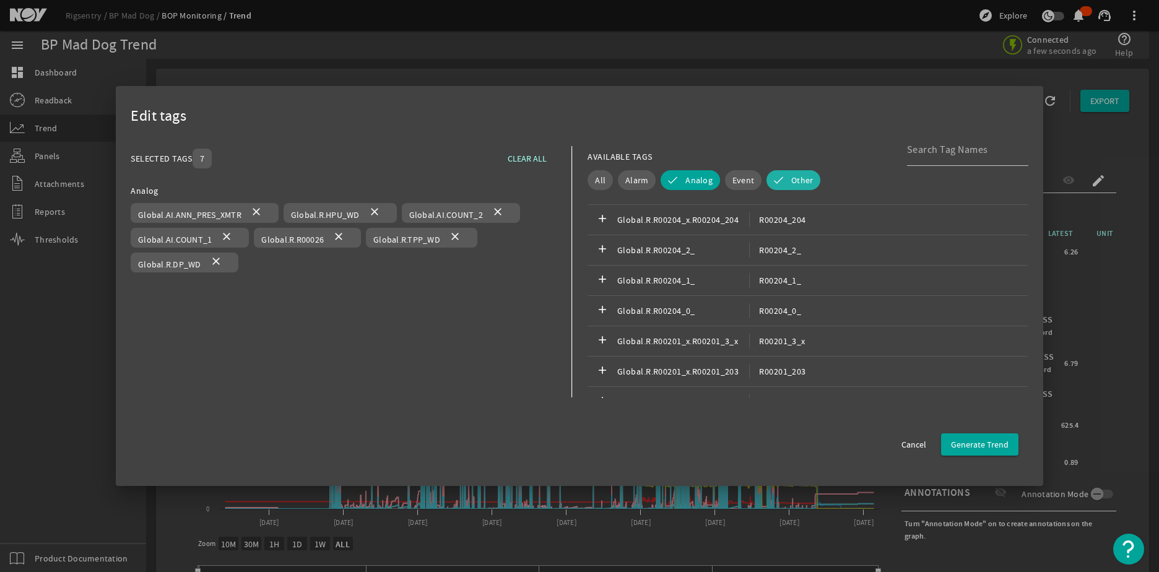
click at [768, 179] on button "Other" at bounding box center [794, 180] width 54 height 20
click at [686, 180] on span "Analog" at bounding box center [699, 180] width 27 height 12
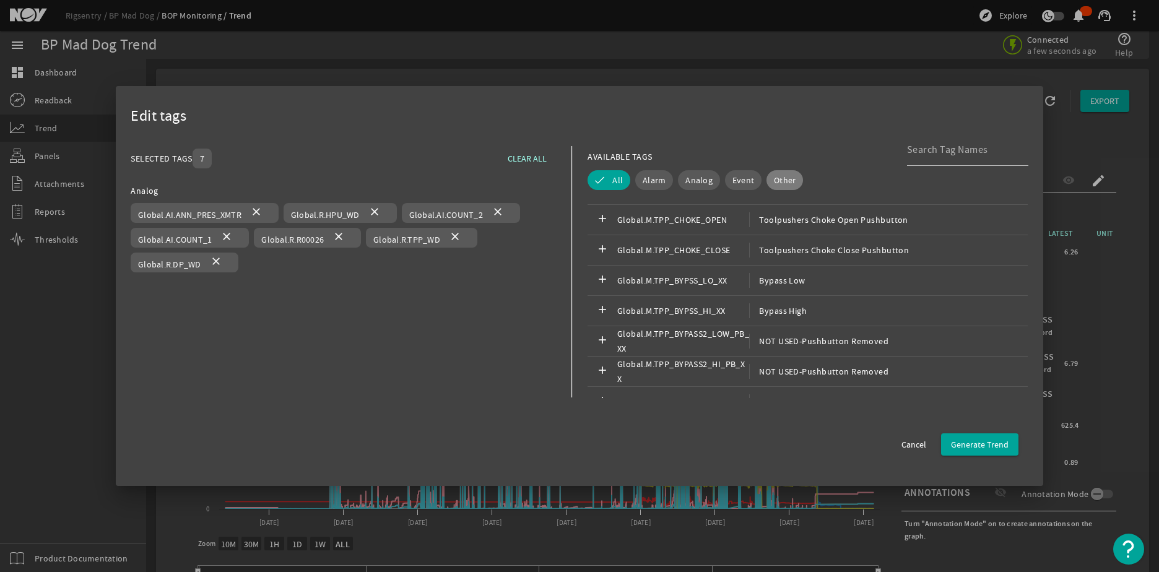
click at [782, 180] on span "Other" at bounding box center [785, 180] width 22 height 12
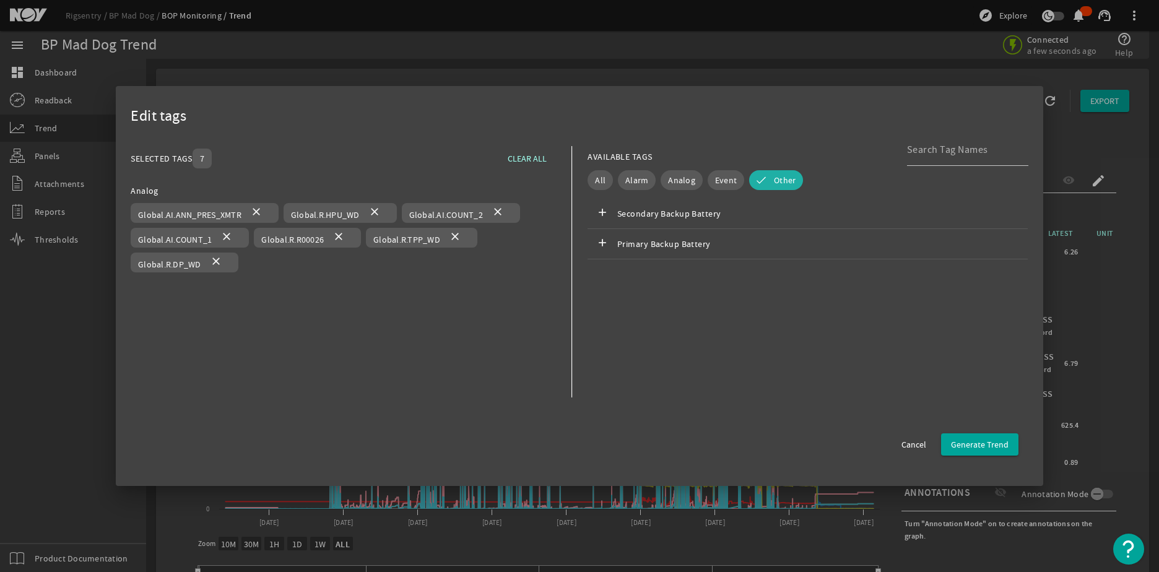
click at [762, 178] on button "Other" at bounding box center [776, 180] width 54 height 20
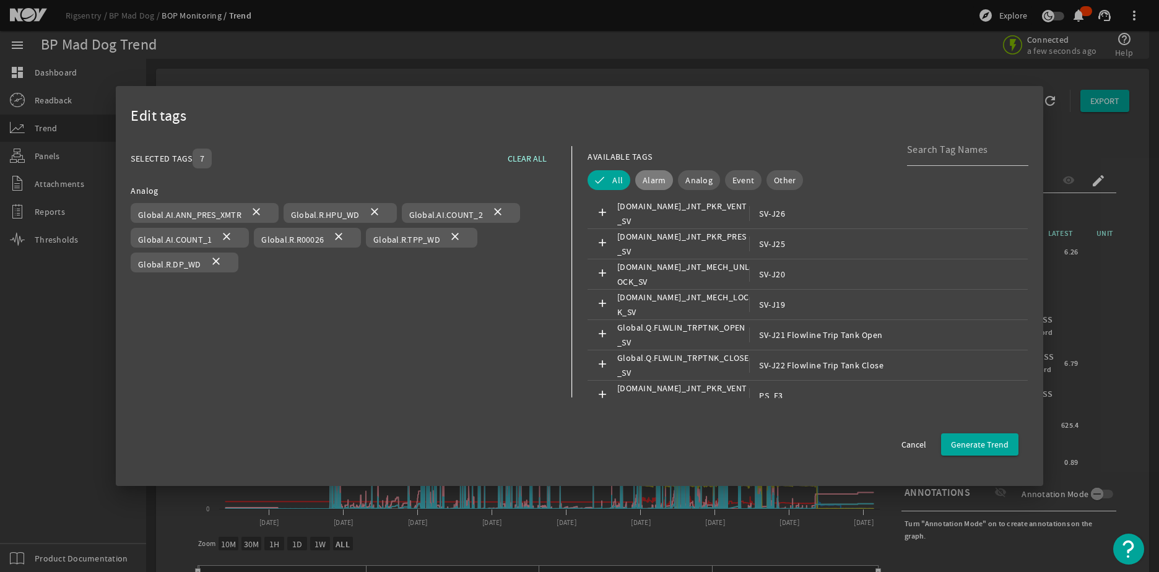
click at [654, 177] on span "Alarm" at bounding box center [654, 180] width 23 height 12
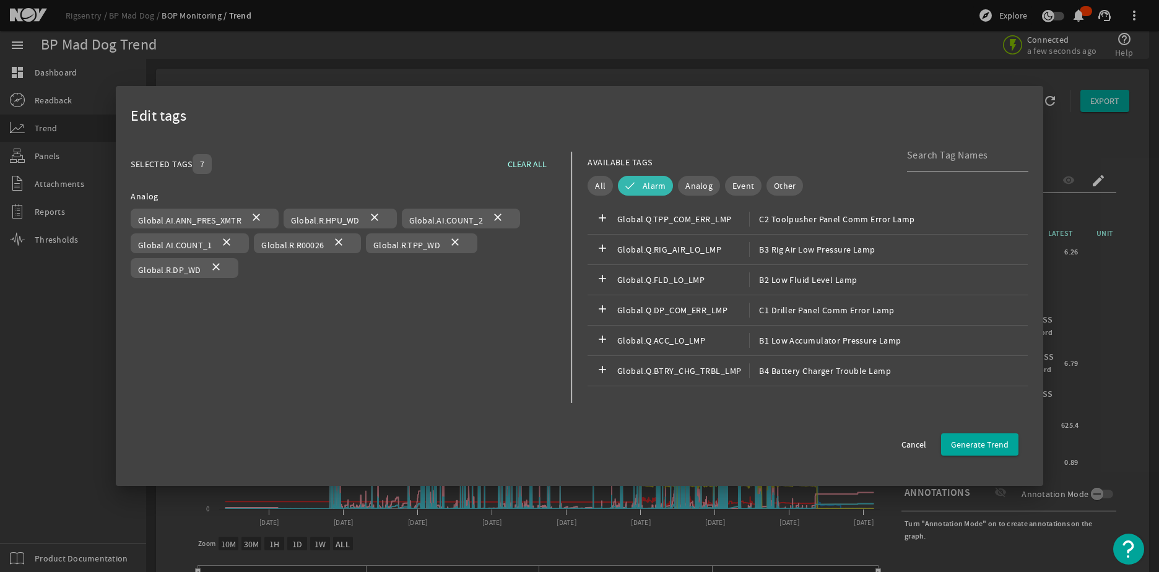
click at [637, 181] on button "Alarm" at bounding box center [645, 186] width 55 height 20
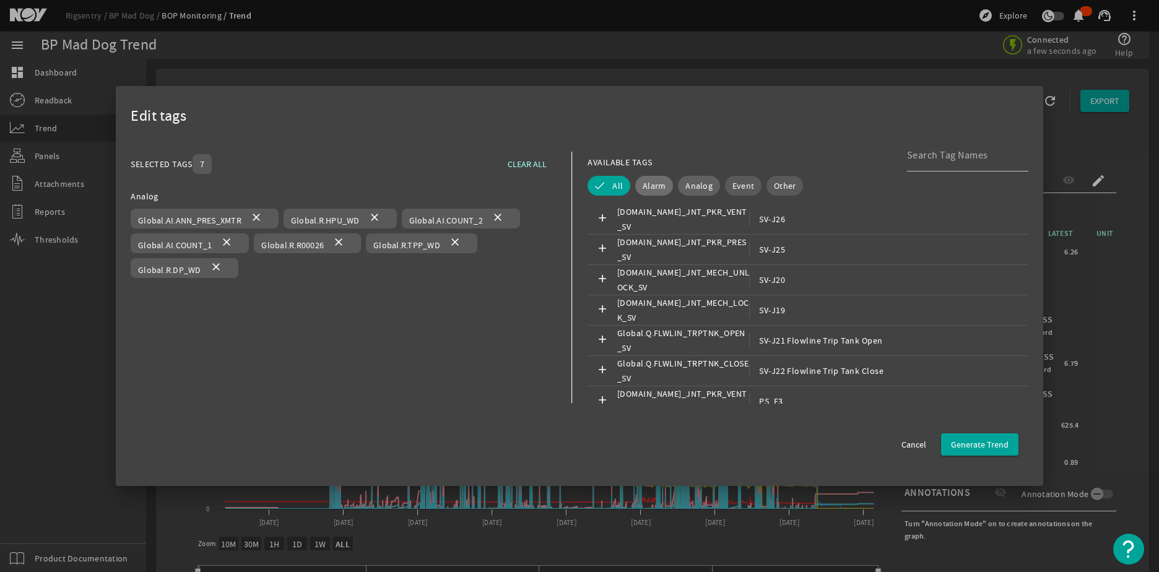
click at [686, 184] on span "Analog" at bounding box center [699, 186] width 27 height 12
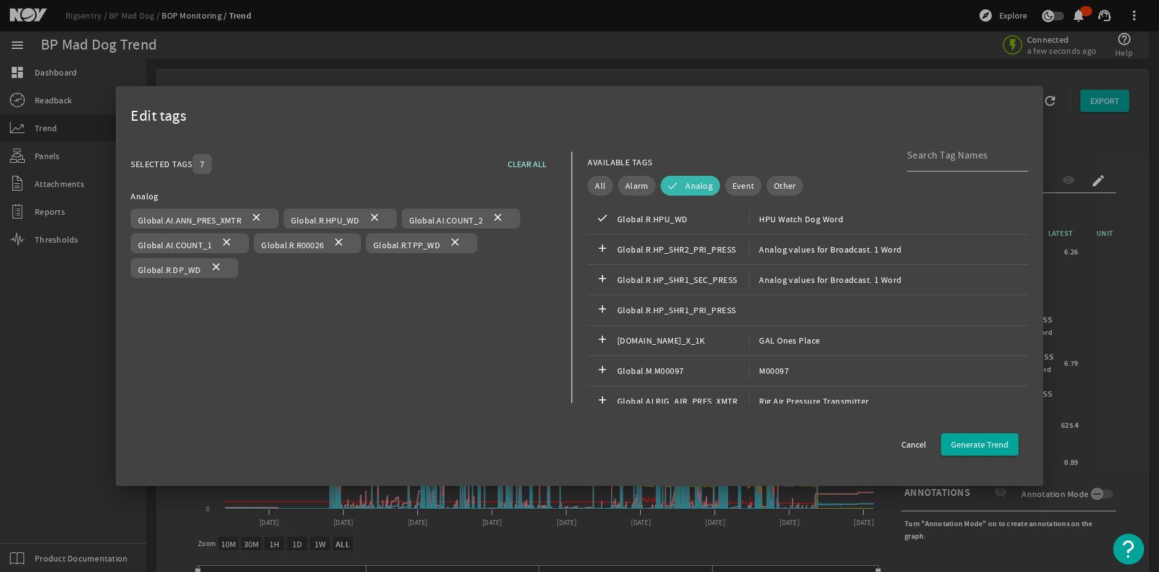
click at [689, 185] on span "Analog" at bounding box center [699, 186] width 27 height 12
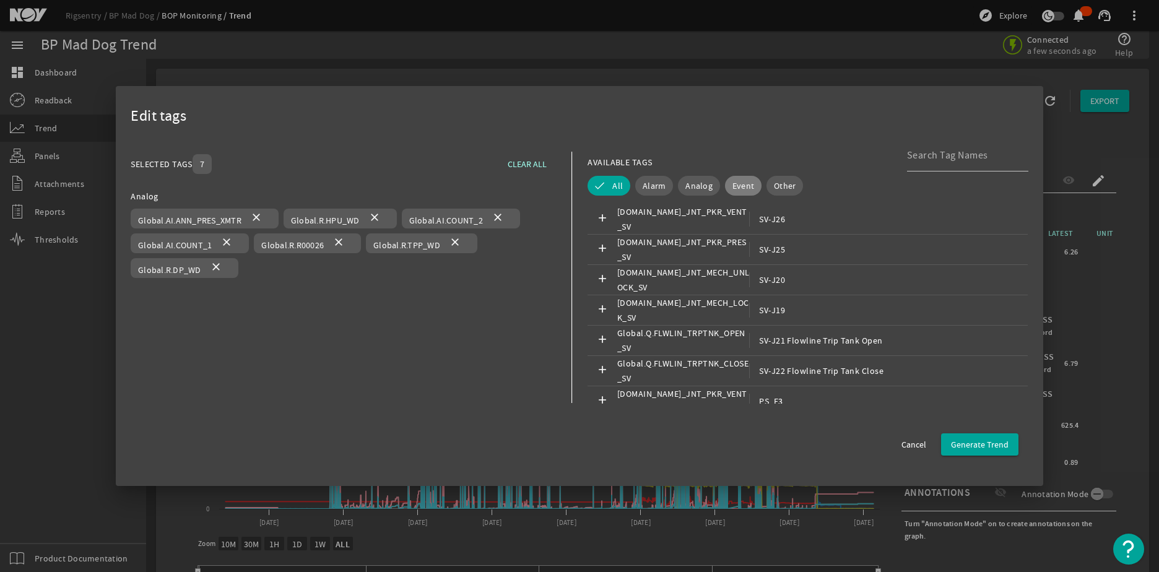
click at [733, 188] on span "Event" at bounding box center [744, 186] width 22 height 12
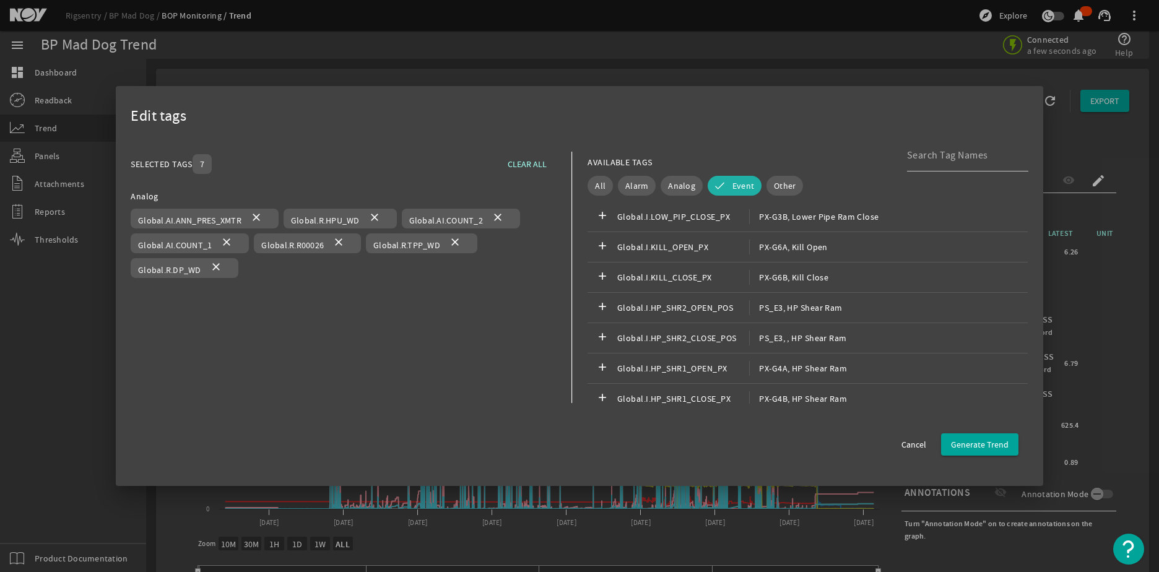
scroll to position [4114, 0]
click at [680, 185] on span "Analog" at bounding box center [681, 186] width 27 height 12
click at [726, 190] on button "Event" at bounding box center [752, 186] width 54 height 20
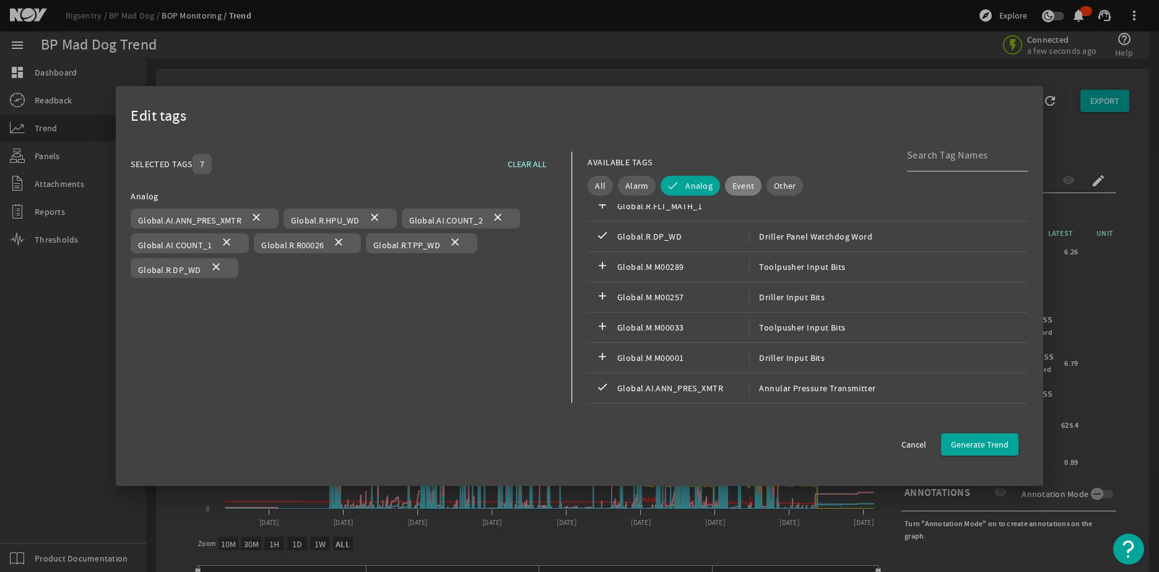
scroll to position [2752, 0]
click at [955, 441] on span "Generate Trend" at bounding box center [980, 445] width 58 height 12
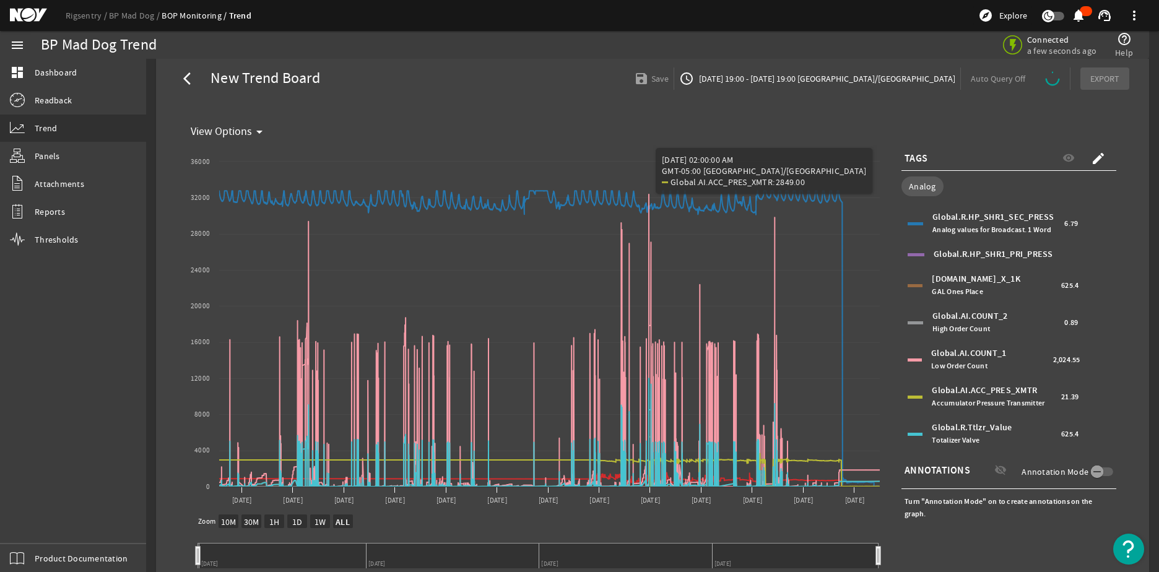
scroll to position [0, 0]
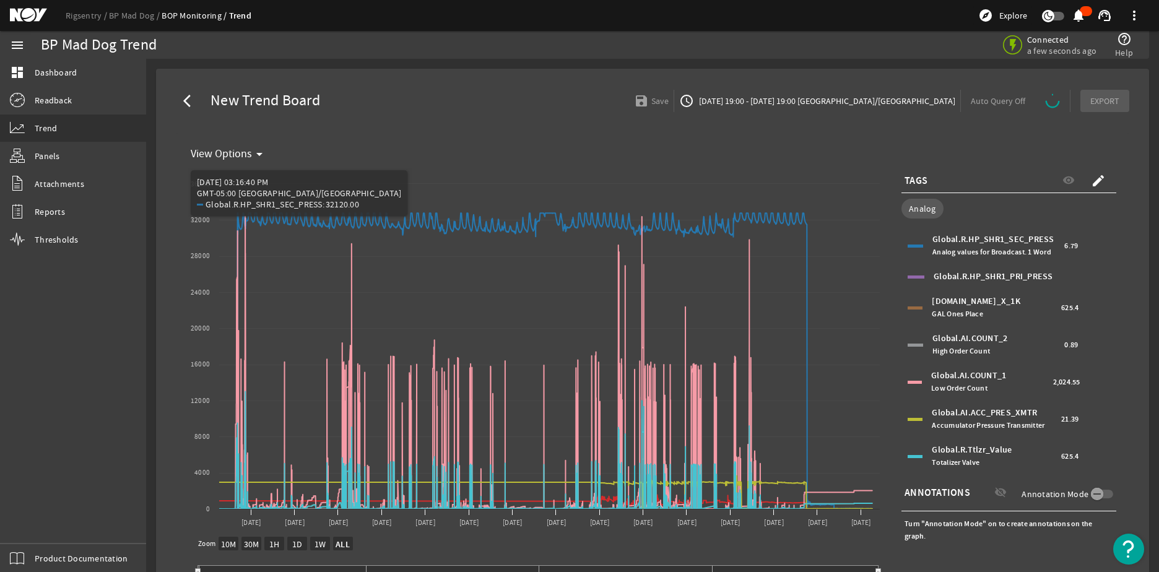
click at [257, 155] on mat-icon "arrow_drop_down" at bounding box center [259, 154] width 15 height 15
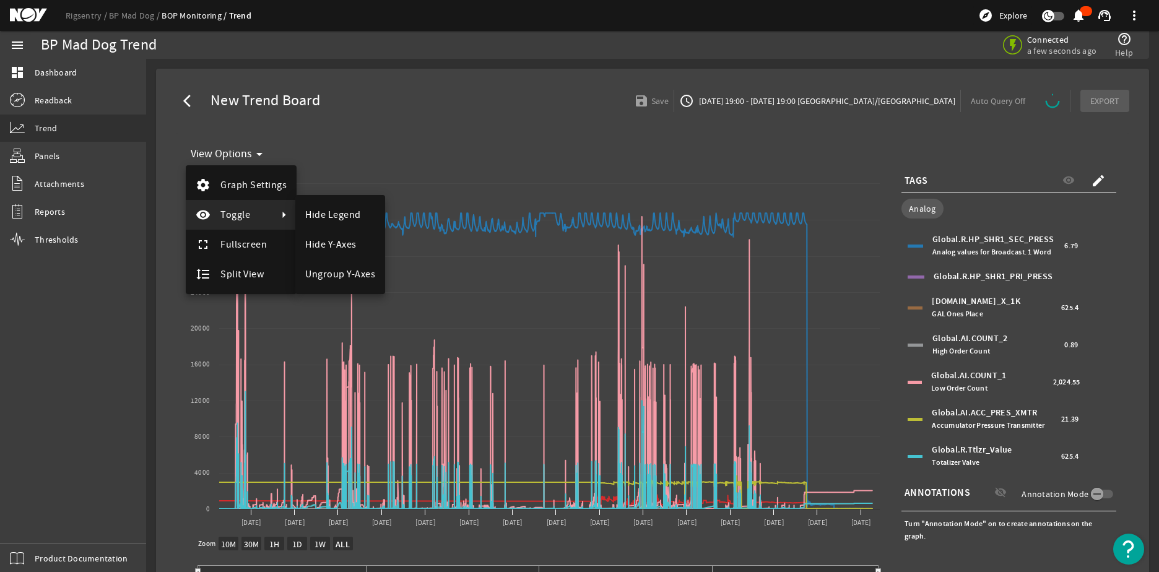
click at [340, 124] on div at bounding box center [579, 286] width 1159 height 572
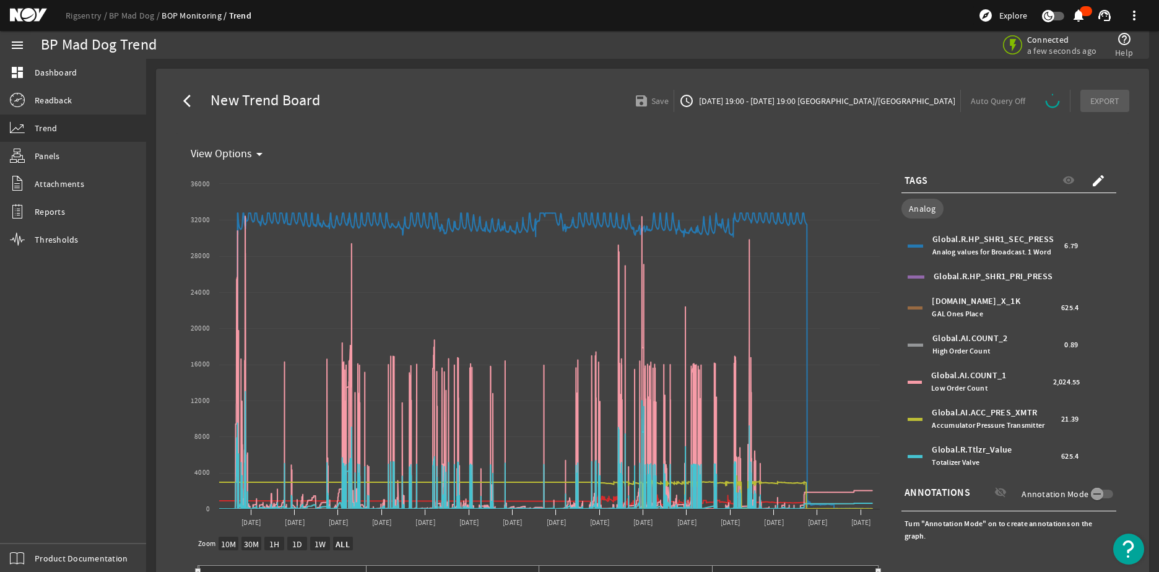
select select "ALL"
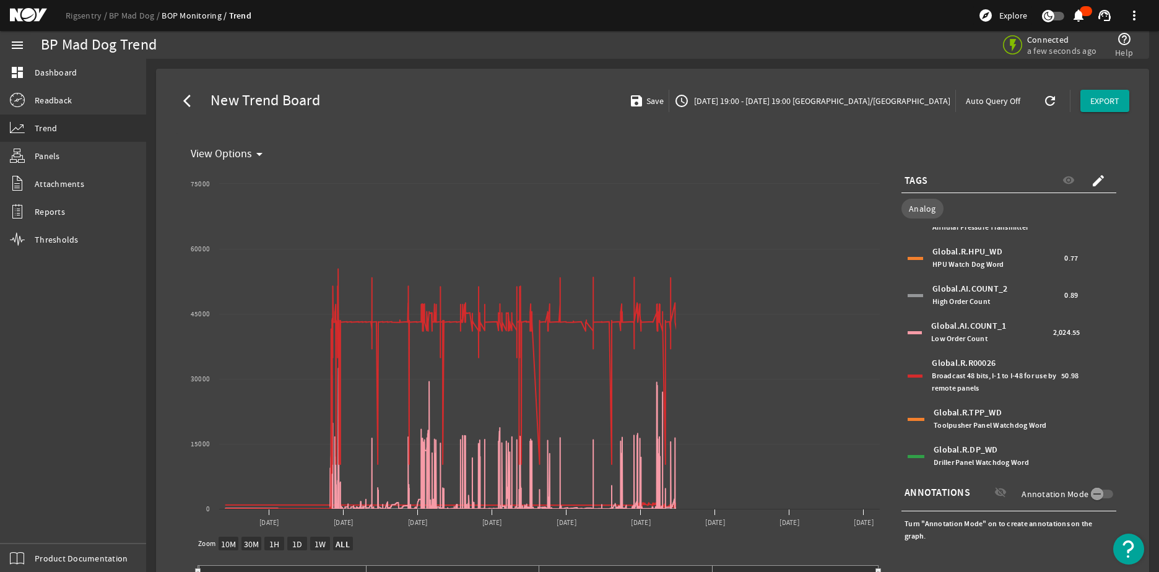
scroll to position [31, 0]
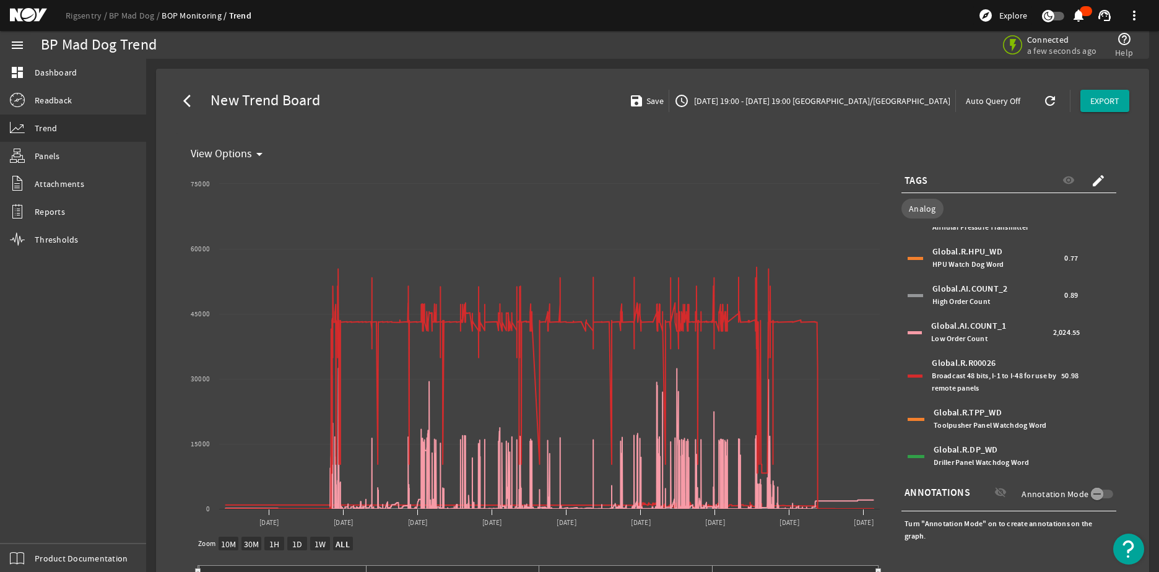
click at [956, 417] on div "Global.R.TPP_WD Toolpusher Panel Watchdog Word" at bounding box center [1003, 419] width 139 height 25
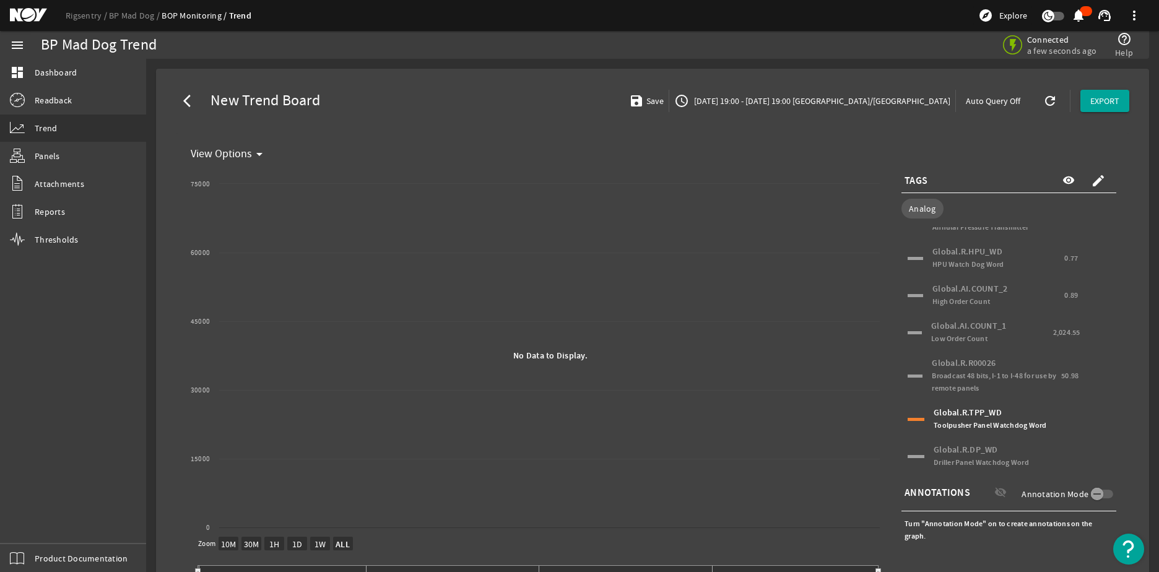
click at [956, 417] on div "Global.R.TPP_WD Toolpusher Panel Watchdog Word" at bounding box center [1003, 419] width 139 height 25
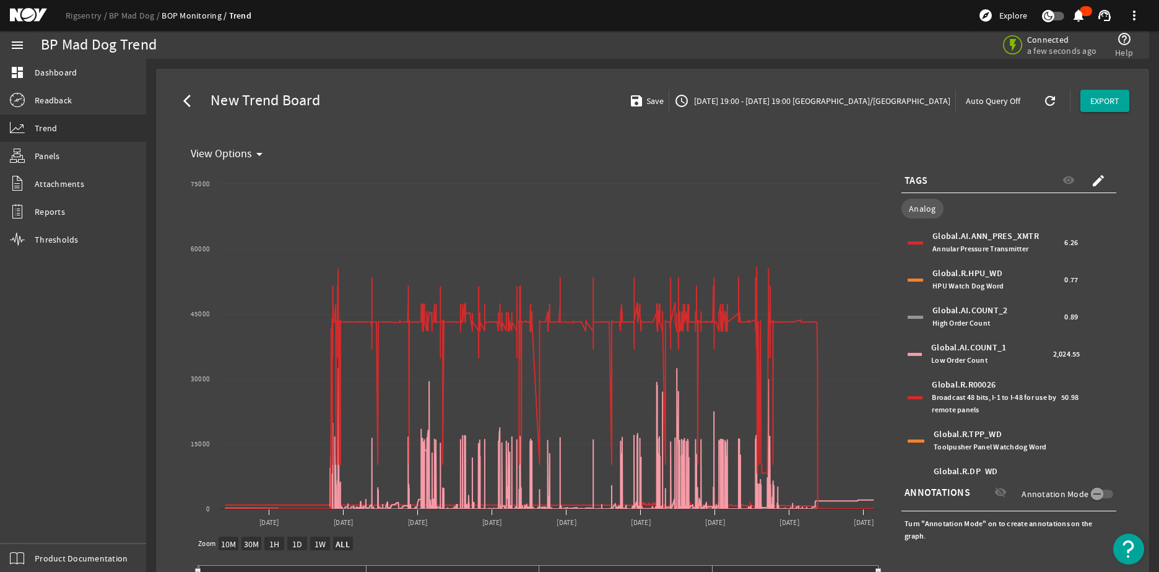
scroll to position [0, 0]
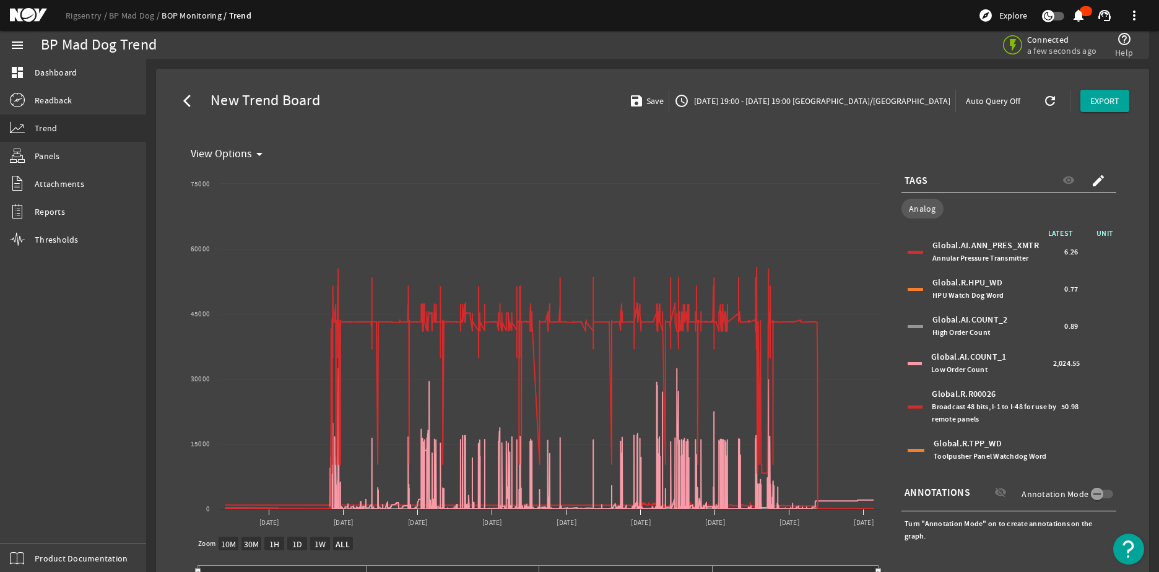
click at [967, 248] on div "Global.AI.ANN_PRES_XMTR Annular Pressure Transmitter" at bounding box center [997, 252] width 129 height 25
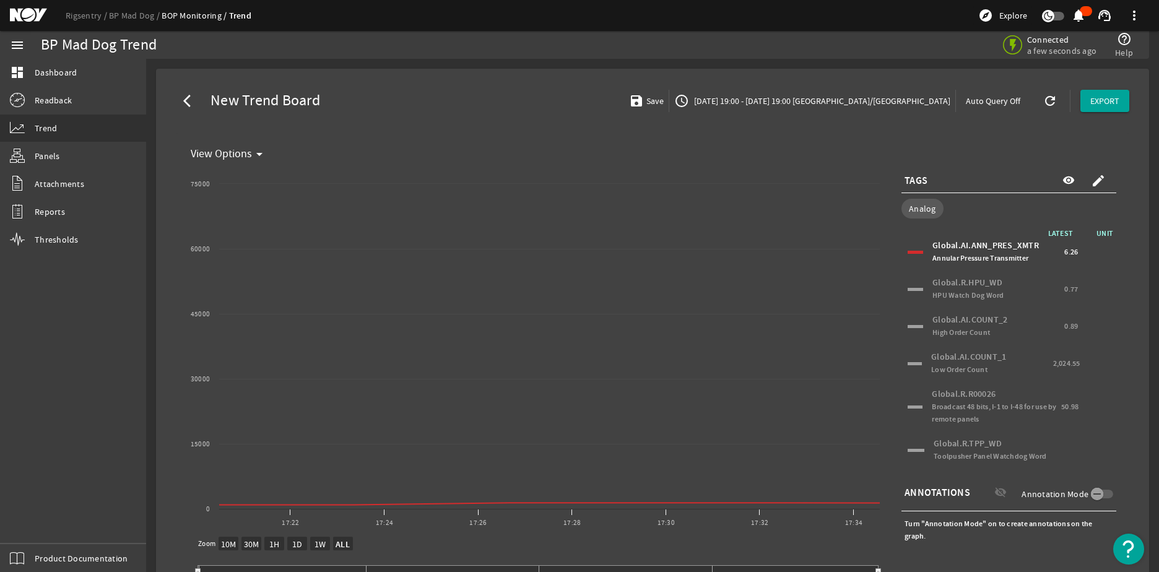
click at [977, 280] on div "Global.R.HPU_WD HPU Watch Dog Word" at bounding box center [997, 289] width 129 height 25
click at [972, 286] on div "Global.R.HPU_WD HPU Watch Dog Word" at bounding box center [997, 289] width 129 height 25
click at [977, 260] on span "Annular Pressure Transmitter" at bounding box center [981, 258] width 96 height 10
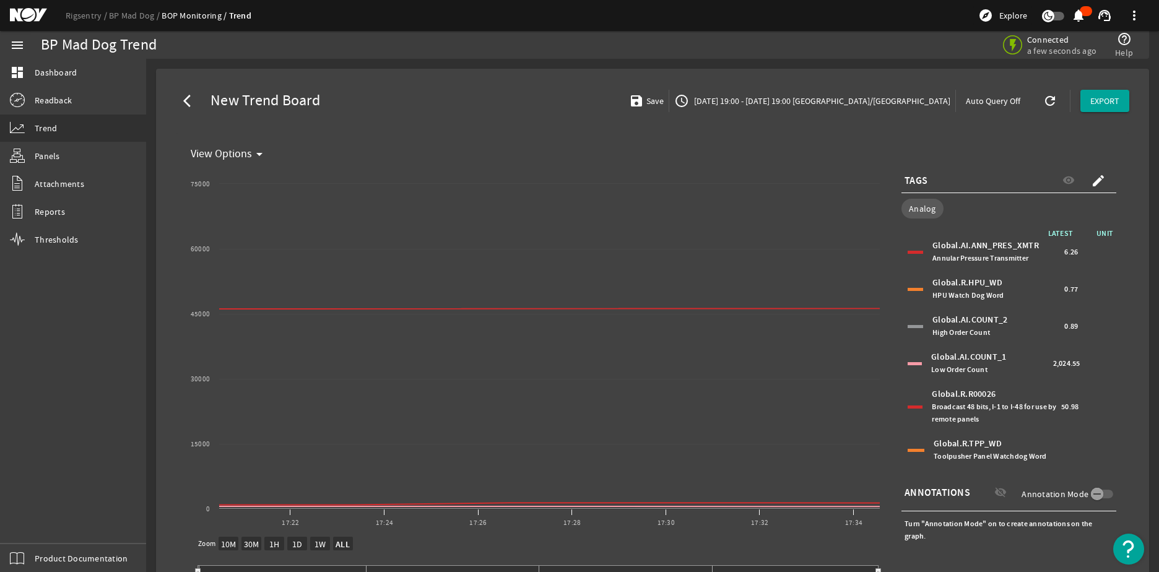
click at [956, 284] on div "Global.R.HPU_WD HPU Watch Dog Word" at bounding box center [997, 289] width 129 height 25
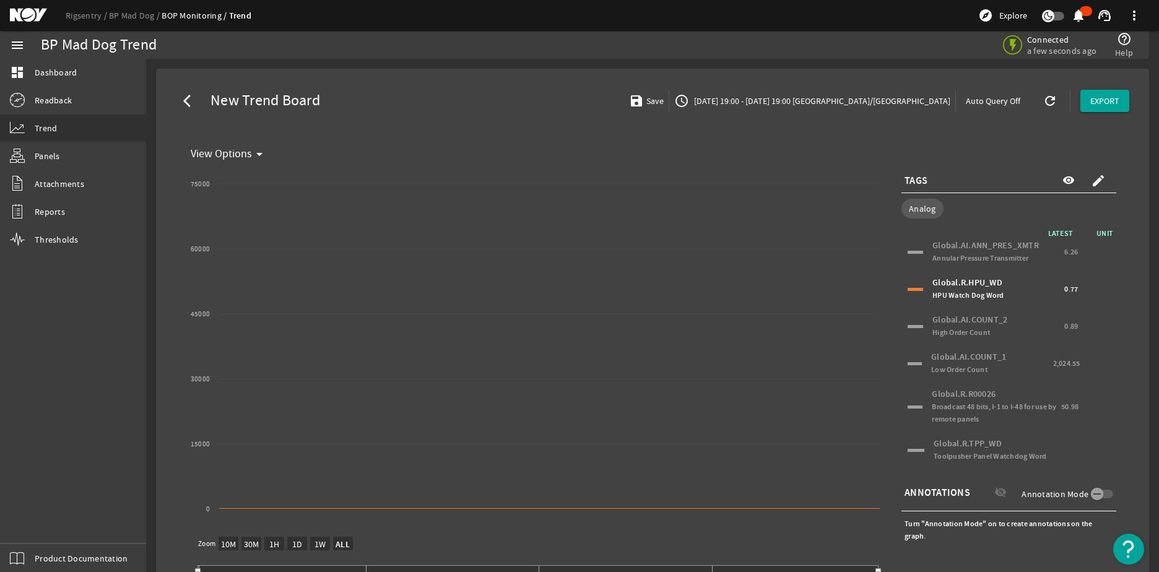
click at [956, 284] on div "Global.R.HPU_WD HPU Watch Dog Word" at bounding box center [997, 289] width 129 height 25
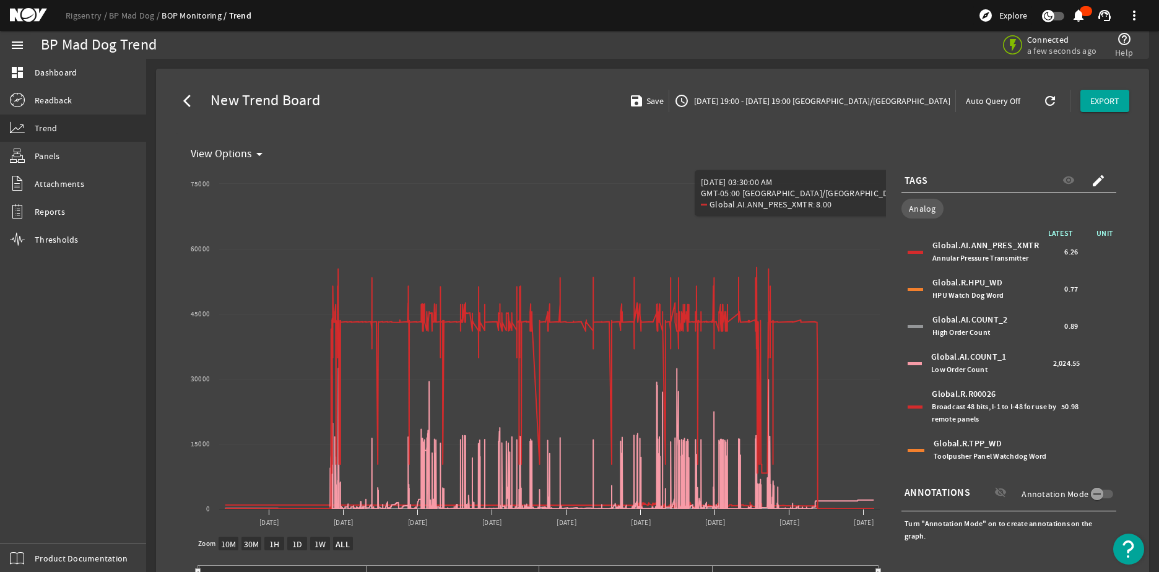
click at [942, 290] on div "Global.R.HPU_WD HPU Watch Dog Word" at bounding box center [997, 289] width 129 height 25
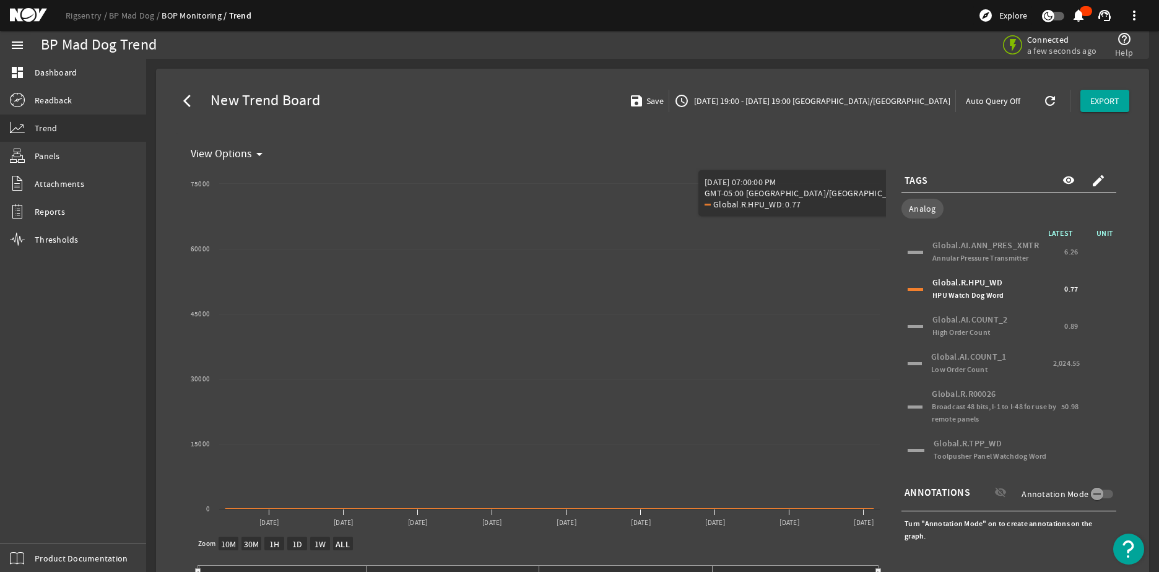
click at [943, 289] on div "Global.R.HPU_WD HPU Watch Dog Word" at bounding box center [997, 289] width 129 height 25
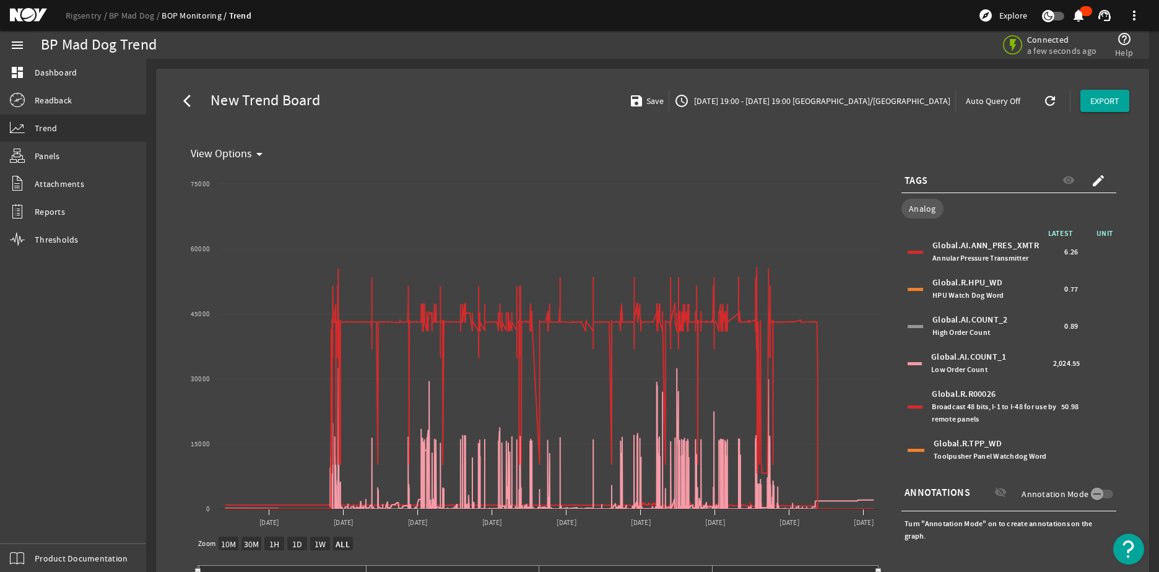
click at [958, 329] on span "High Order Count" at bounding box center [962, 333] width 58 height 10
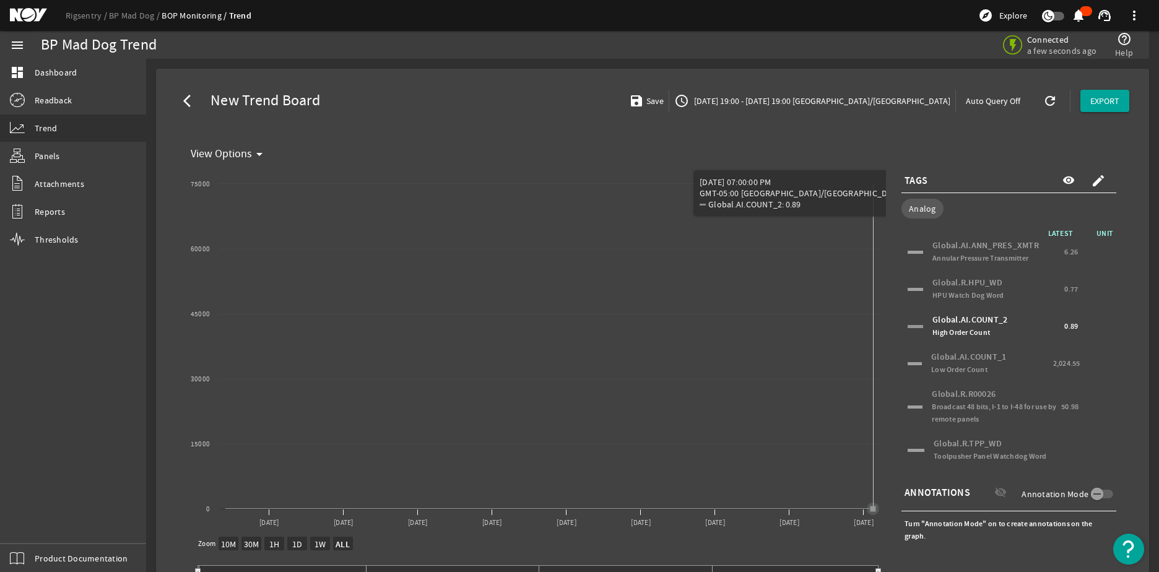
scroll to position [79, 0]
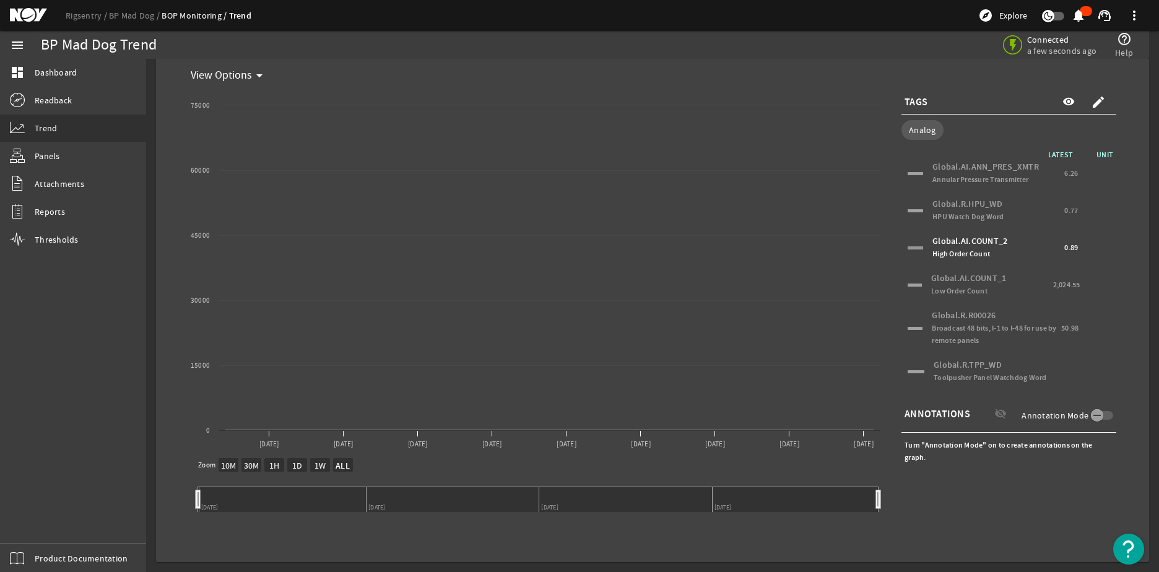
click at [956, 245] on div "Global.AI.COUNT_2 High Order Count" at bounding box center [997, 247] width 129 height 25
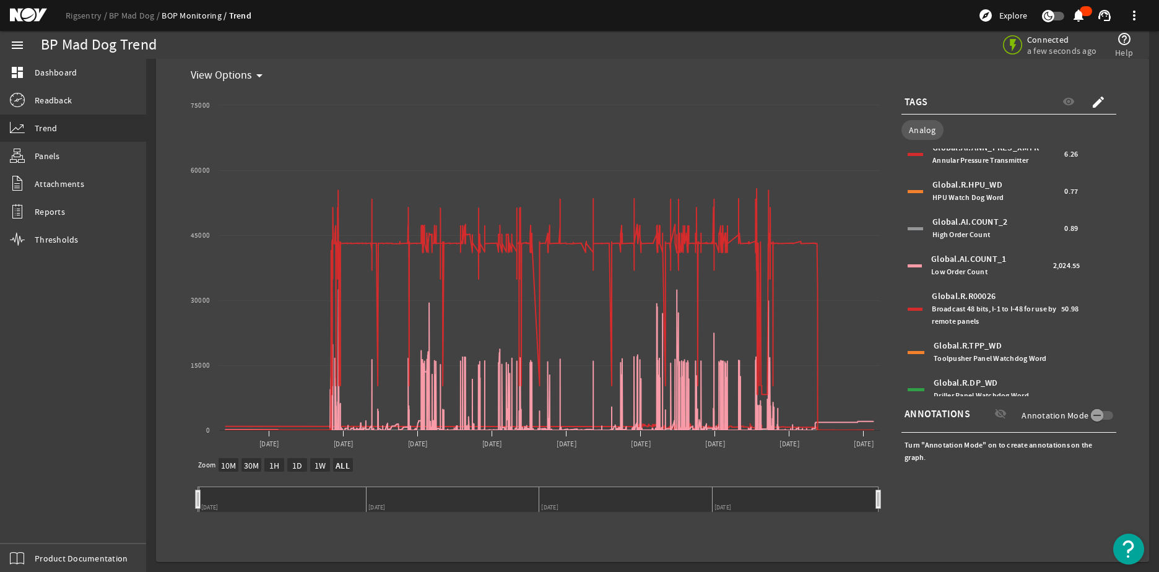
scroll to position [0, 0]
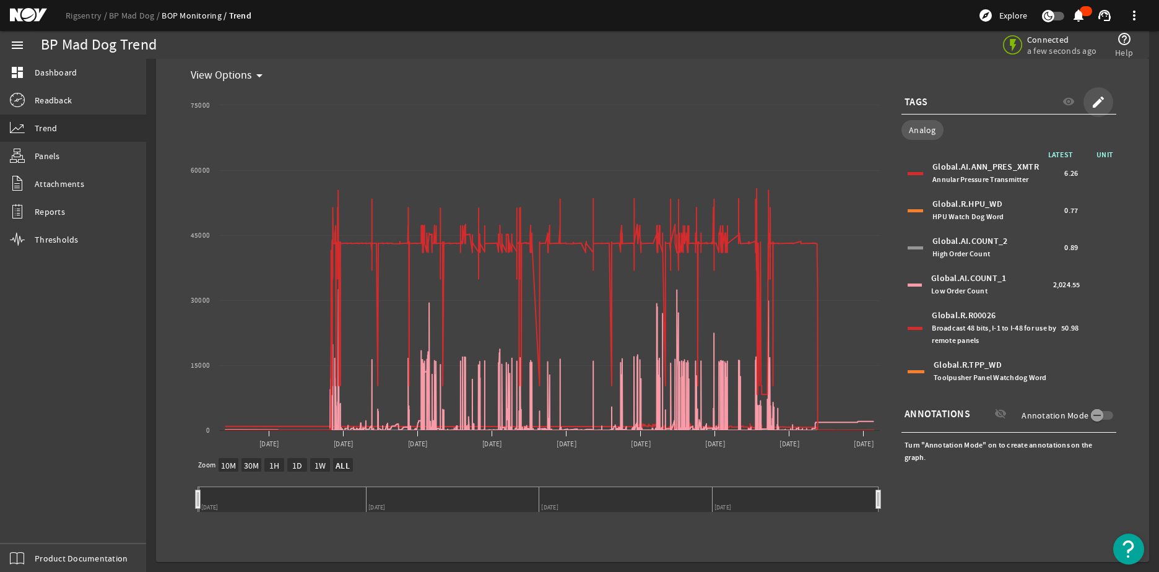
click at [1093, 102] on mat-icon "create" at bounding box center [1098, 102] width 15 height 15
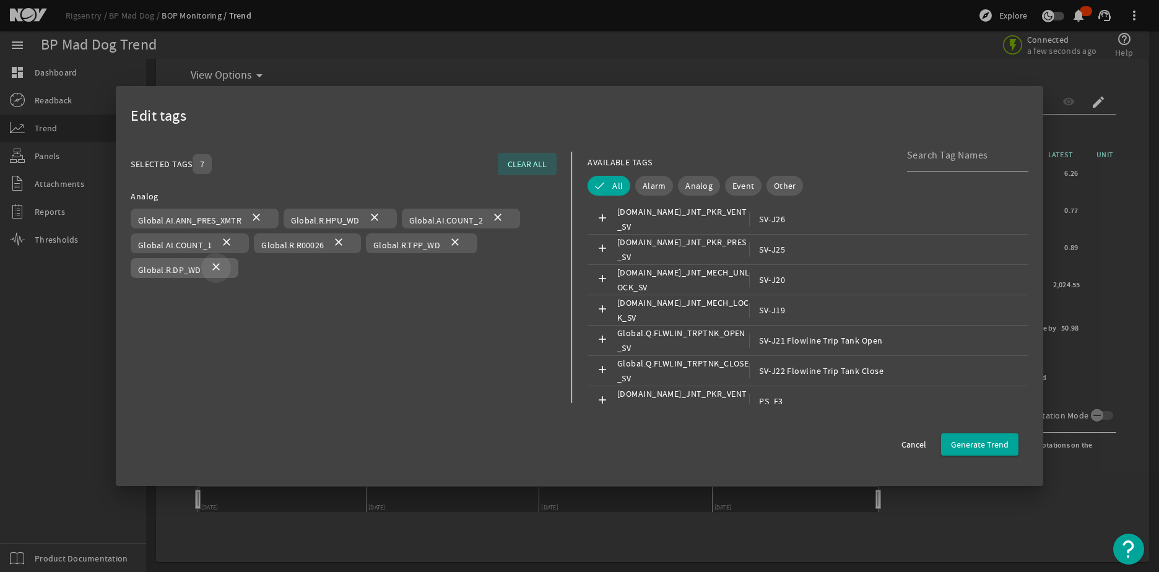
click at [224, 267] on span at bounding box center [216, 268] width 30 height 30
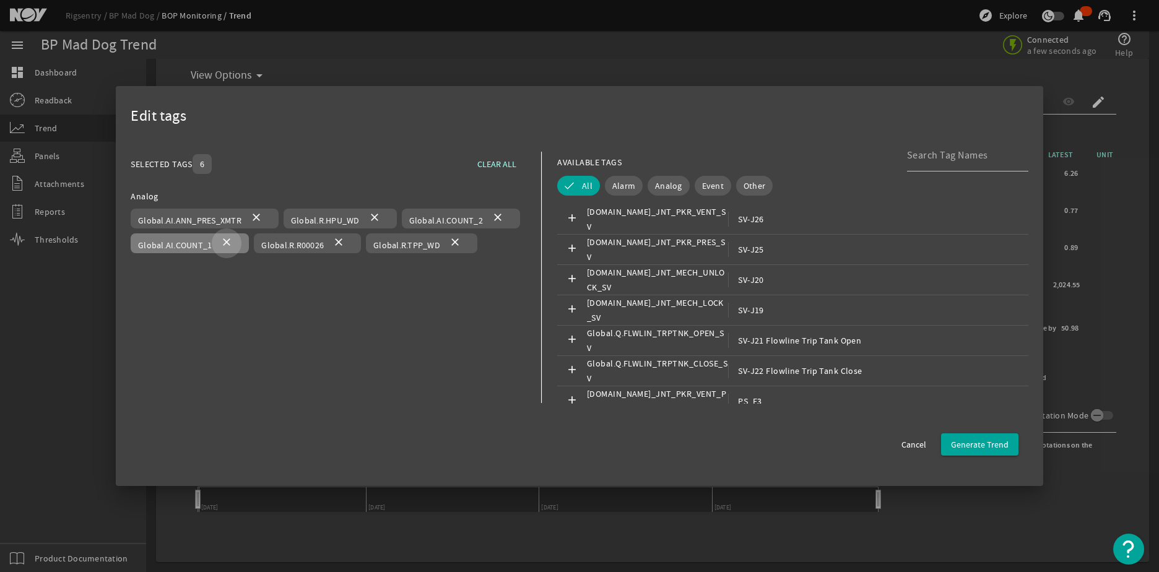
click at [223, 246] on mat-icon "close" at bounding box center [226, 243] width 15 height 15
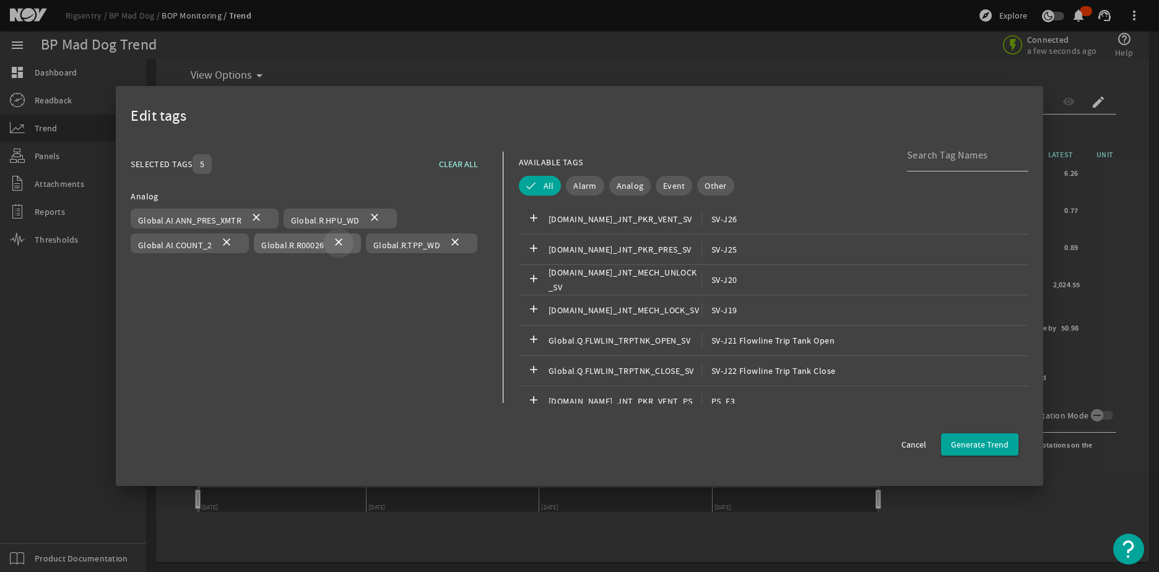
click at [341, 240] on mat-icon "close" at bounding box center [338, 243] width 15 height 15
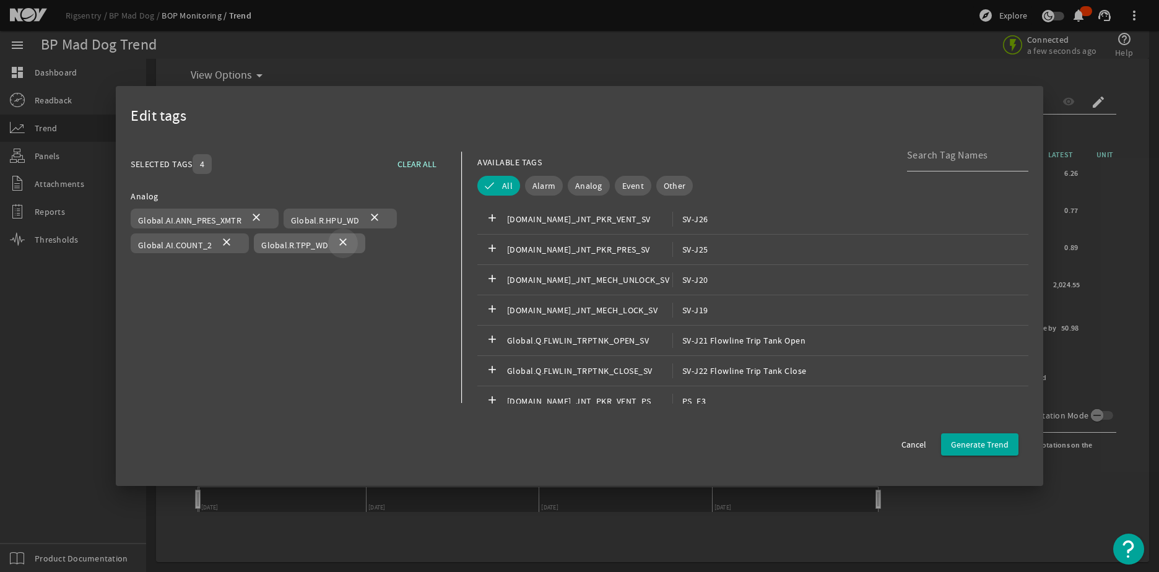
click at [347, 243] on mat-icon "close" at bounding box center [343, 243] width 15 height 15
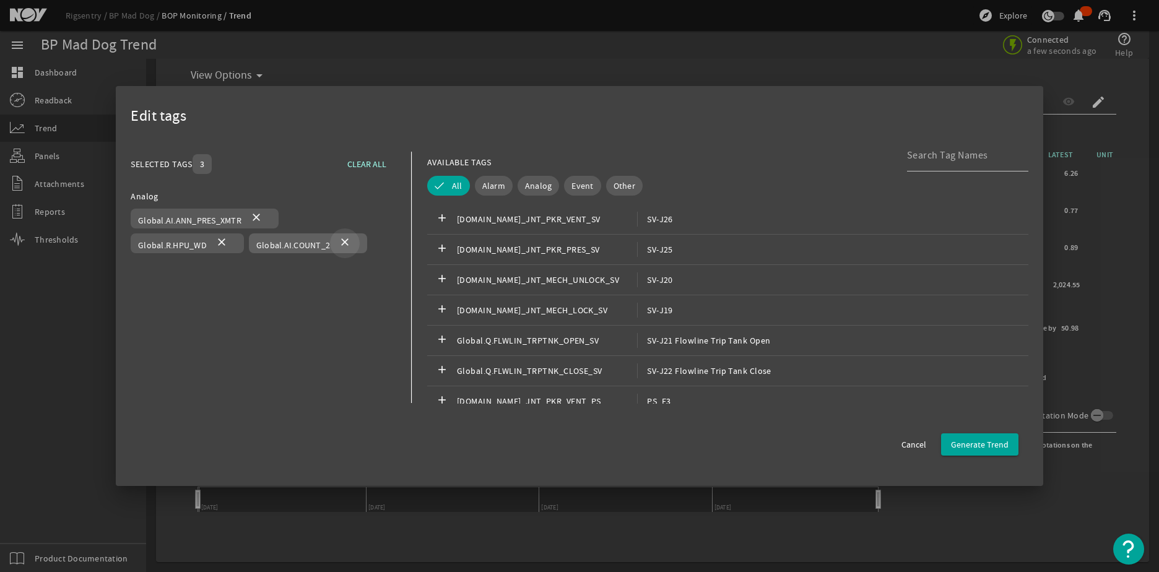
click at [344, 239] on mat-icon "close" at bounding box center [345, 243] width 15 height 15
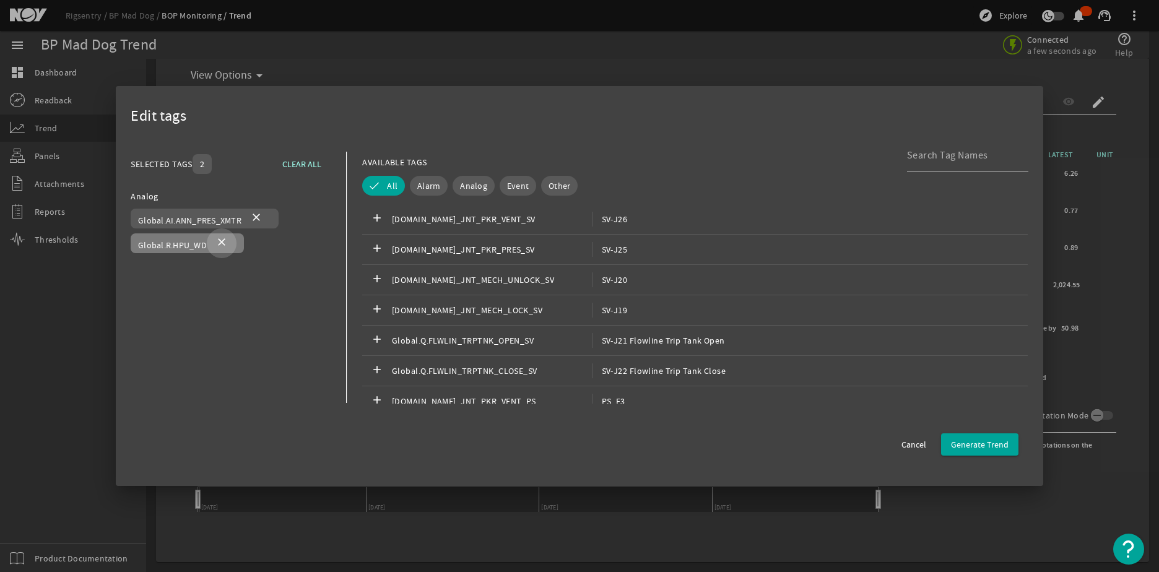
click at [224, 243] on mat-icon "close" at bounding box center [221, 243] width 15 height 15
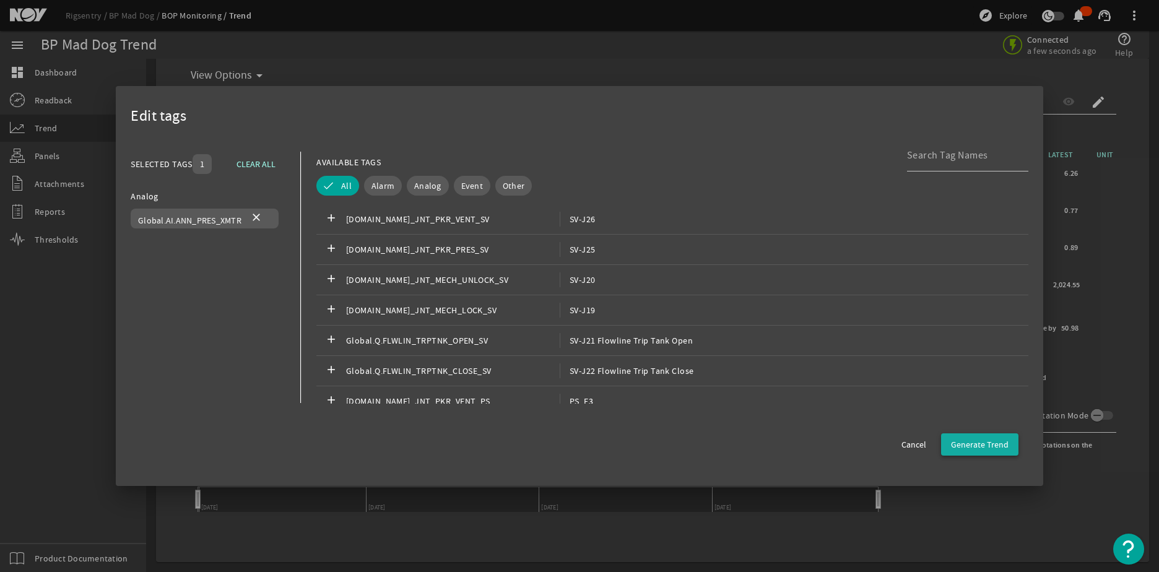
click at [995, 444] on span "Generate Trend" at bounding box center [980, 445] width 58 height 12
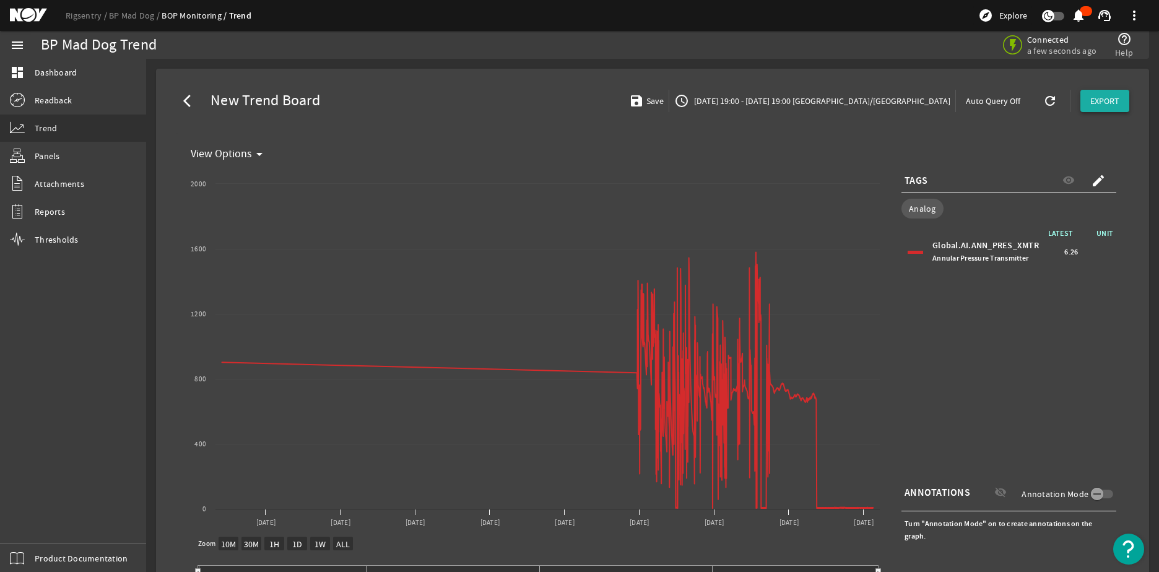
click at [1091, 98] on span "EXPORT" at bounding box center [1105, 101] width 29 height 12
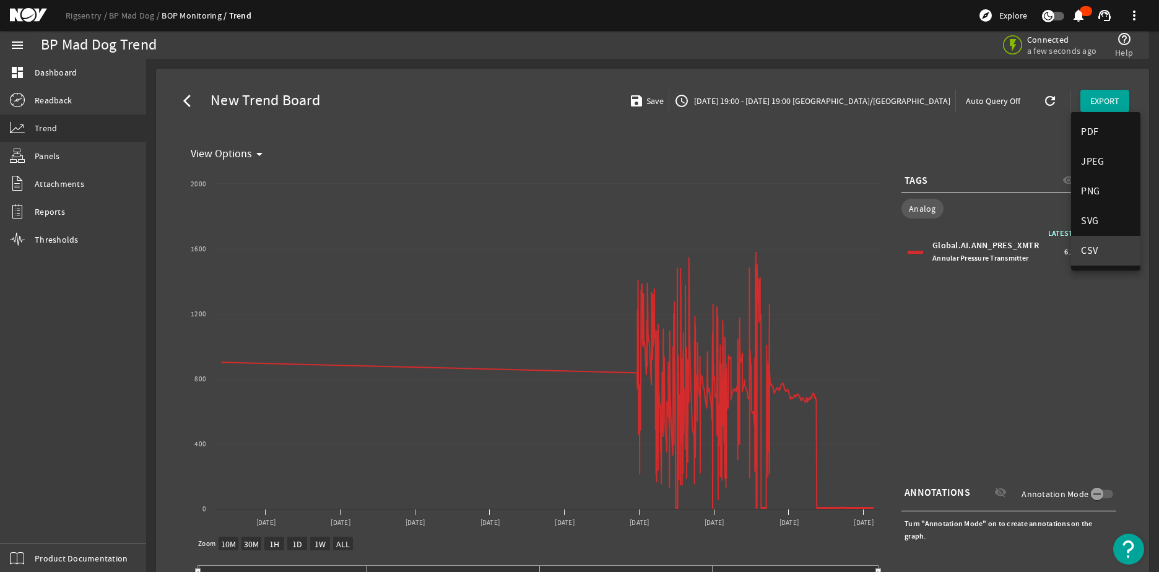
click at [1103, 242] on button "CSV" at bounding box center [1106, 251] width 69 height 30
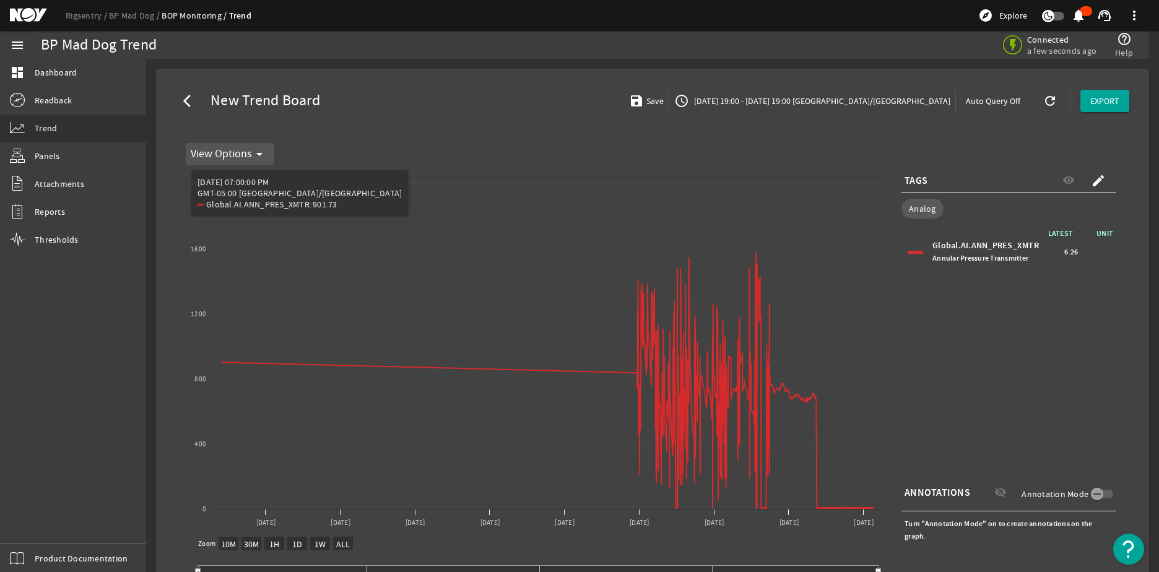
click at [265, 149] on mat-icon "arrow_drop_down" at bounding box center [259, 154] width 15 height 15
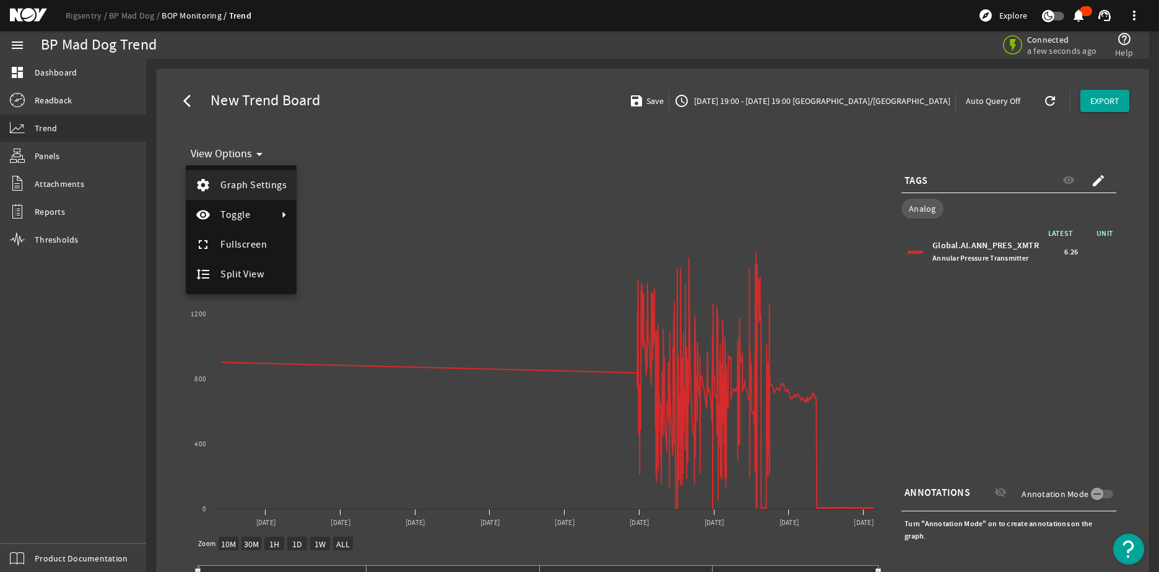
click at [244, 193] on button "settings Graph Settings" at bounding box center [241, 185] width 111 height 30
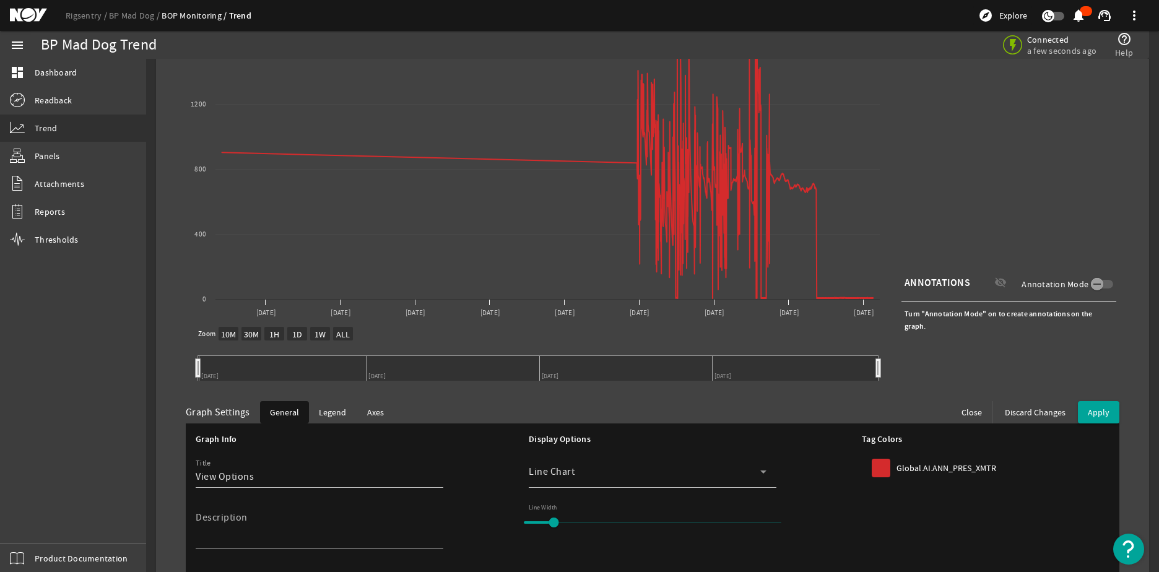
scroll to position [250, 0]
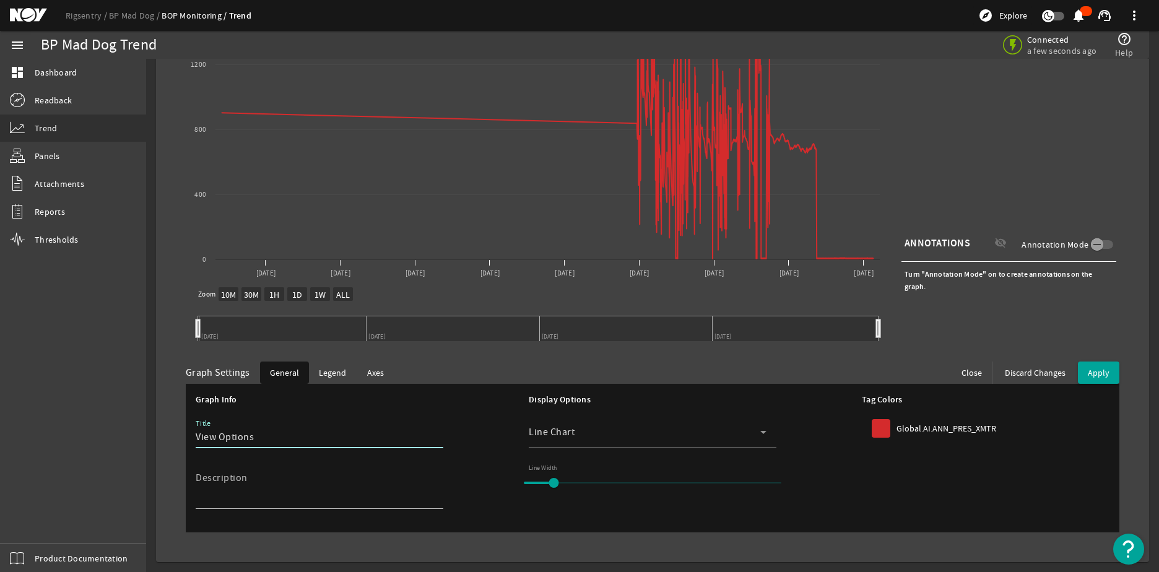
click at [388, 443] on input "View Options" at bounding box center [315, 437] width 238 height 15
click at [355, 489] on textarea "Description" at bounding box center [315, 491] width 238 height 30
click at [567, 478] on input "range" at bounding box center [653, 482] width 284 height 27
drag, startPoint x: 546, startPoint y: 483, endPoint x: 438, endPoint y: 476, distance: 108.0
type input "1"
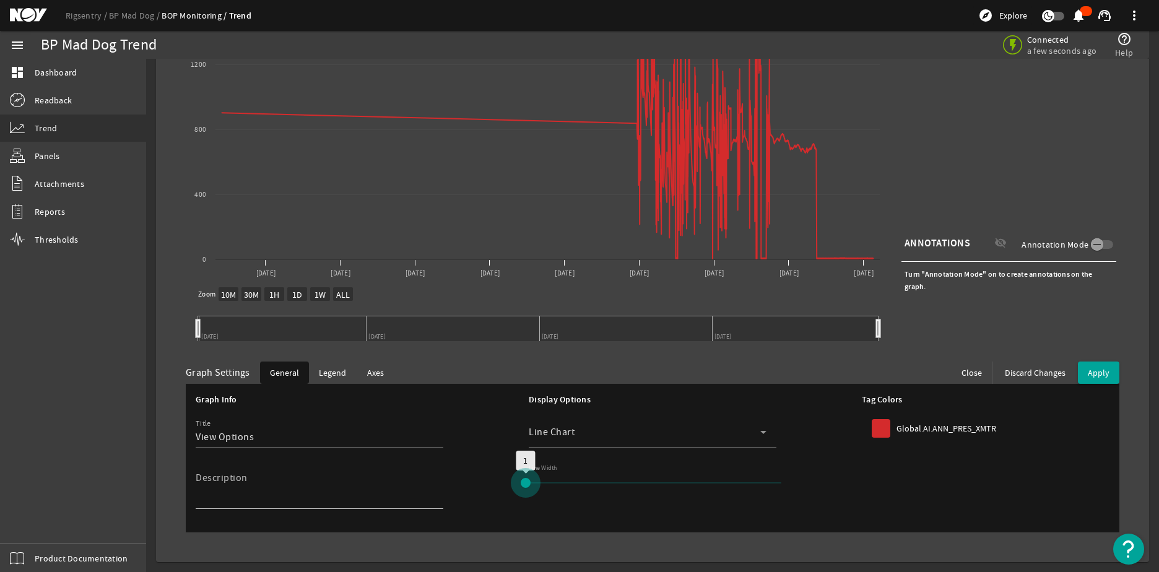
click at [511, 476] on input "range" at bounding box center [653, 482] width 284 height 27
click at [657, 434] on div "Line Chart" at bounding box center [645, 432] width 232 height 15
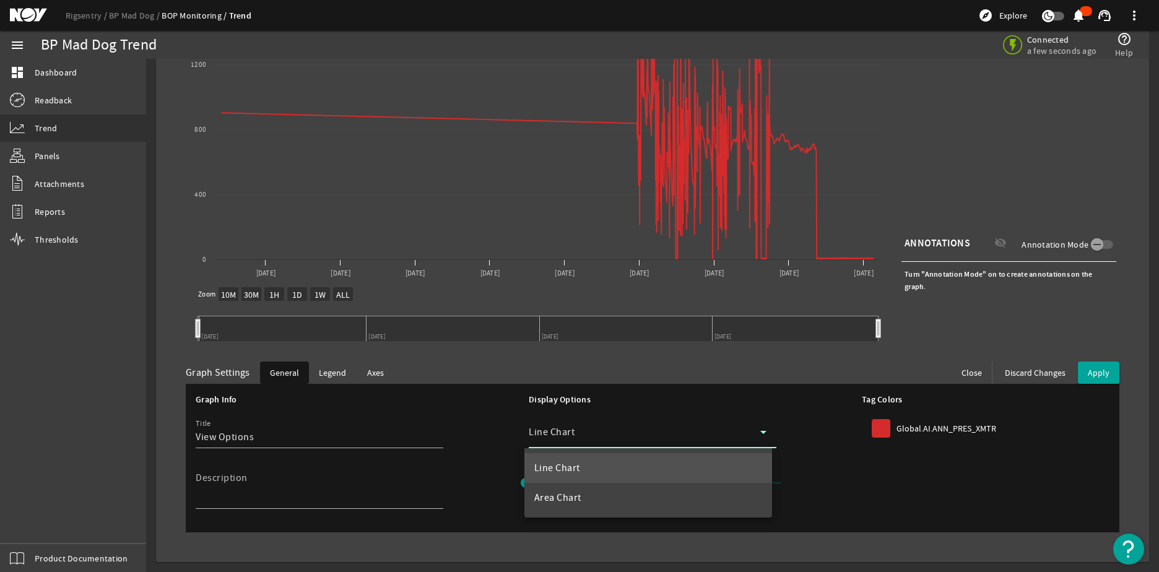
click at [915, 419] on div at bounding box center [579, 286] width 1159 height 572
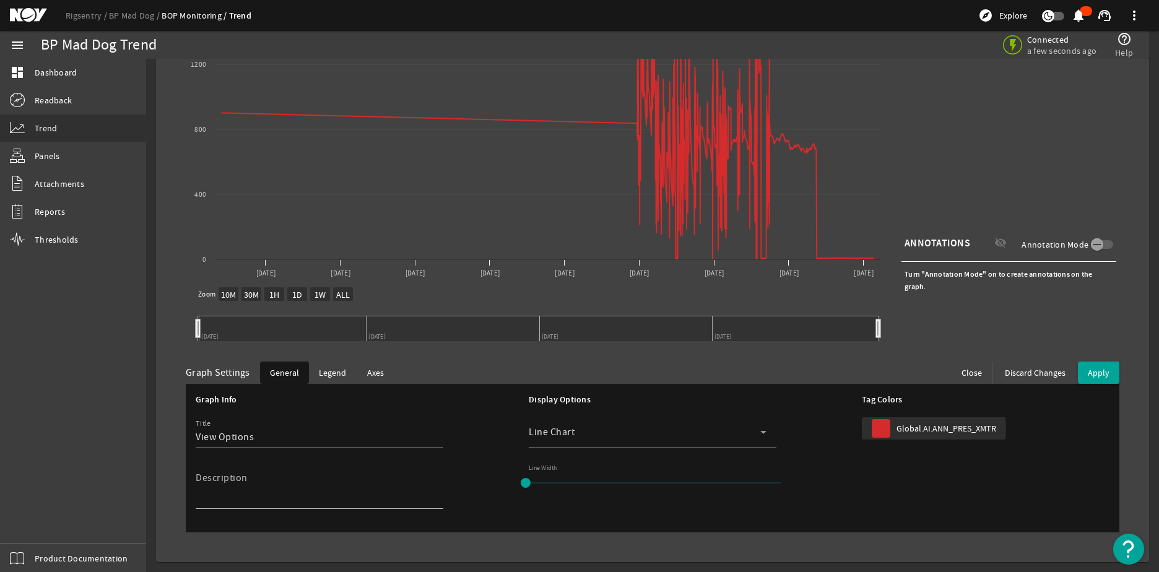
click at [884, 430] on div "Global.AI.ANN_PRES_XMTR" at bounding box center [934, 428] width 124 height 19
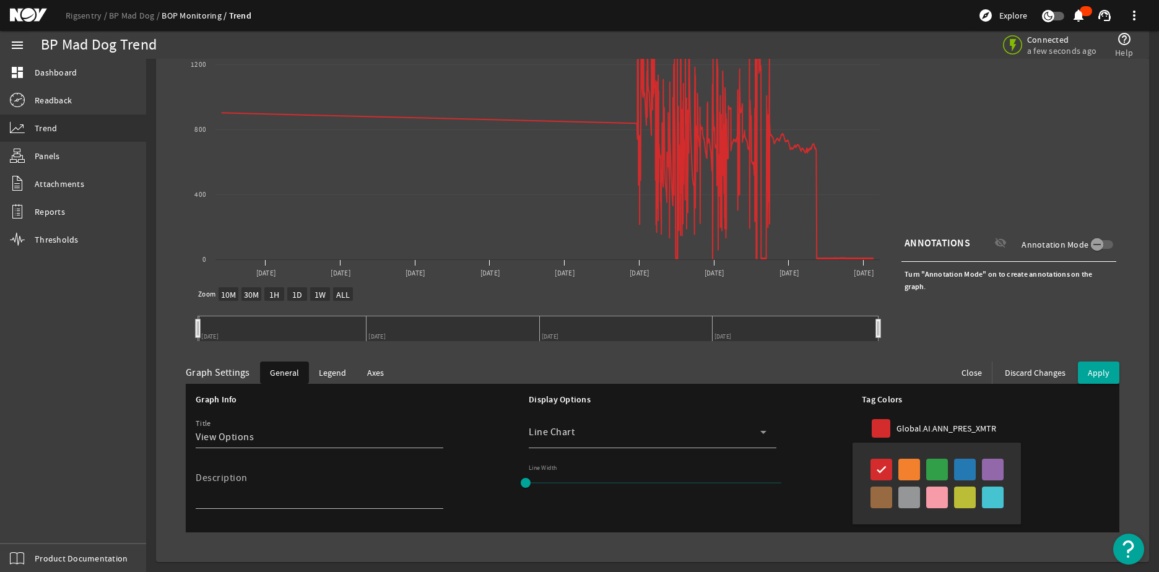
drag, startPoint x: 882, startPoint y: 413, endPoint x: 904, endPoint y: 405, distance: 23.1
click at [883, 411] on div at bounding box center [579, 286] width 1159 height 572
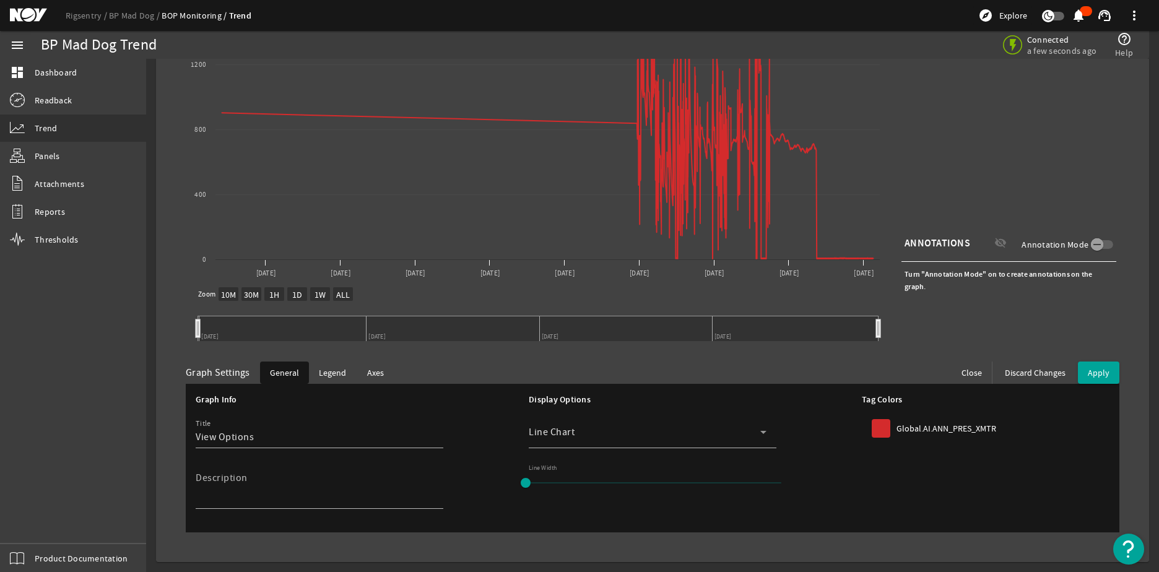
drag, startPoint x: 1014, startPoint y: 369, endPoint x: 762, endPoint y: 458, distance: 266.8
click at [774, 463] on div "Graph Settings General Legend Axes Close Discard Changes Apply Graph Info Title…" at bounding box center [653, 447] width 934 height 171
click at [759, 435] on icon at bounding box center [763, 432] width 15 height 15
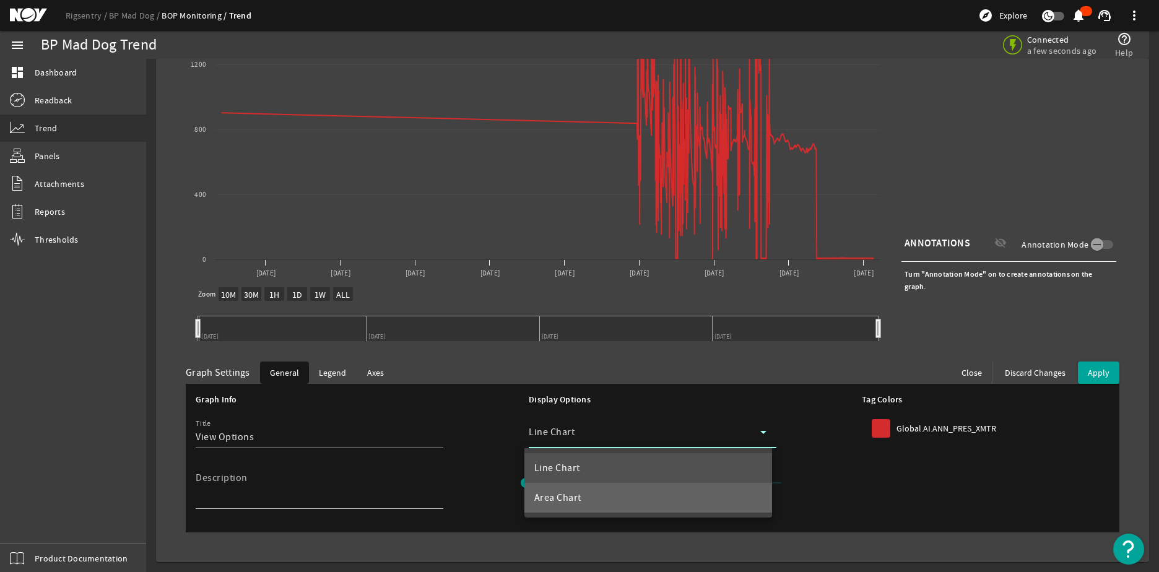
click at [690, 499] on mat-option "Area Chart" at bounding box center [649, 498] width 248 height 30
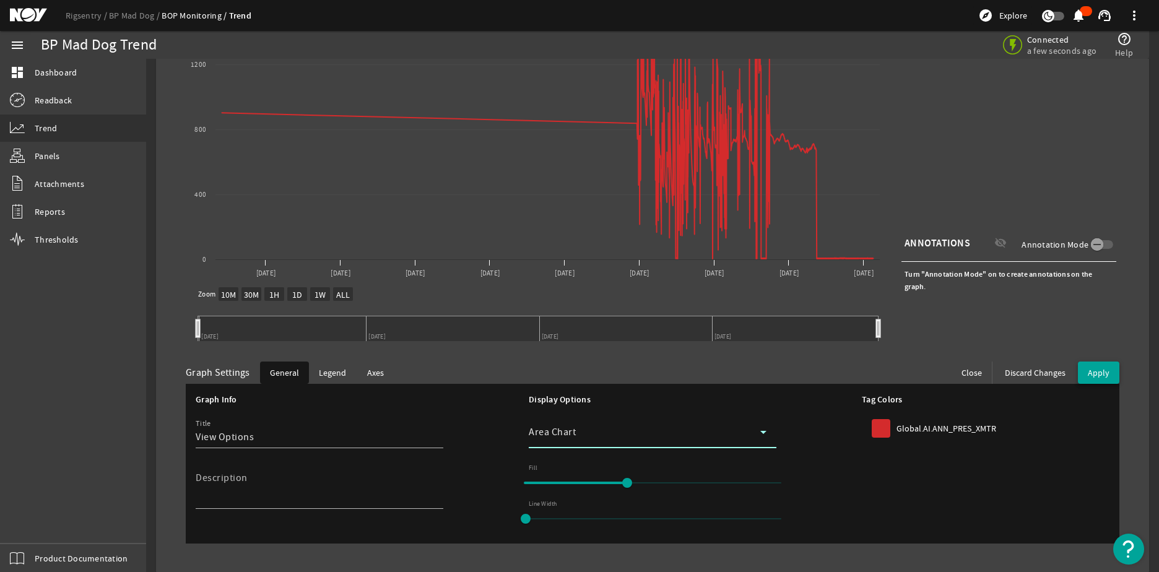
click at [1088, 370] on span "Apply" at bounding box center [1099, 372] width 22 height 11
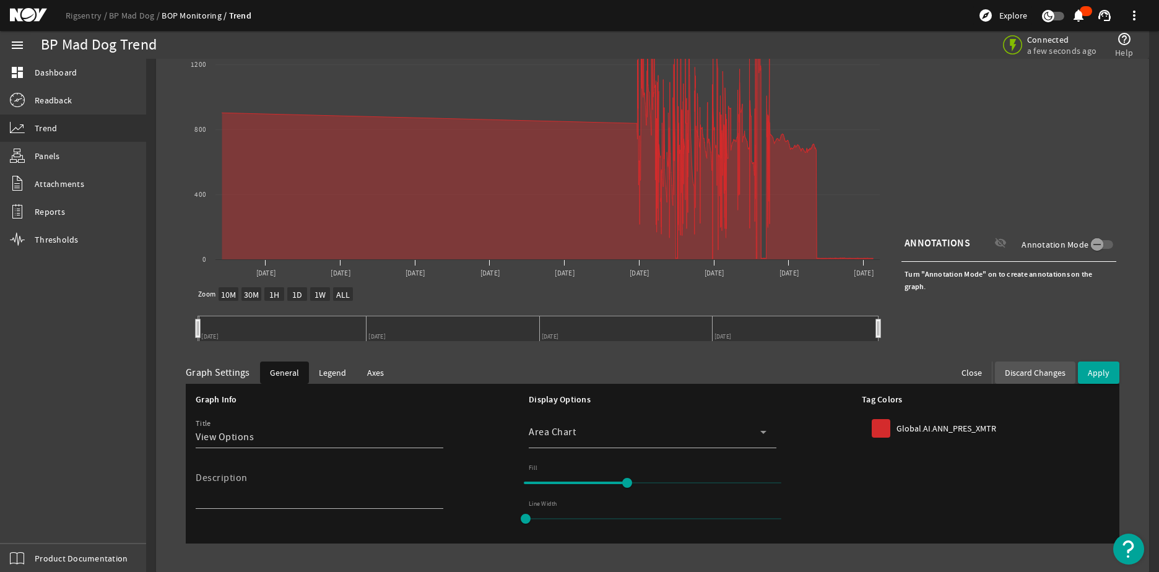
click at [1038, 375] on span "Discard Changes" at bounding box center [1035, 373] width 61 height 12
click at [616, 443] on div "Area Chart" at bounding box center [648, 432] width 238 height 32
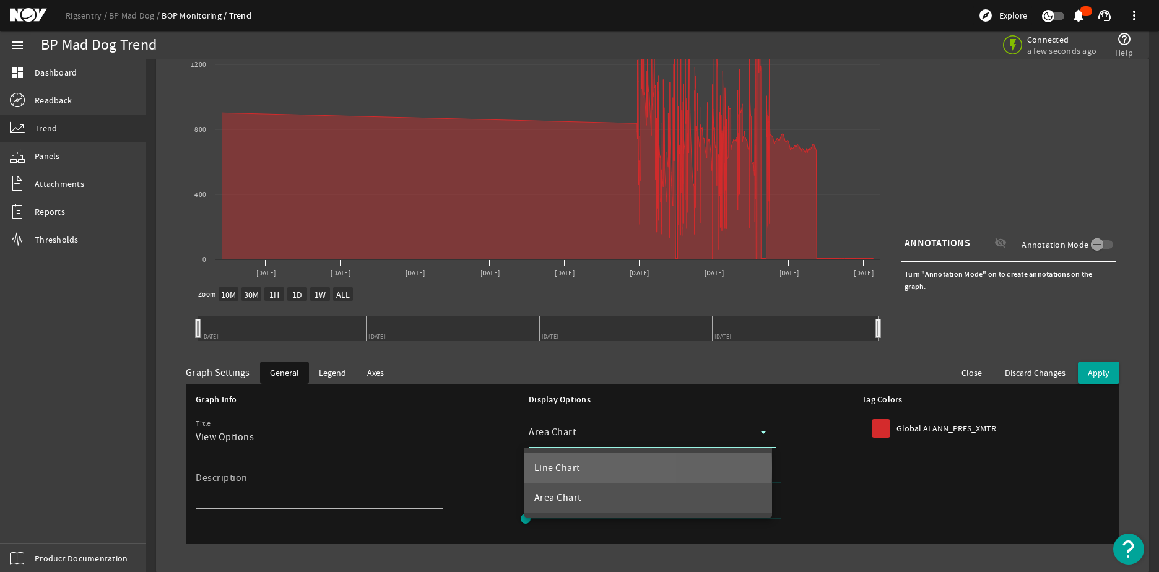
click at [567, 468] on span "Line Chart" at bounding box center [558, 468] width 46 height 15
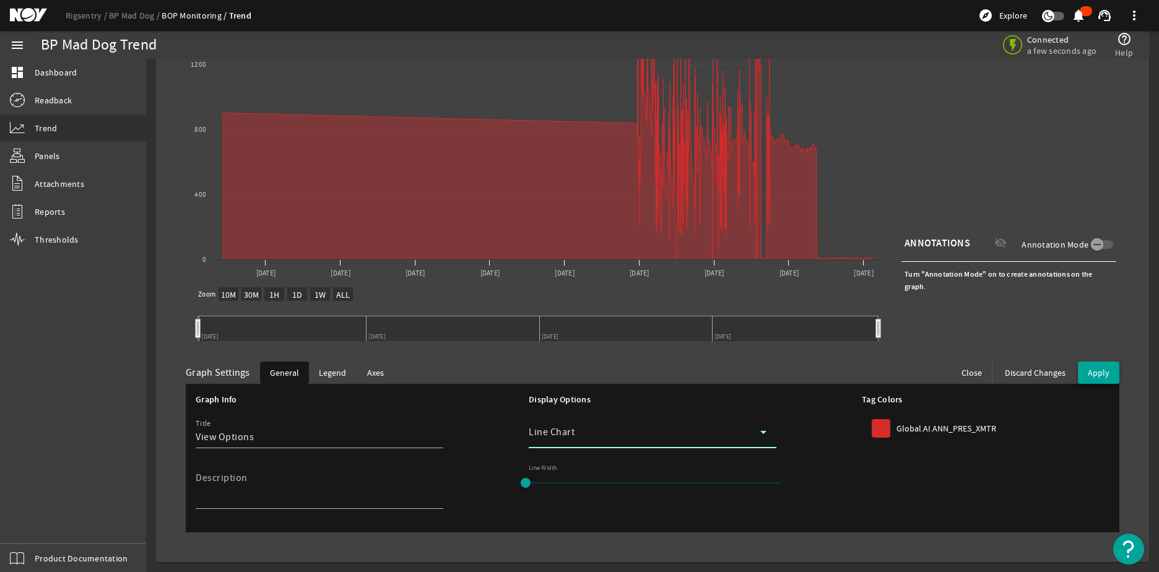
click at [1088, 369] on span "Apply" at bounding box center [1099, 372] width 22 height 11
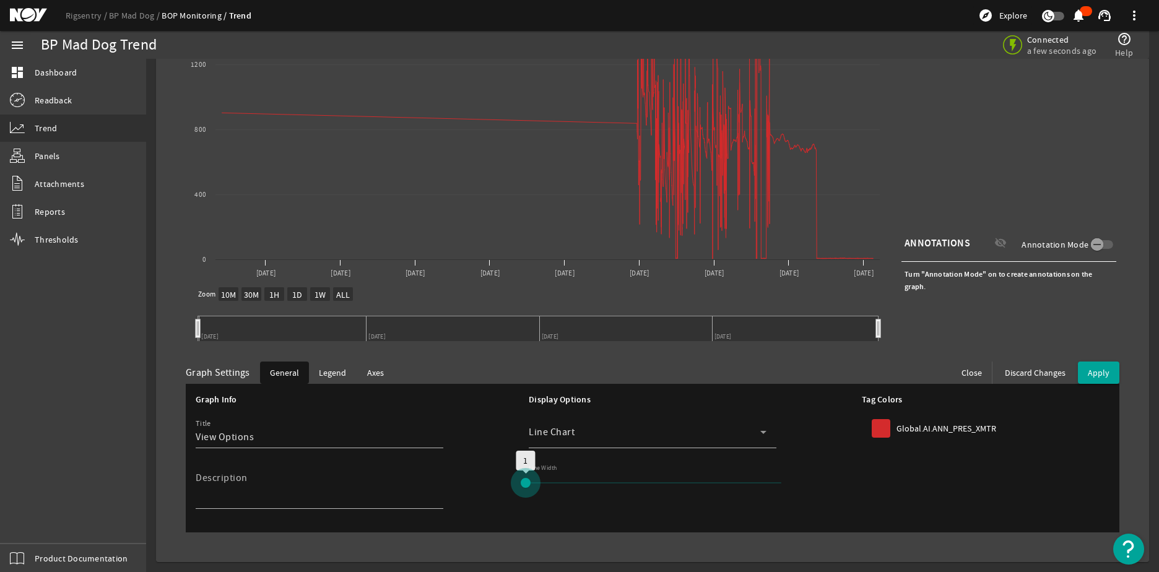
click at [531, 474] on input "range" at bounding box center [653, 482] width 284 height 27
click at [593, 363] on div "Graph Settings General Legend Axes Close Discard Changes Apply" at bounding box center [653, 373] width 934 height 22
click at [335, 378] on span "Legend" at bounding box center [332, 373] width 27 height 12
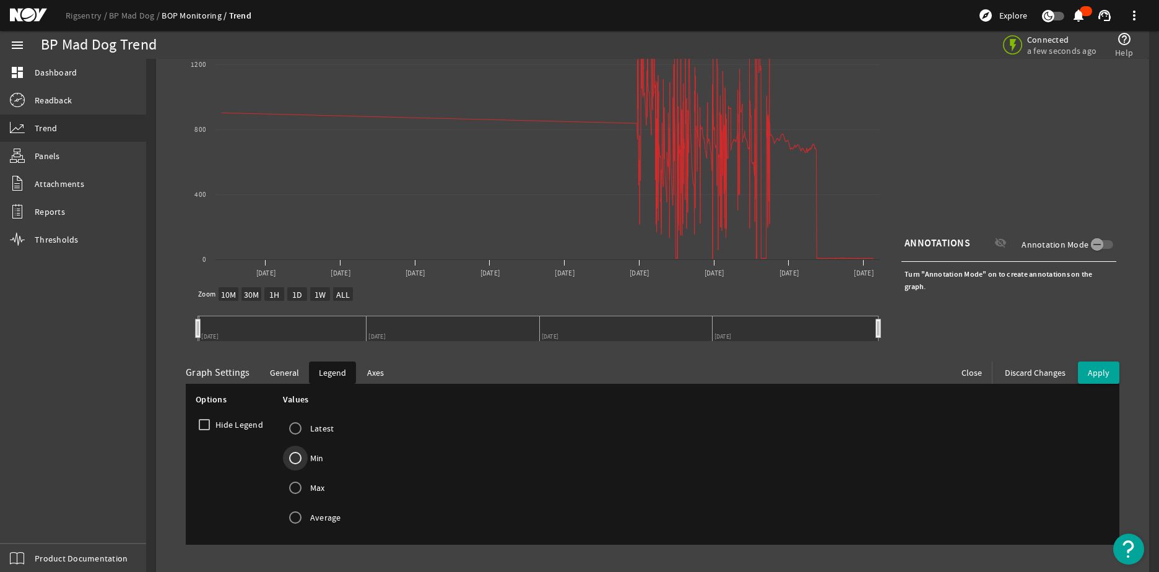
click at [299, 460] on input "Min" at bounding box center [295, 458] width 25 height 25
radio input "true"
click at [290, 513] on input "Average" at bounding box center [295, 517] width 25 height 25
radio input "true"
click at [303, 494] on input "Max" at bounding box center [295, 488] width 25 height 25
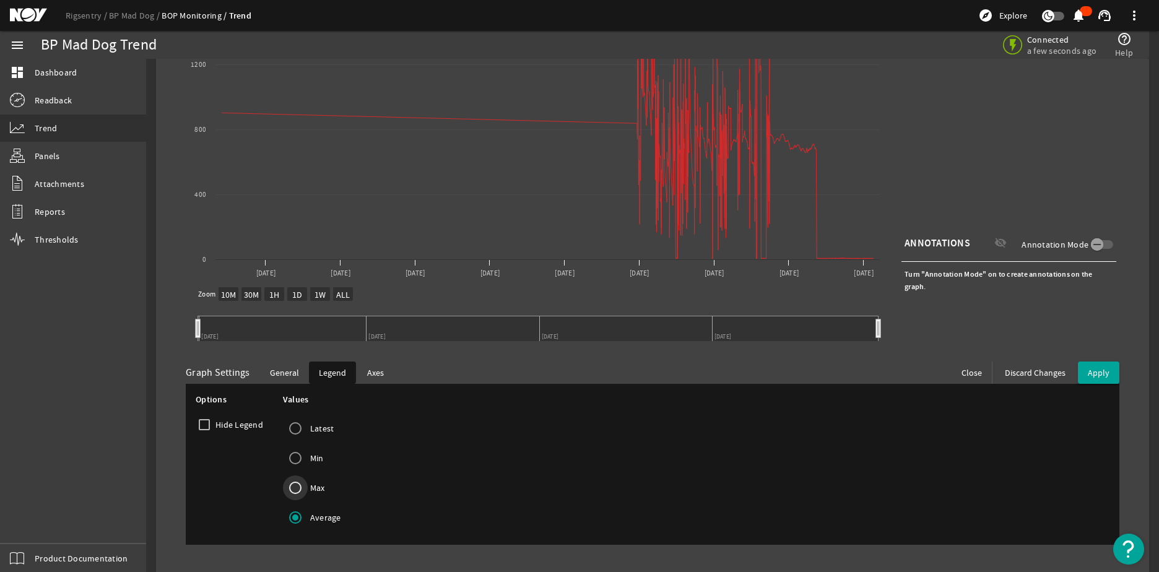
radio input "true"
click at [306, 423] on input "Latest" at bounding box center [295, 428] width 25 height 25
radio input "true"
click at [377, 372] on span "Axes" at bounding box center [375, 373] width 17 height 12
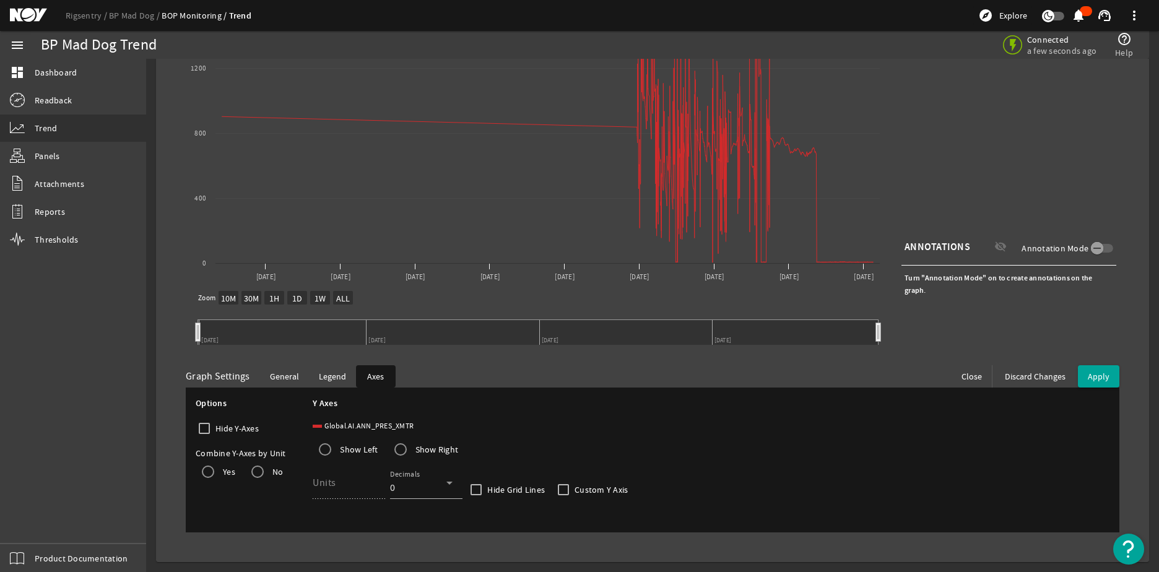
click at [375, 484] on mat-form-field "Units" at bounding box center [351, 490] width 77 height 46
click at [403, 482] on div "0" at bounding box center [418, 488] width 56 height 15
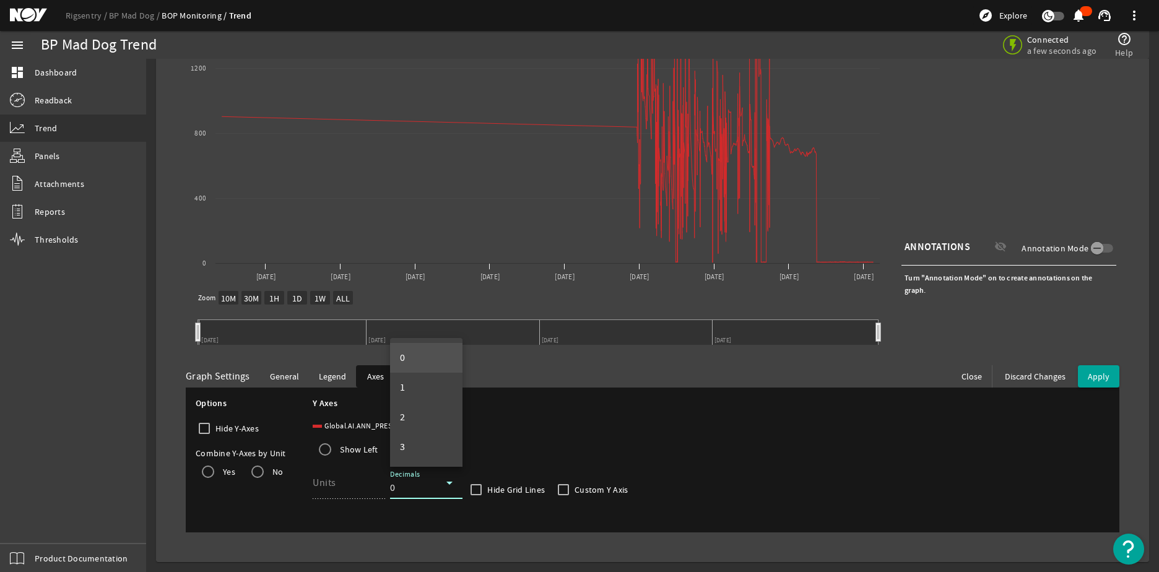
click at [321, 491] on div at bounding box center [579, 286] width 1159 height 572
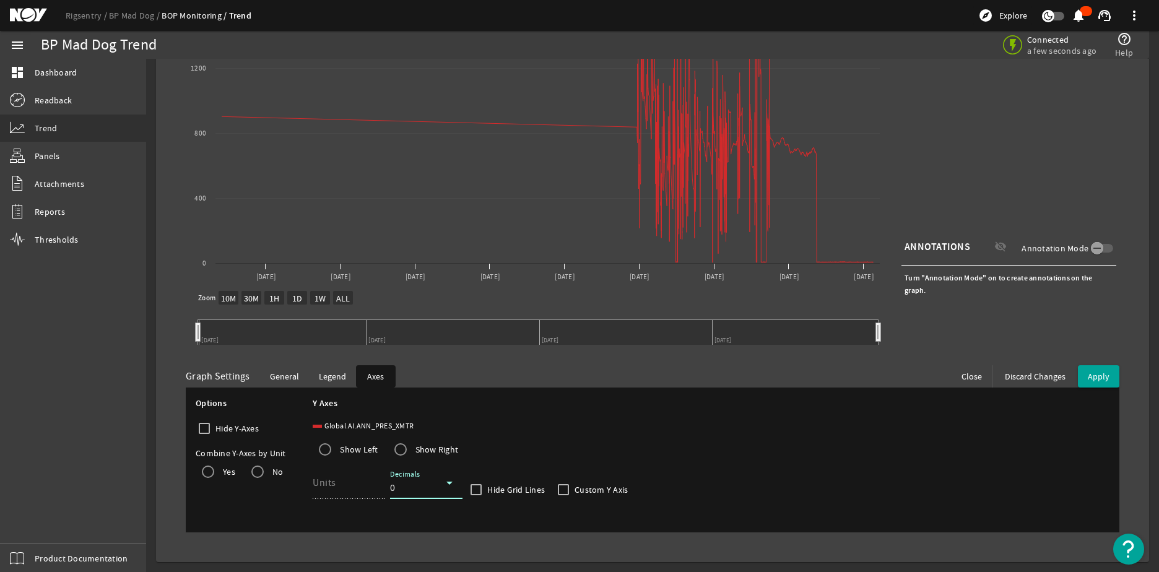
click at [426, 485] on div "0" at bounding box center [418, 488] width 56 height 15
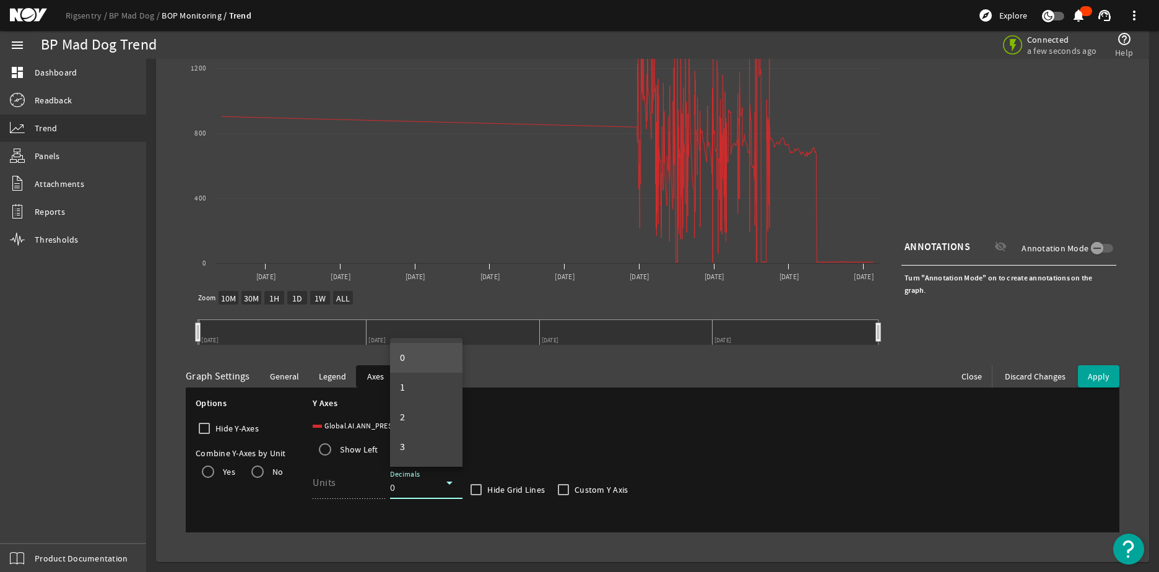
click at [365, 482] on div at bounding box center [579, 286] width 1159 height 572
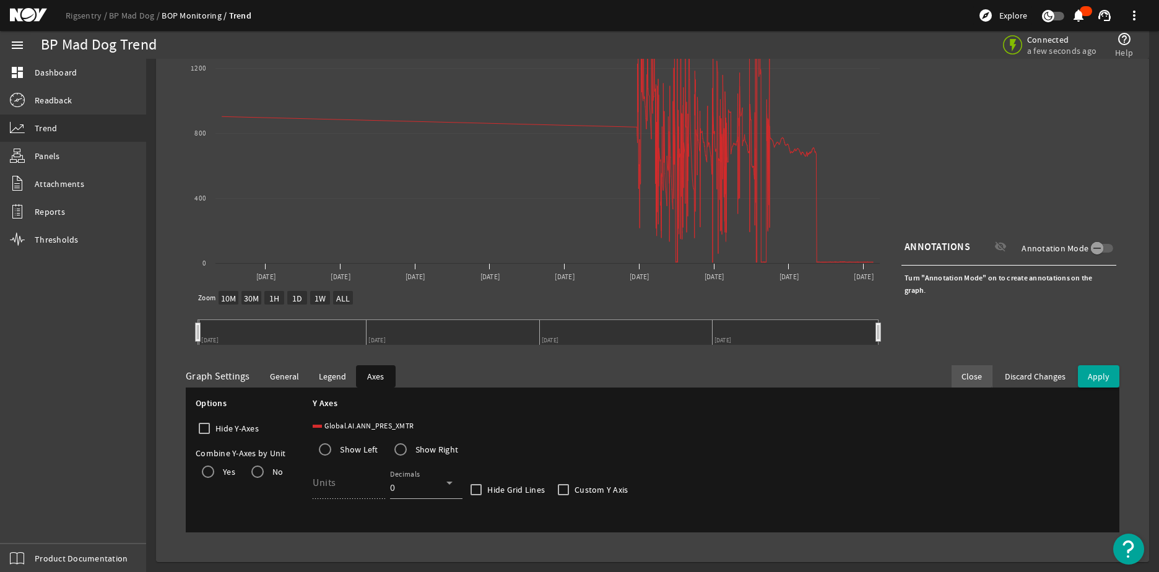
click at [962, 375] on span "Close" at bounding box center [972, 376] width 20 height 12
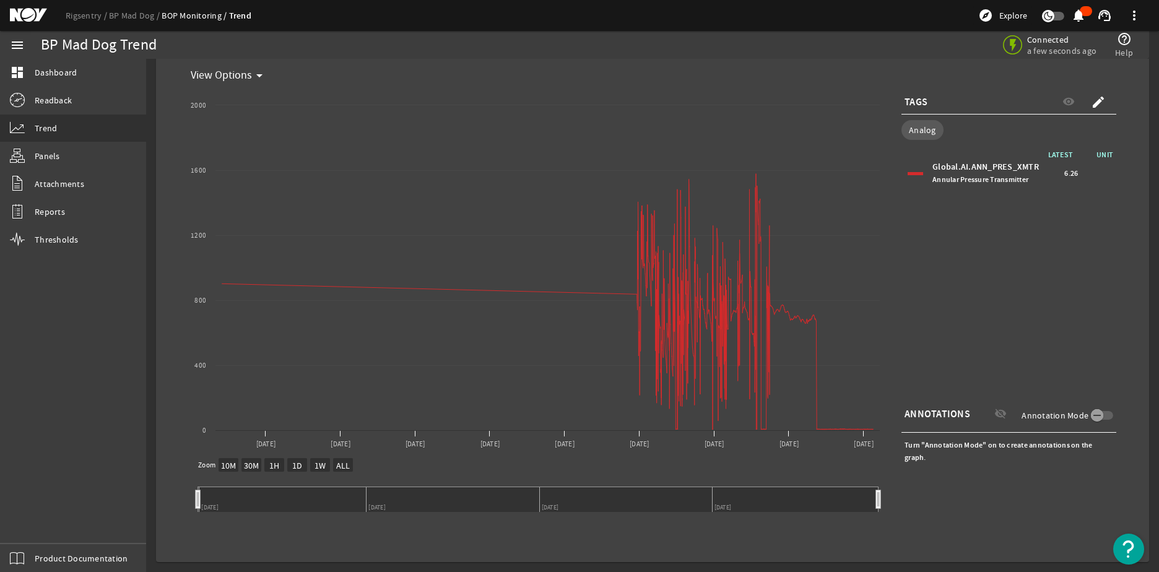
scroll to position [0, 0]
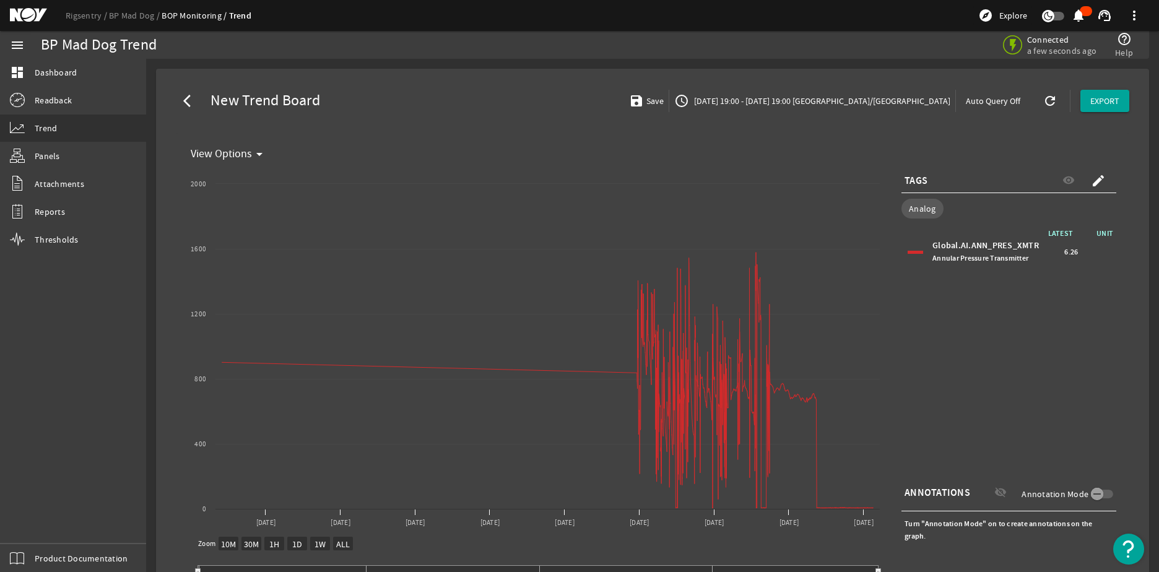
click at [848, 102] on span "[DATE] 19:00 - [DATE] 19:00 [GEOGRAPHIC_DATA]/[GEOGRAPHIC_DATA]" at bounding box center [821, 101] width 259 height 12
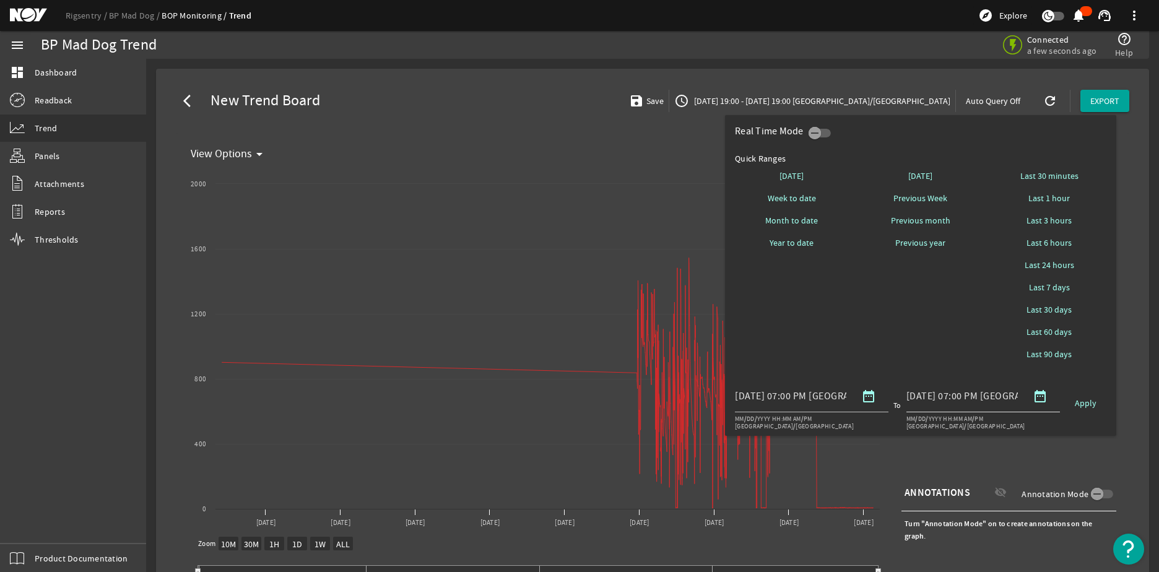
click at [1044, 397] on mat-icon "date_range" at bounding box center [1040, 396] width 15 height 15
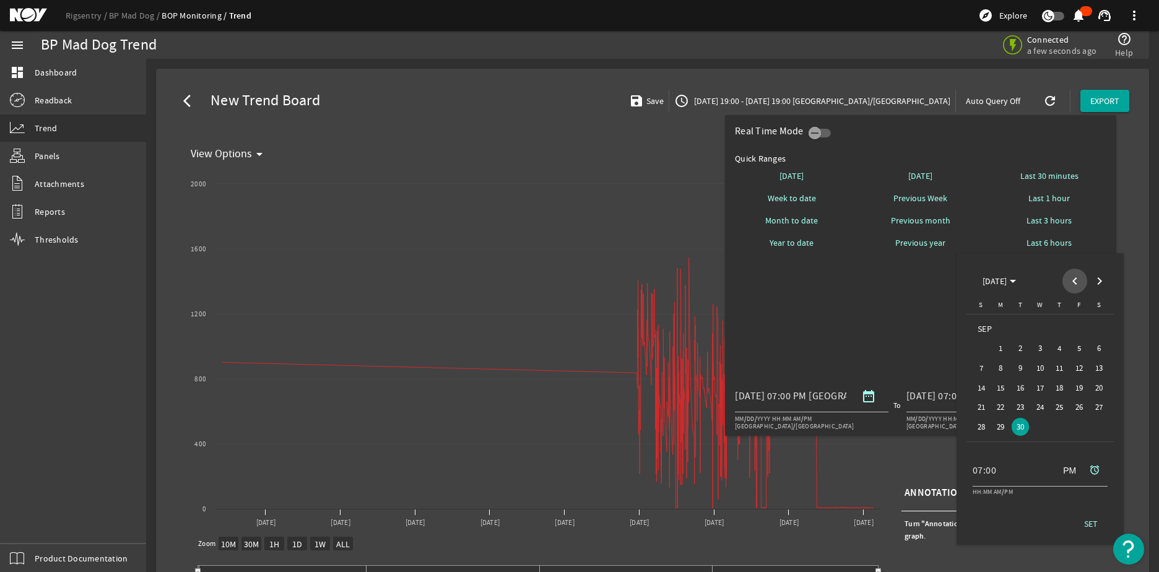
click at [1069, 284] on span "Previous month" at bounding box center [1075, 281] width 25 height 25
click at [1098, 369] on span "16" at bounding box center [1099, 368] width 18 height 18
click at [1072, 472] on span at bounding box center [1067, 471] width 30 height 30
click at [1073, 473] on span at bounding box center [1067, 471] width 30 height 30
click at [1072, 472] on span at bounding box center [1067, 471] width 30 height 30
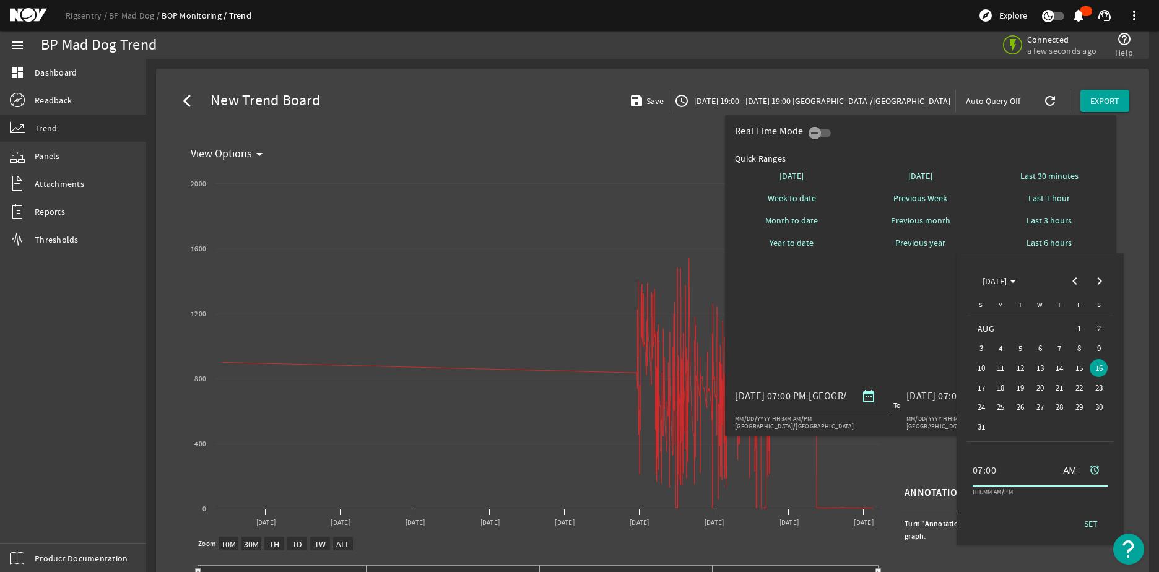
click at [997, 473] on input "07:00" at bounding box center [1011, 470] width 77 height 15
drag, startPoint x: 984, startPoint y: 473, endPoint x: 974, endPoint y: 473, distance: 9.3
click at [983, 473] on input "07:00" at bounding box center [1011, 470] width 77 height 15
type input "12:00"
click at [1093, 526] on span "SET" at bounding box center [1092, 524] width 14 height 12
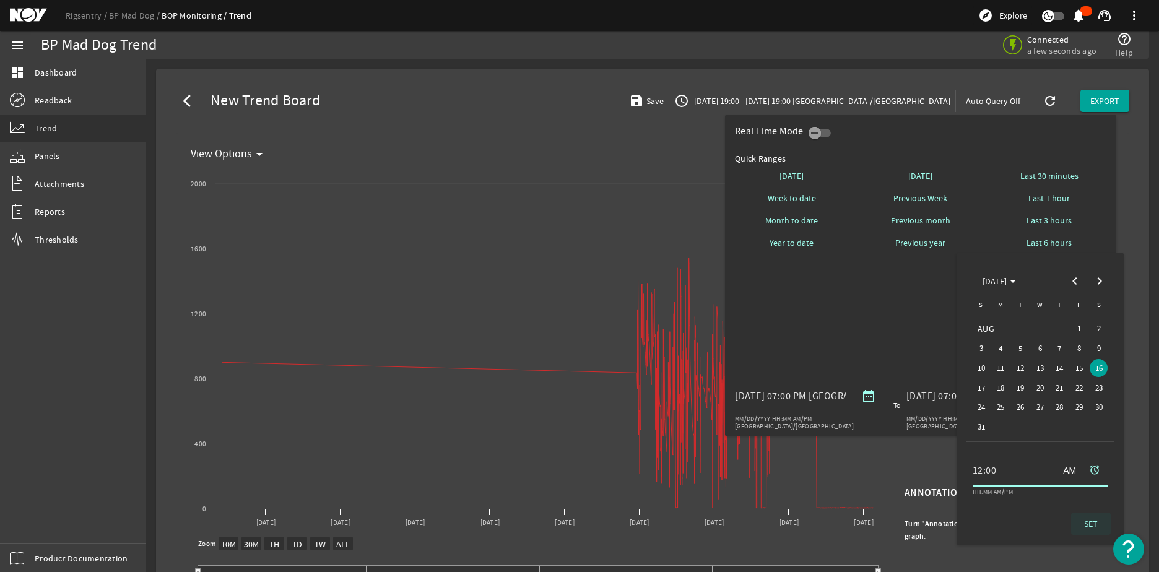
type input "[DATE] 12:00 AM [GEOGRAPHIC_DATA]/[GEOGRAPHIC_DATA]"
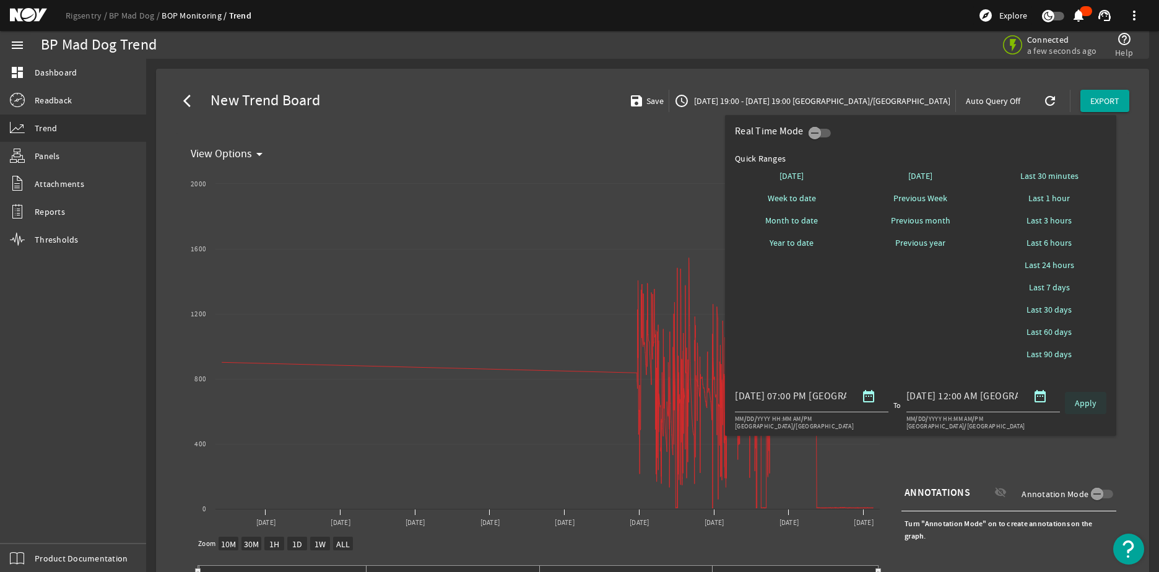
click at [1075, 401] on span "Apply" at bounding box center [1086, 403] width 22 height 12
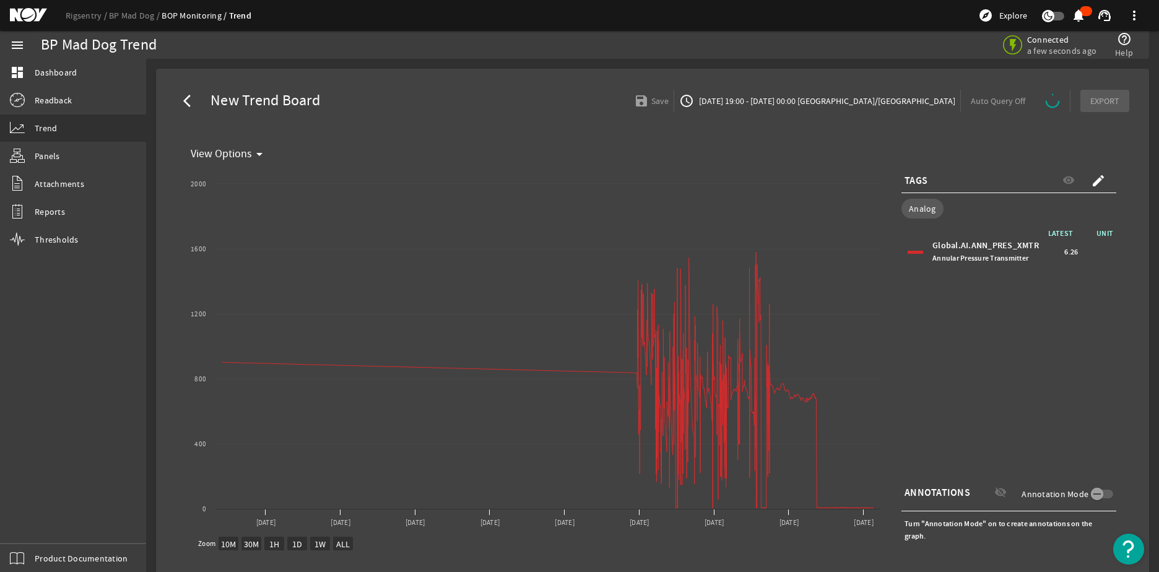
select select "ALL"
